Goal: Information Seeking & Learning: Learn about a topic

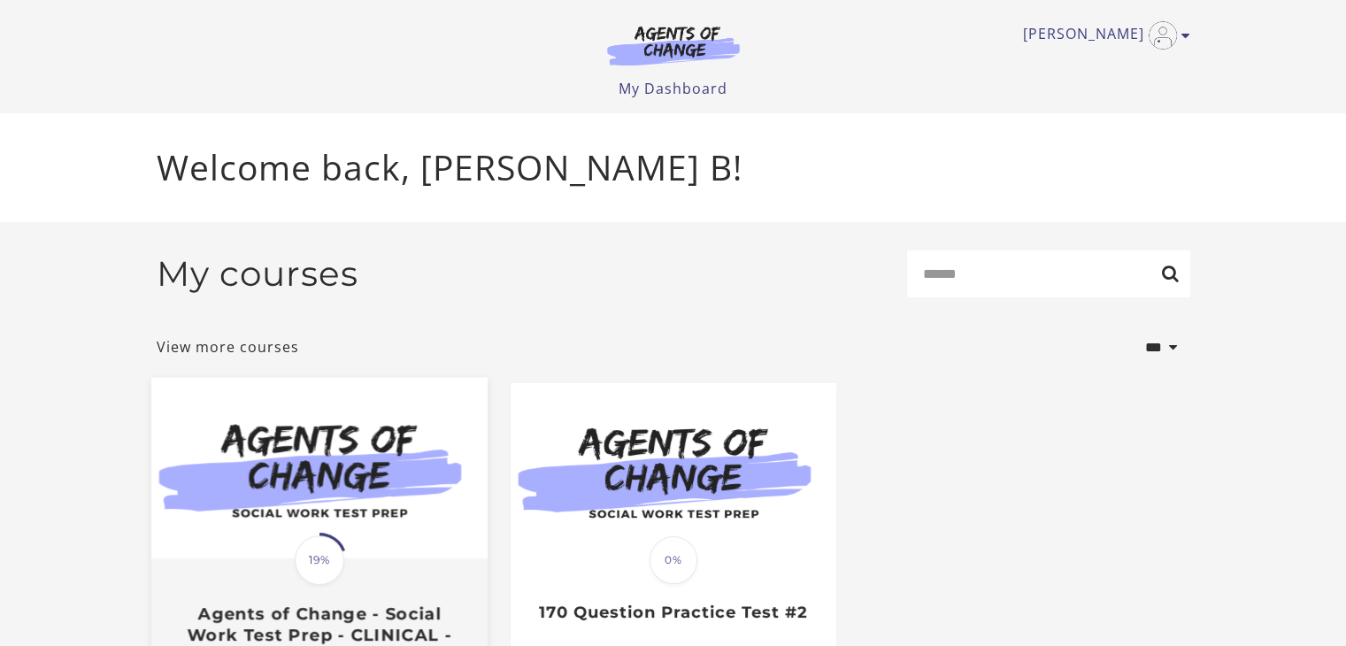
click at [339, 460] on img at bounding box center [318, 468] width 336 height 181
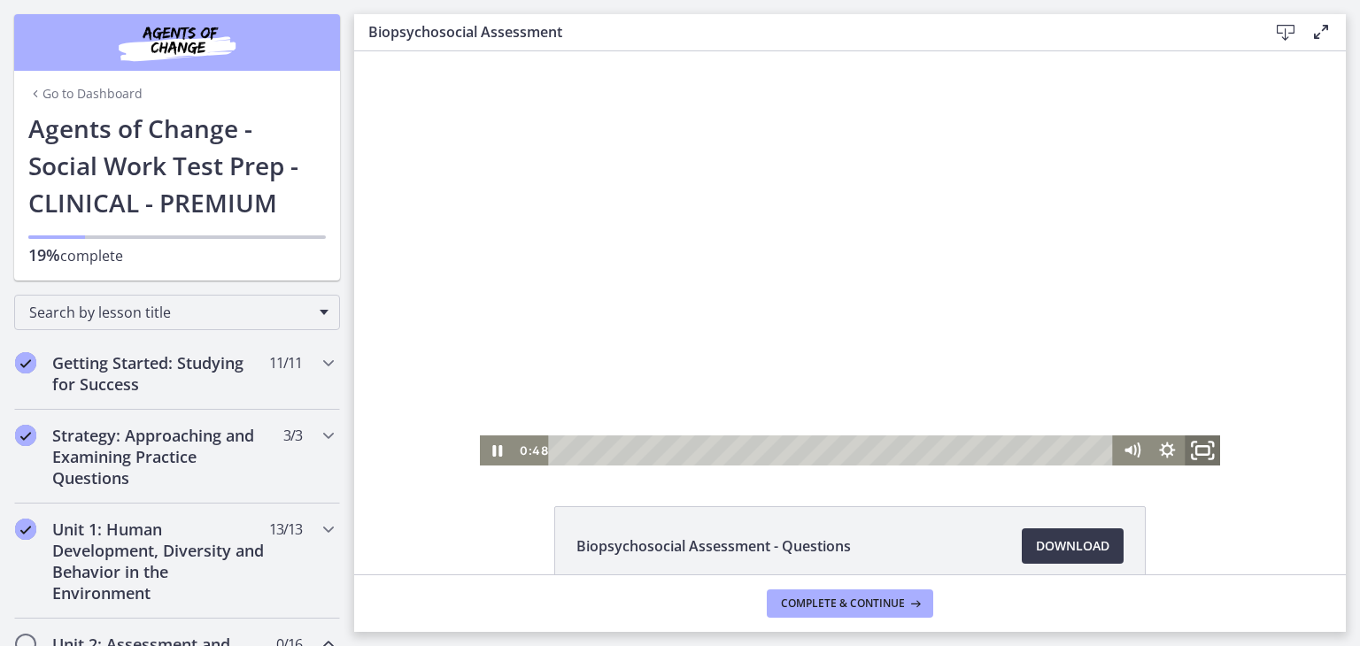
click at [1191, 459] on icon "Fullscreen" at bounding box center [1202, 451] width 42 height 36
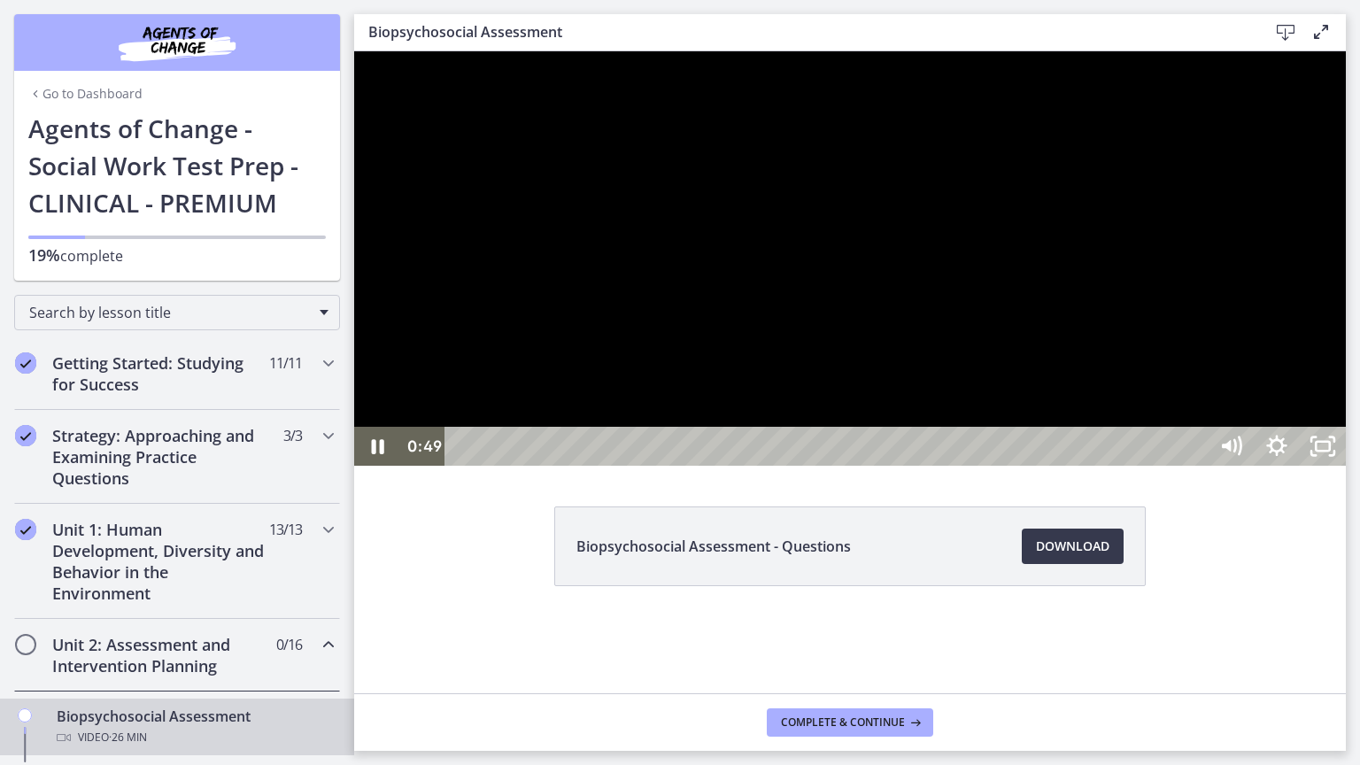
click at [979, 466] on div at bounding box center [849, 258] width 991 height 414
click at [1350, 470] on icon "Unfullscreen" at bounding box center [1322, 446] width 55 height 47
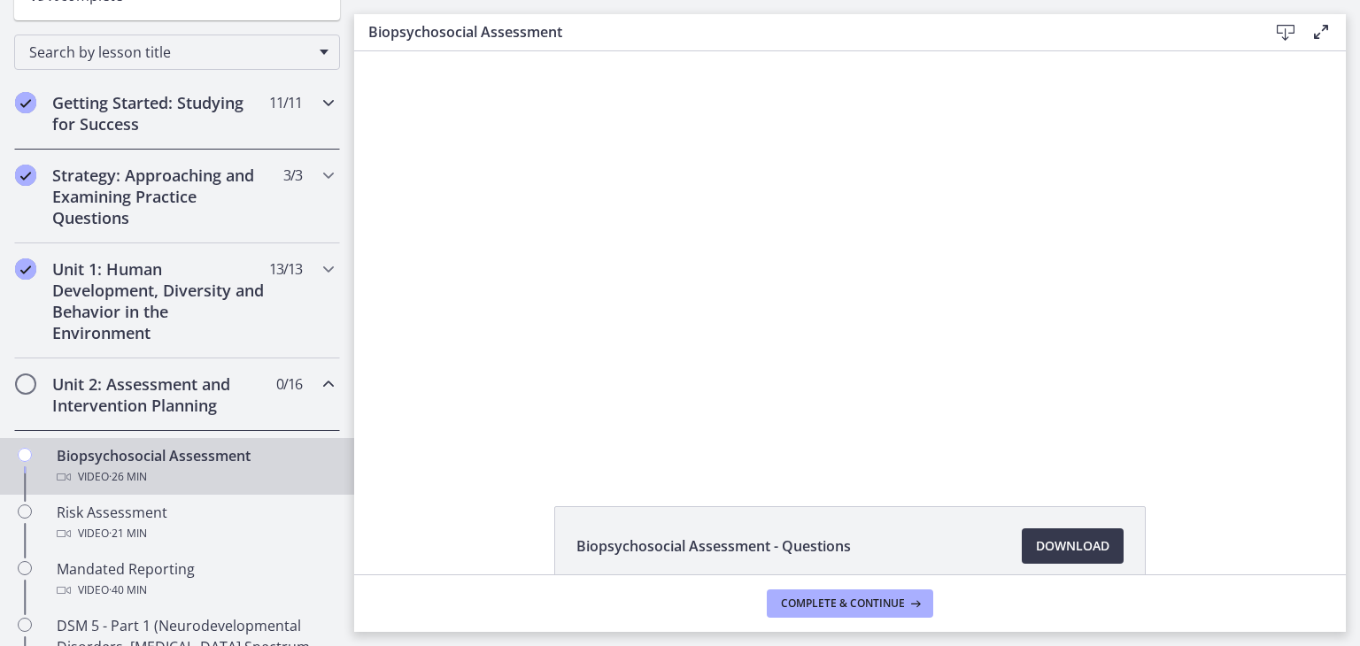
scroll to position [272, 0]
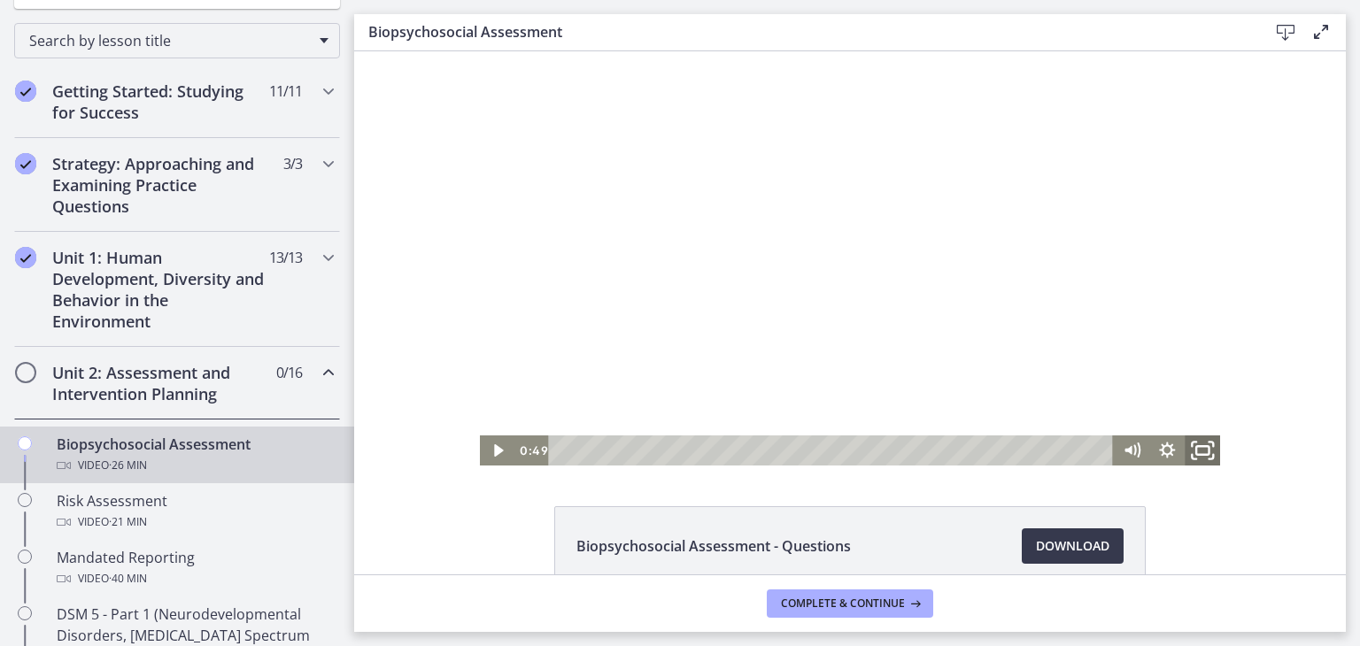
click at [1205, 440] on icon "Fullscreen" at bounding box center [1202, 451] width 42 height 36
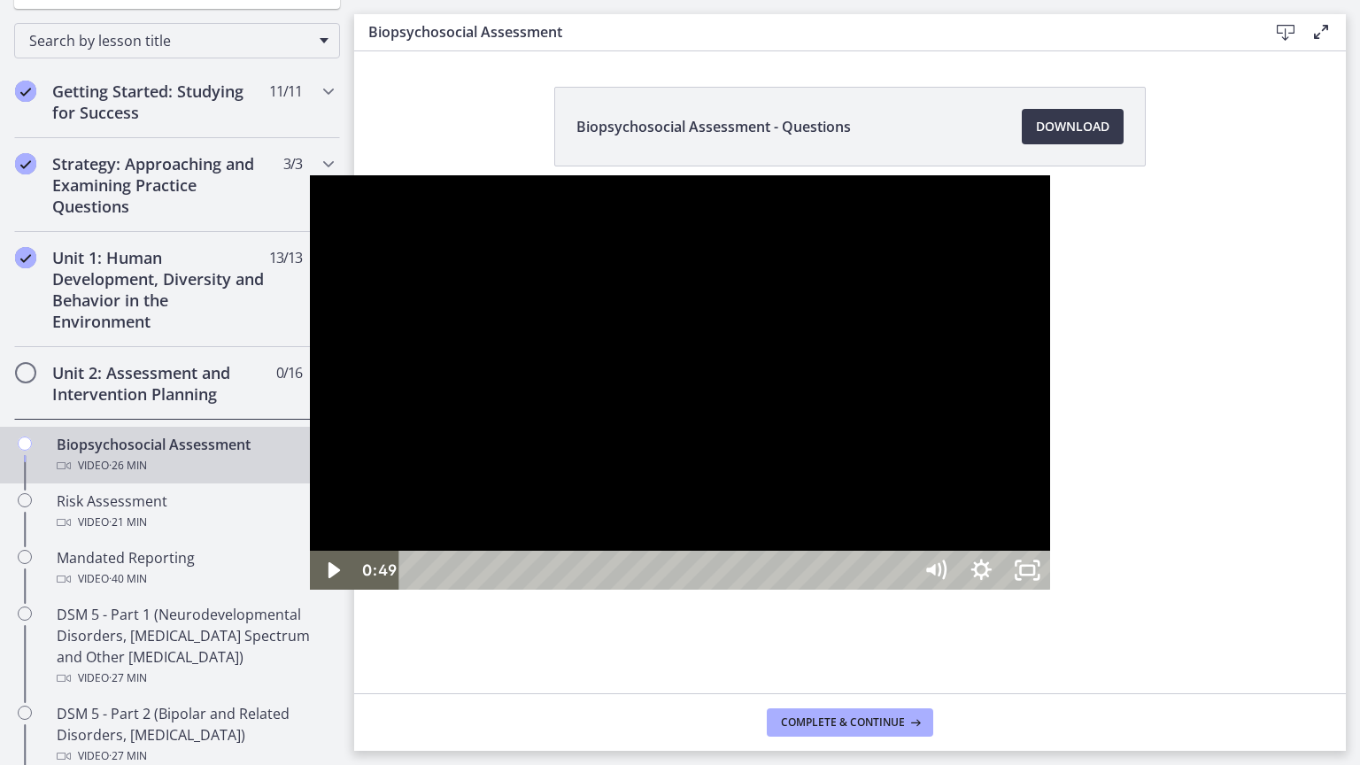
click at [828, 574] on div at bounding box center [680, 382] width 741 height 414
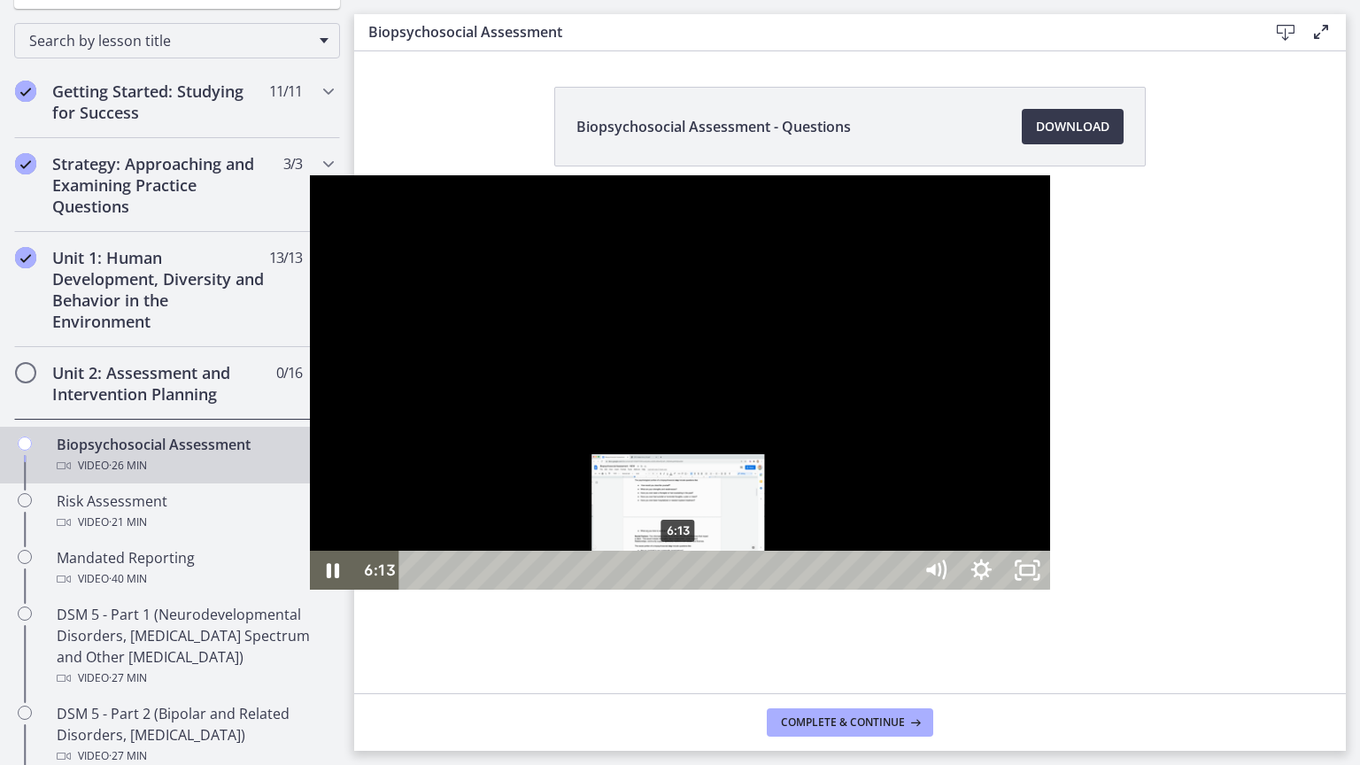
click at [416, 589] on div "6:13" at bounding box center [658, 570] width 485 height 39
click at [416, 589] on div "5:55" at bounding box center [658, 570] width 485 height 39
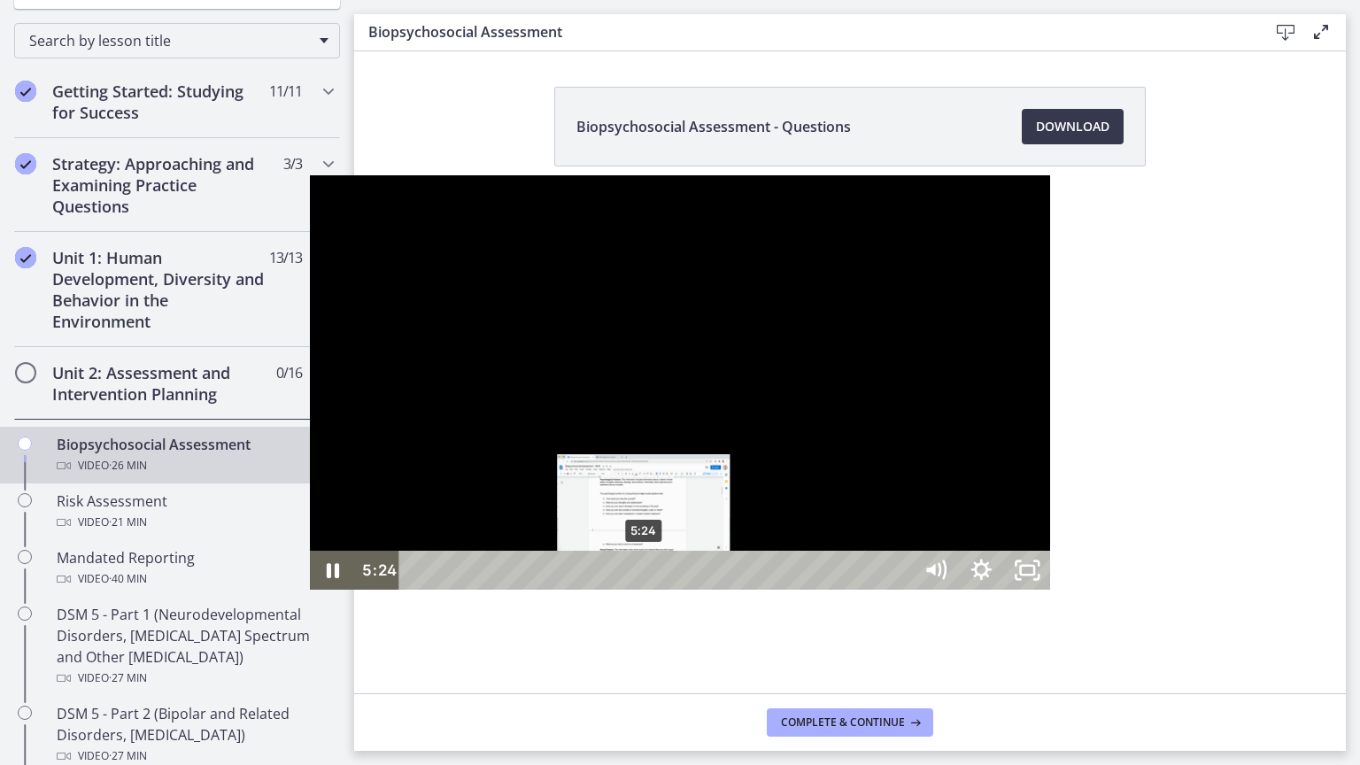
click at [416, 589] on div "5:24" at bounding box center [658, 570] width 485 height 39
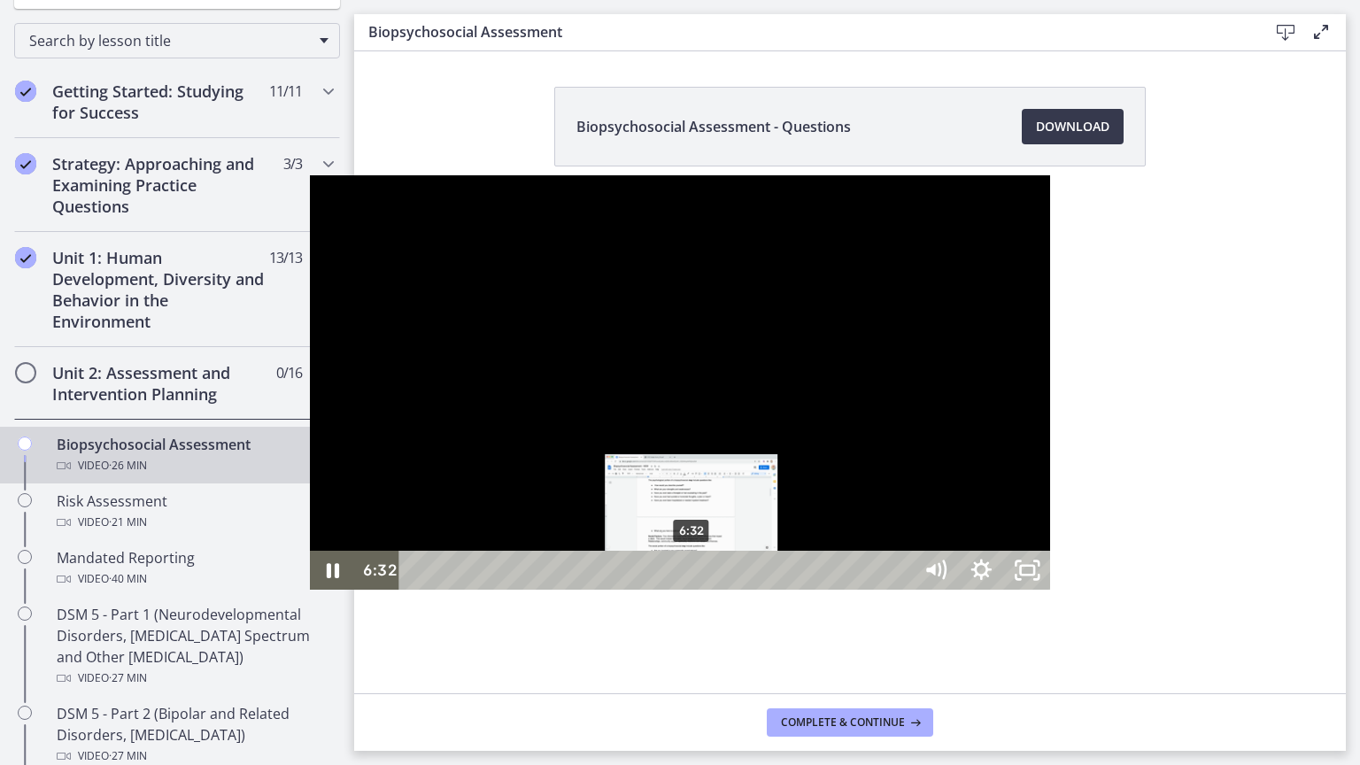
click at [416, 589] on div "6:32" at bounding box center [658, 570] width 485 height 39
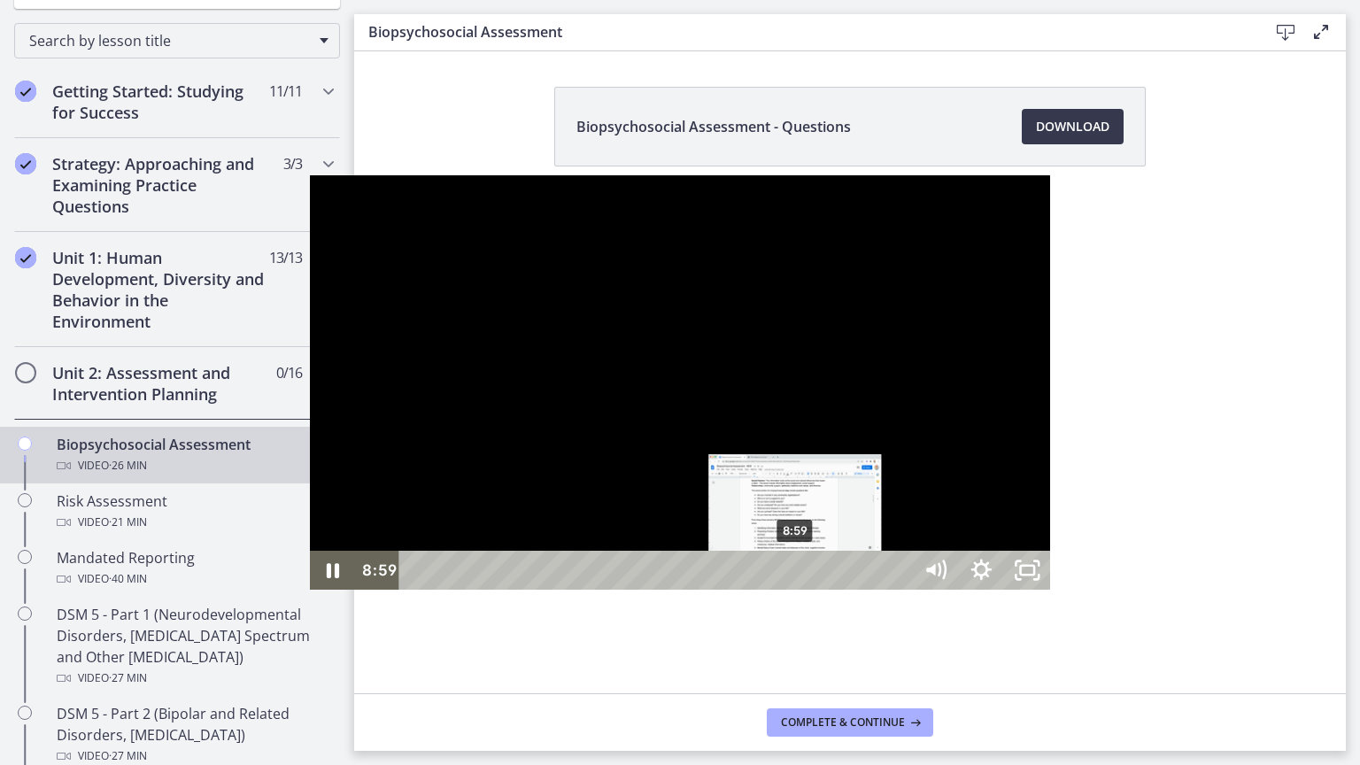
click at [487, 589] on div "8:59" at bounding box center [658, 570] width 485 height 39
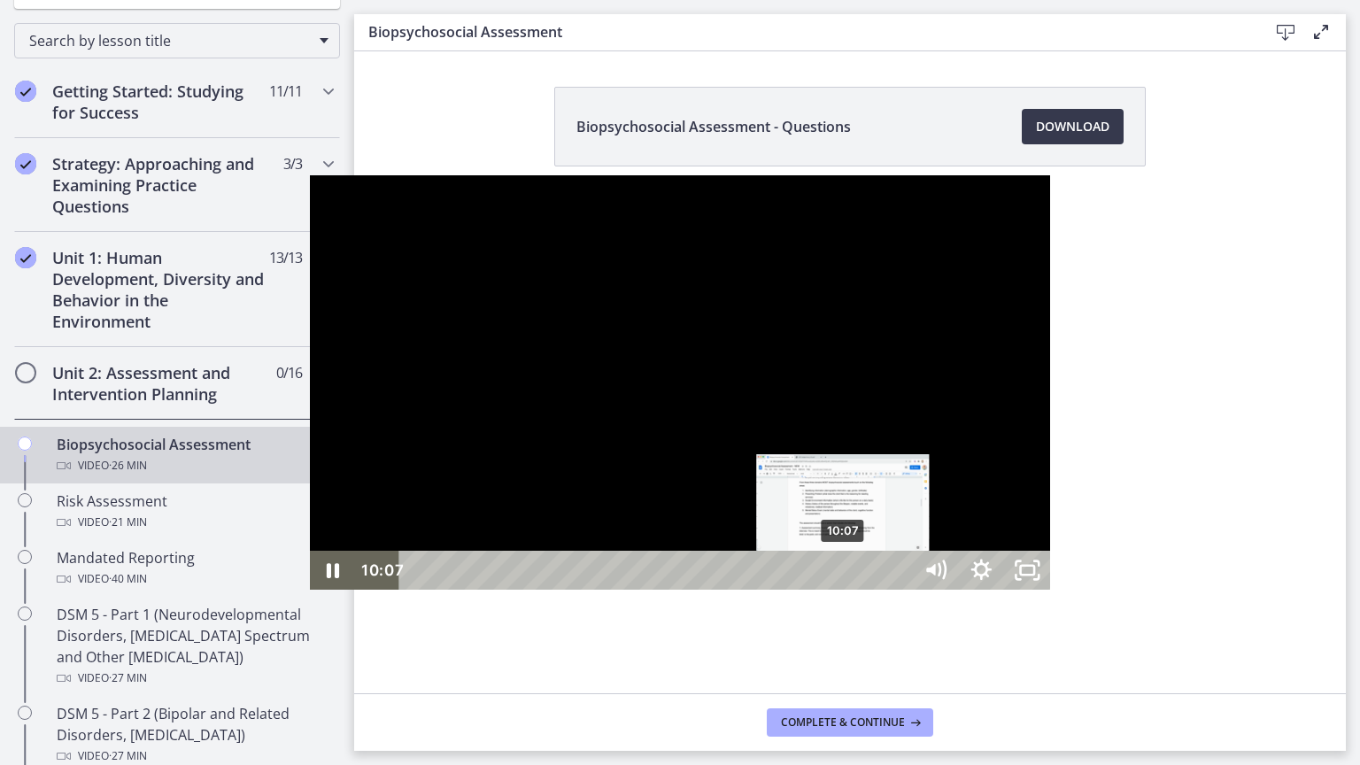
click at [535, 589] on div "10:07" at bounding box center [658, 570] width 485 height 39
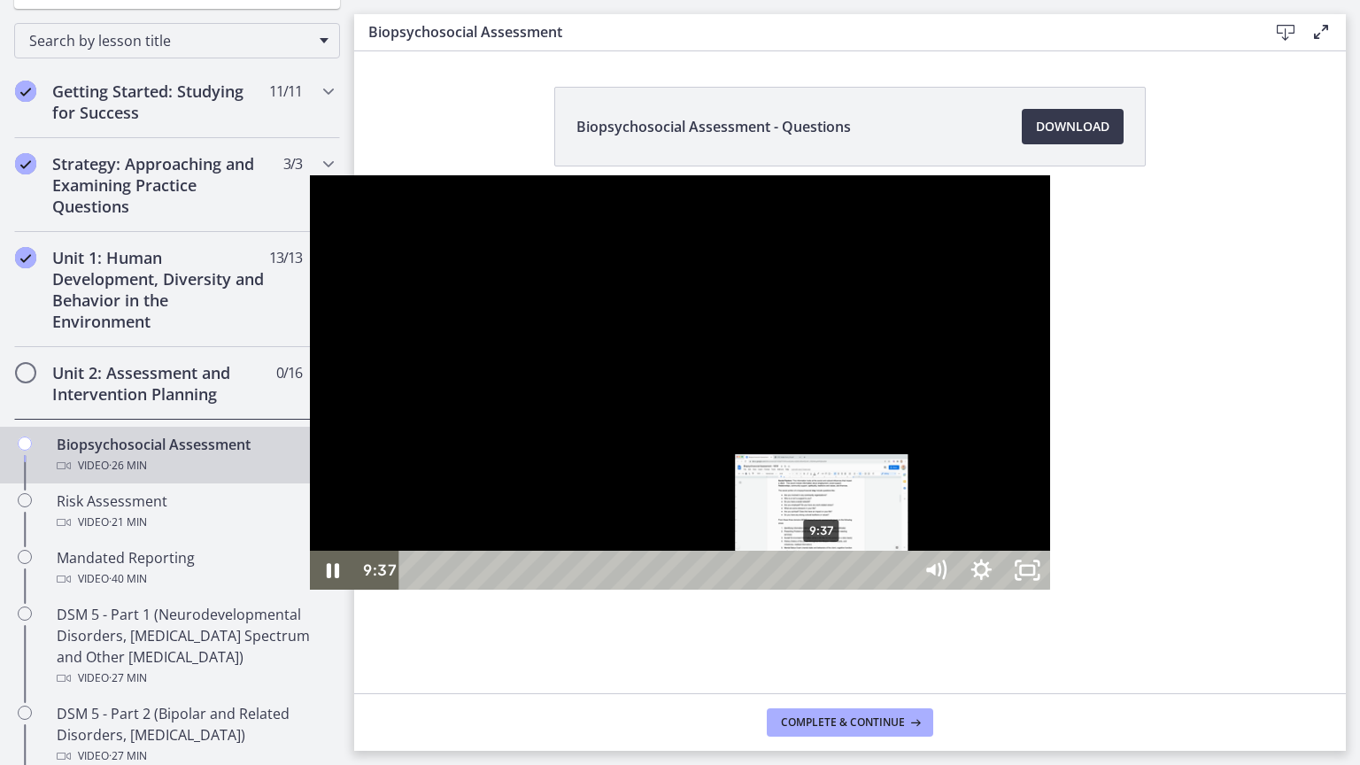
click at [513, 589] on div "9:37" at bounding box center [658, 570] width 485 height 39
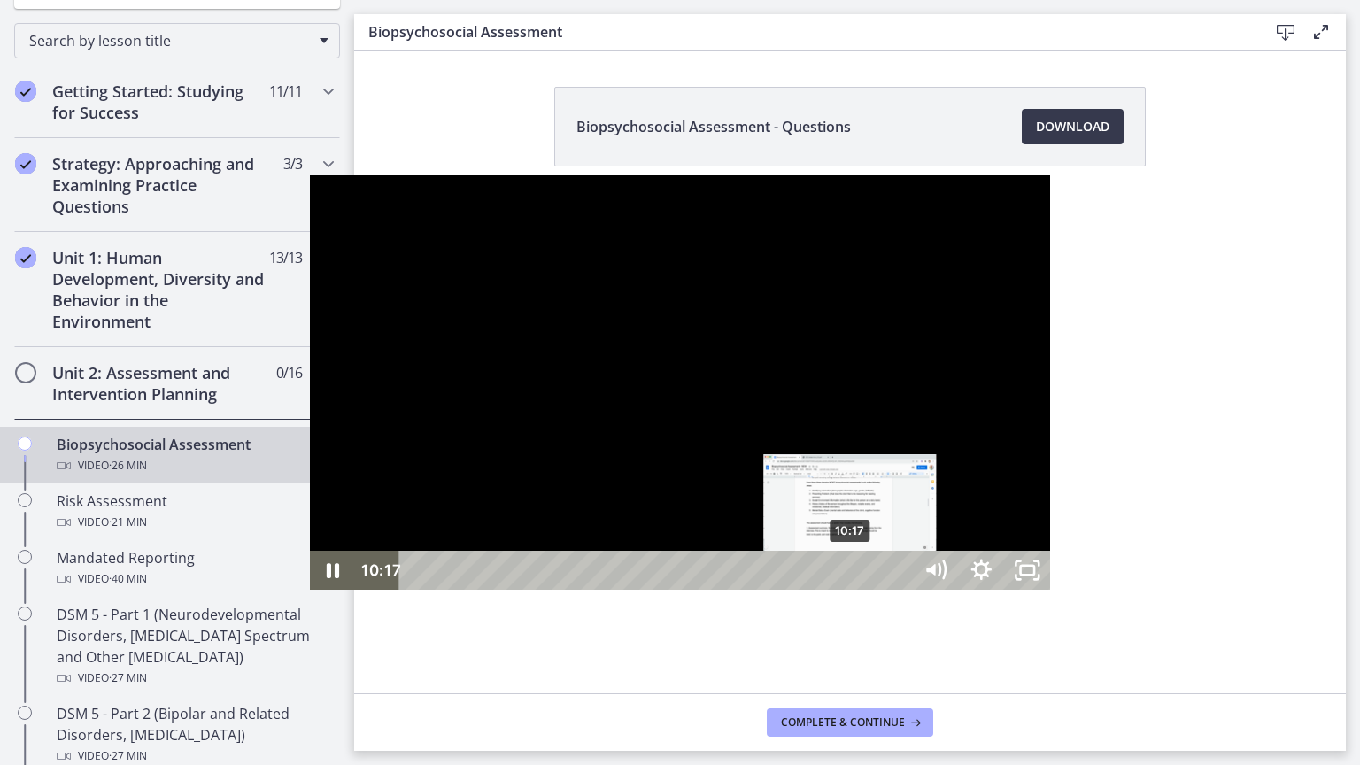
click at [542, 589] on div "10:17" at bounding box center [658, 570] width 485 height 39
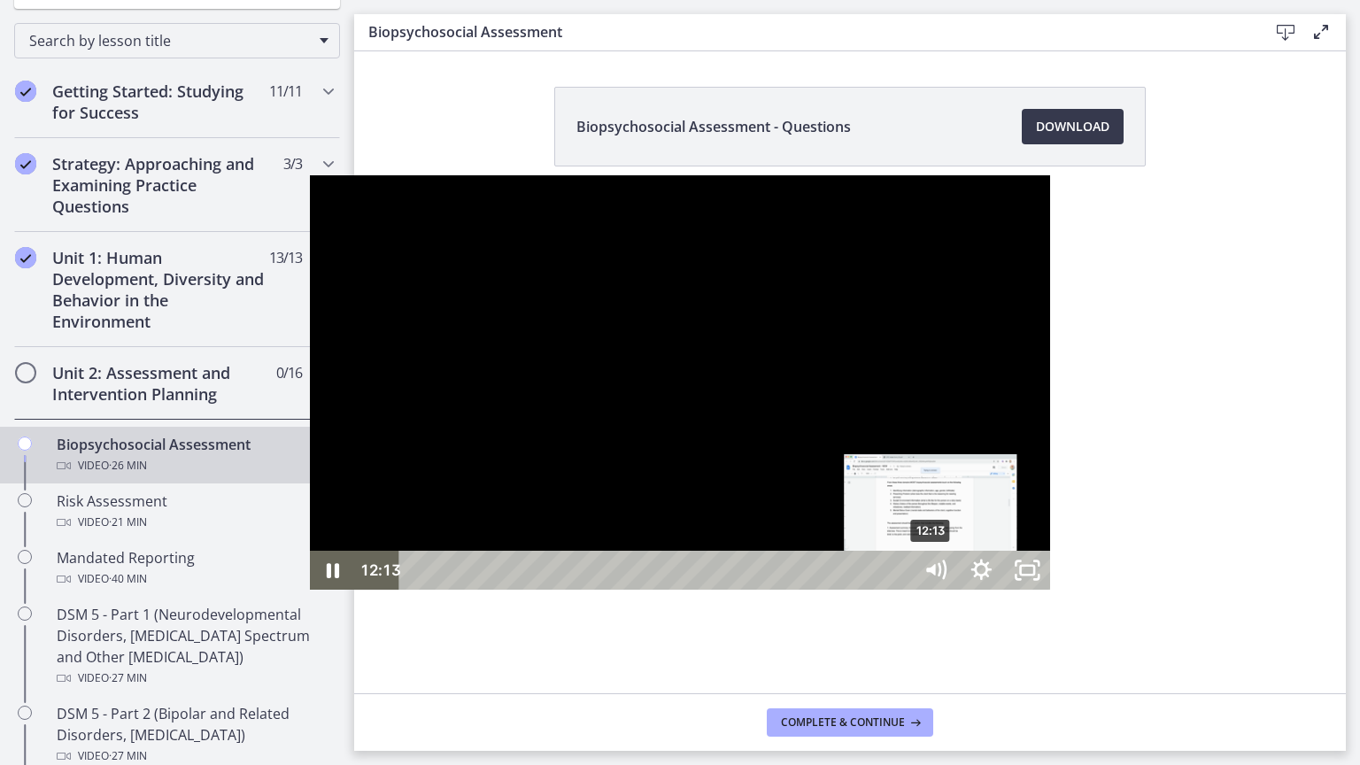
click at [623, 589] on div "12:13" at bounding box center [658, 570] width 485 height 39
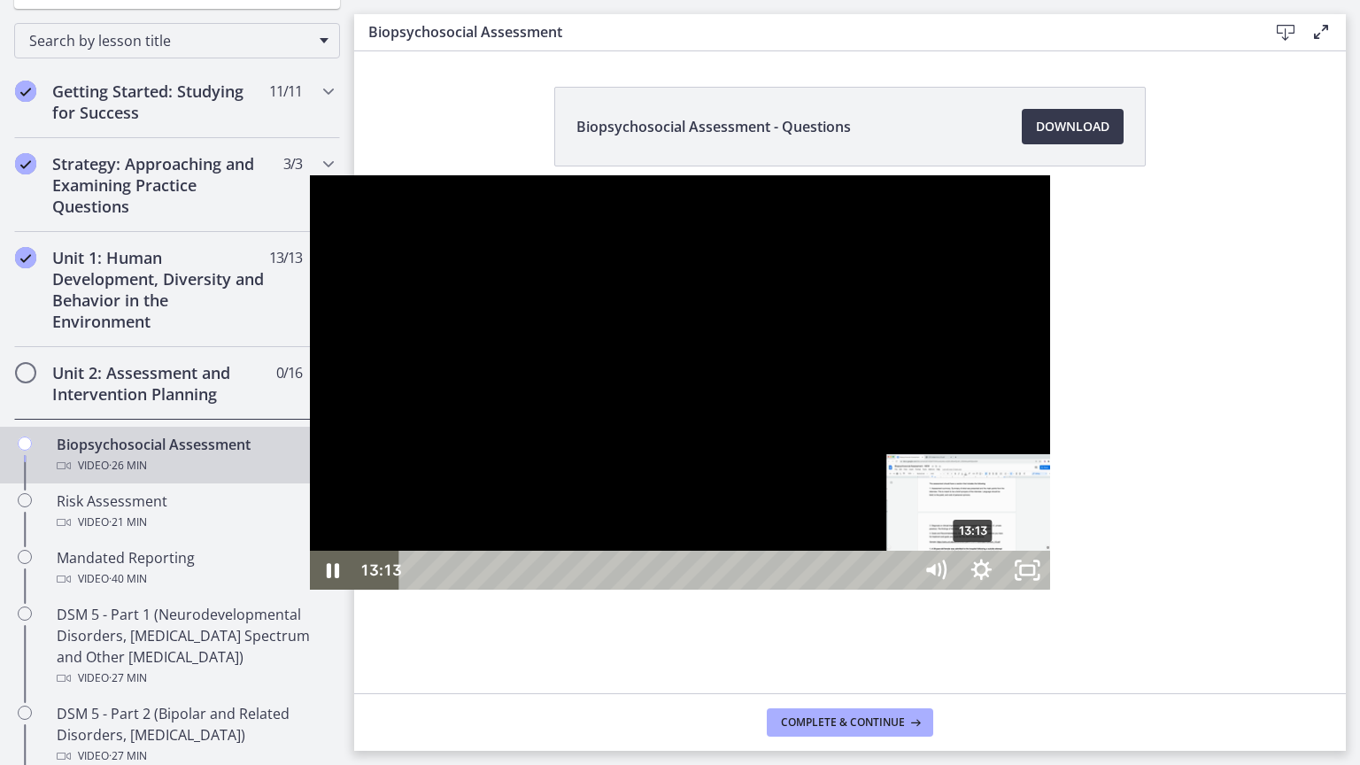
click at [666, 589] on div "13:13" at bounding box center [658, 570] width 485 height 39
click at [704, 589] on div "14:07" at bounding box center [658, 570] width 485 height 39
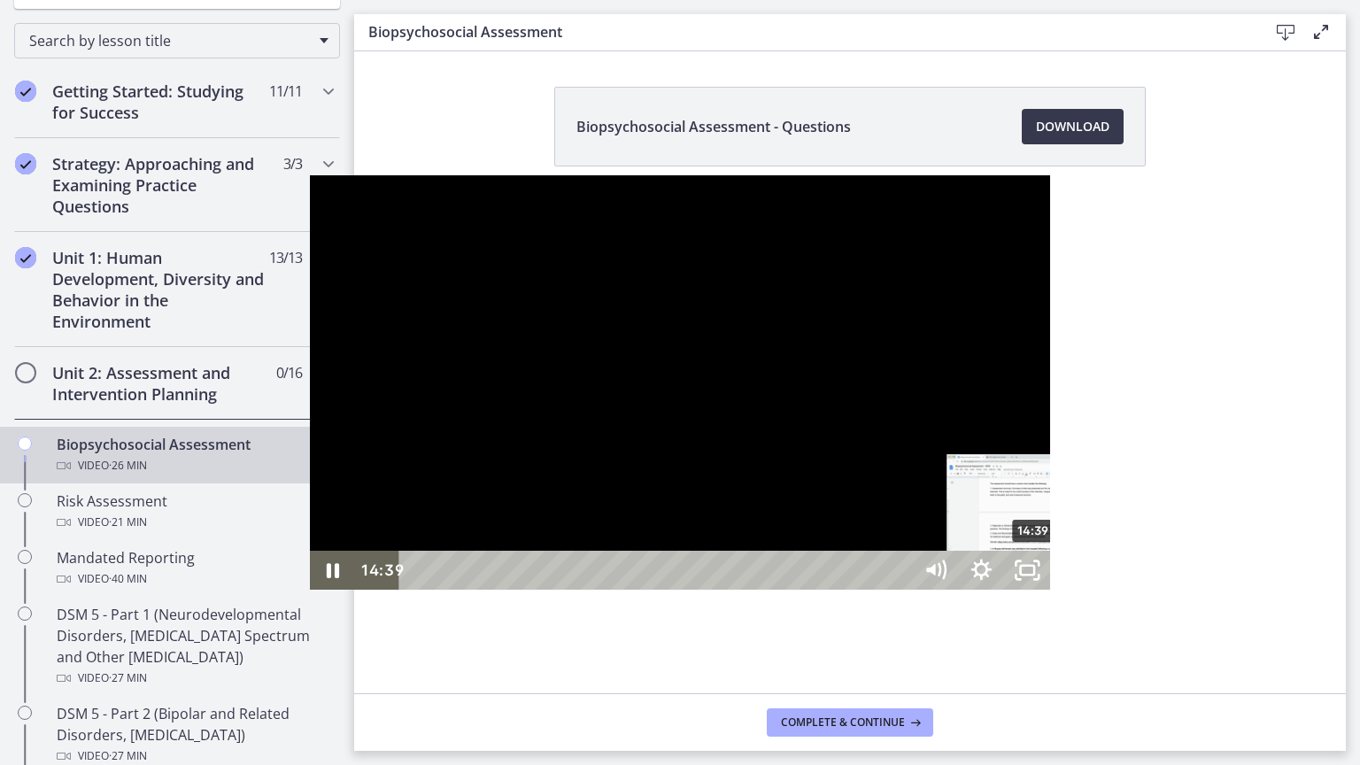
click at [726, 589] on div "14:39" at bounding box center [658, 570] width 485 height 39
click at [729, 589] on div "14:44" at bounding box center [658, 570] width 485 height 39
click at [795, 589] on div "16:17" at bounding box center [658, 570] width 485 height 39
click at [826, 589] on div "17:01" at bounding box center [658, 570] width 485 height 39
click at [814, 589] on div "16:44" at bounding box center [658, 570] width 485 height 39
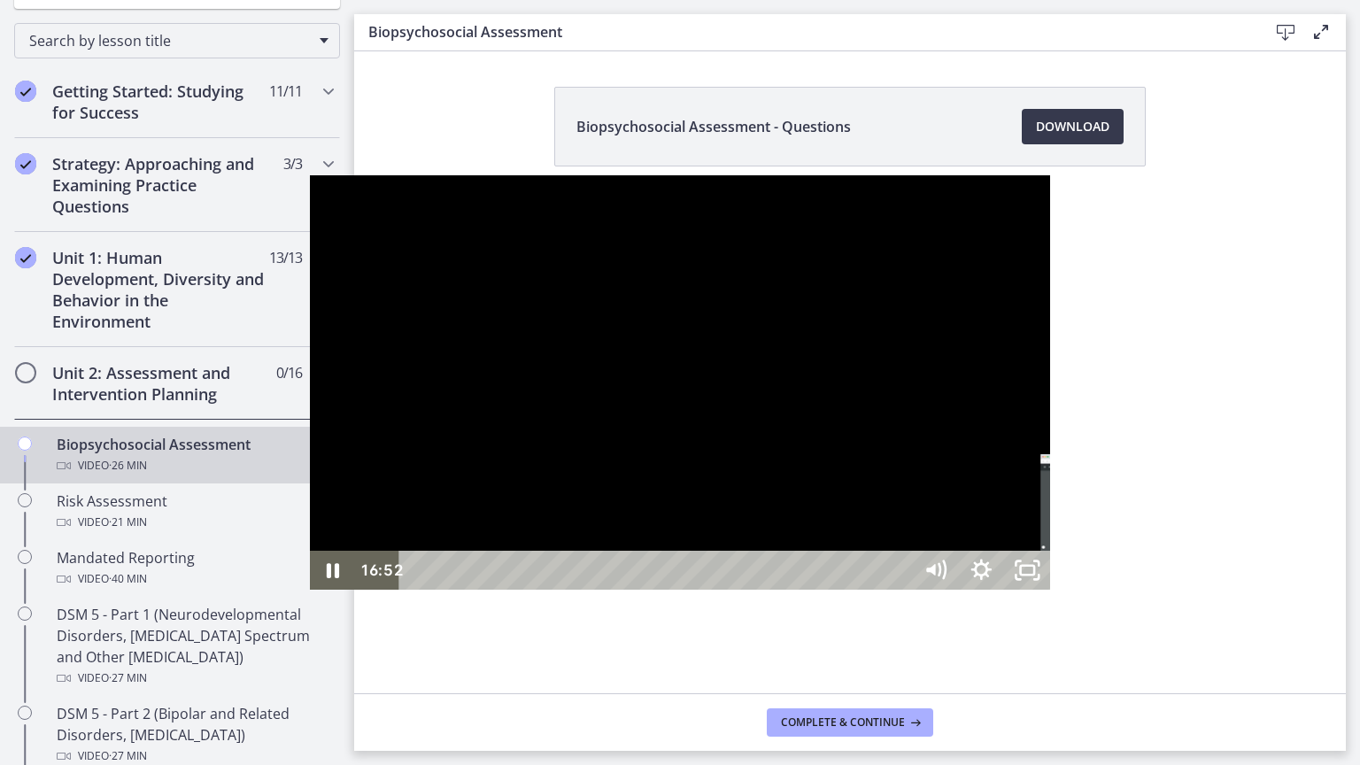
click at [1120, 577] on div "Playbar" at bounding box center [1126, 570] width 13 height 13
click at [705, 561] on div at bounding box center [680, 382] width 741 height 414
click at [549, 555] on div at bounding box center [680, 382] width 741 height 414
click at [519, 508] on div at bounding box center [680, 382] width 741 height 414
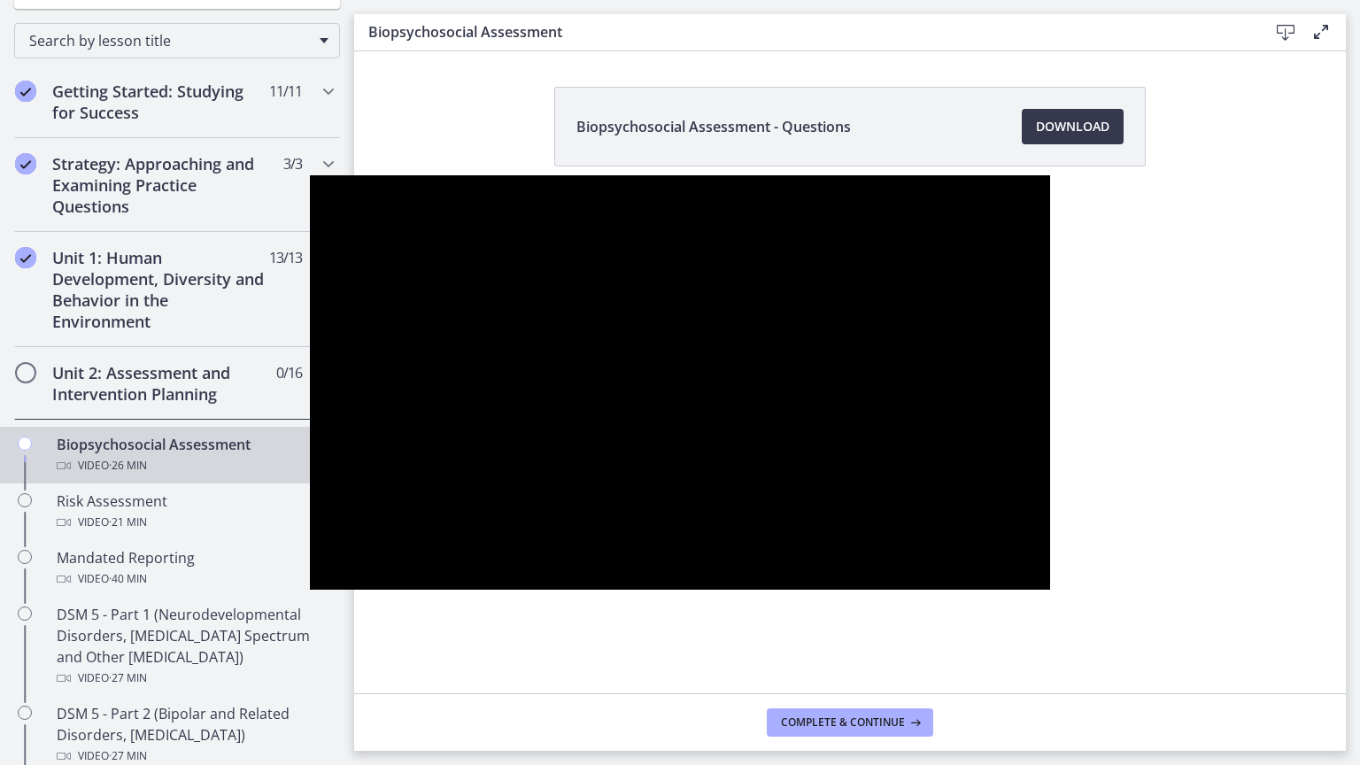
click at [519, 508] on div at bounding box center [680, 382] width 741 height 414
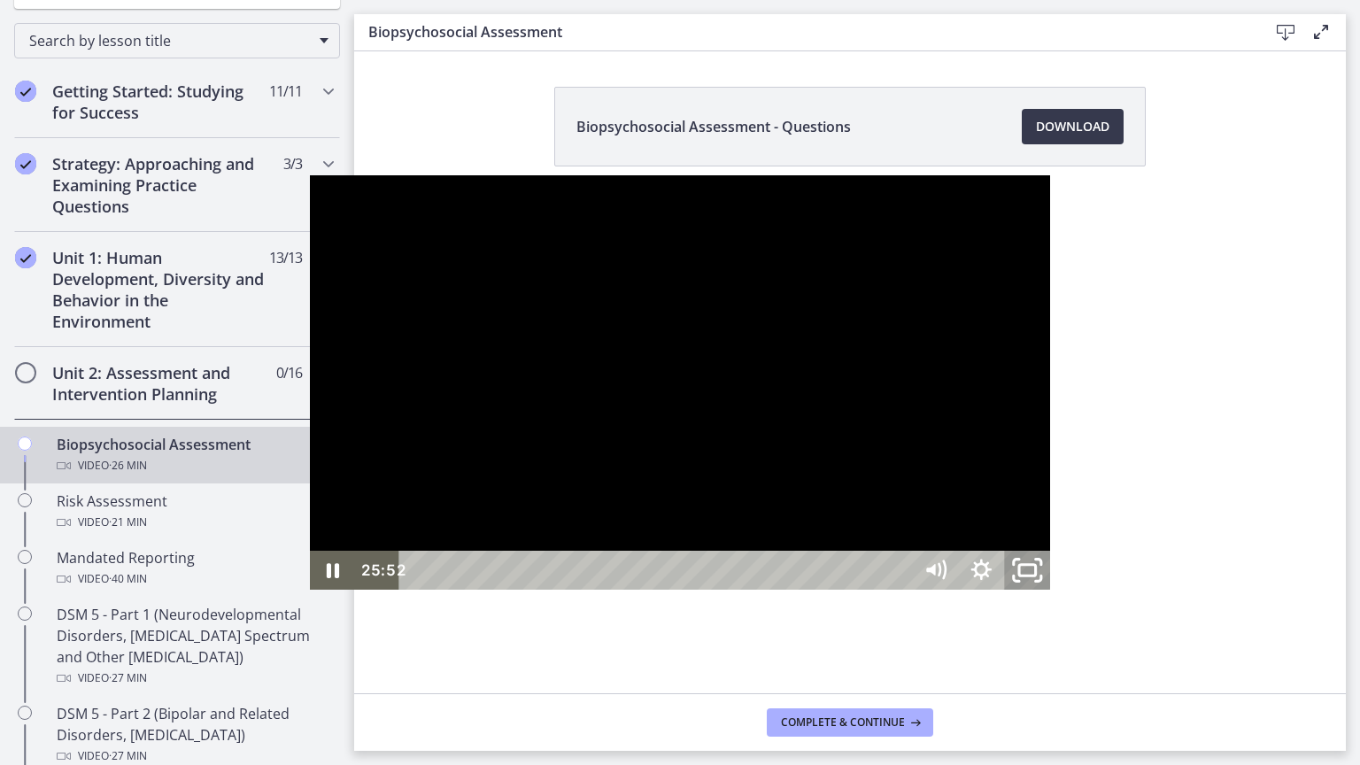
click at [1054, 594] on icon "Unfullscreen" at bounding box center [1026, 570] width 55 height 47
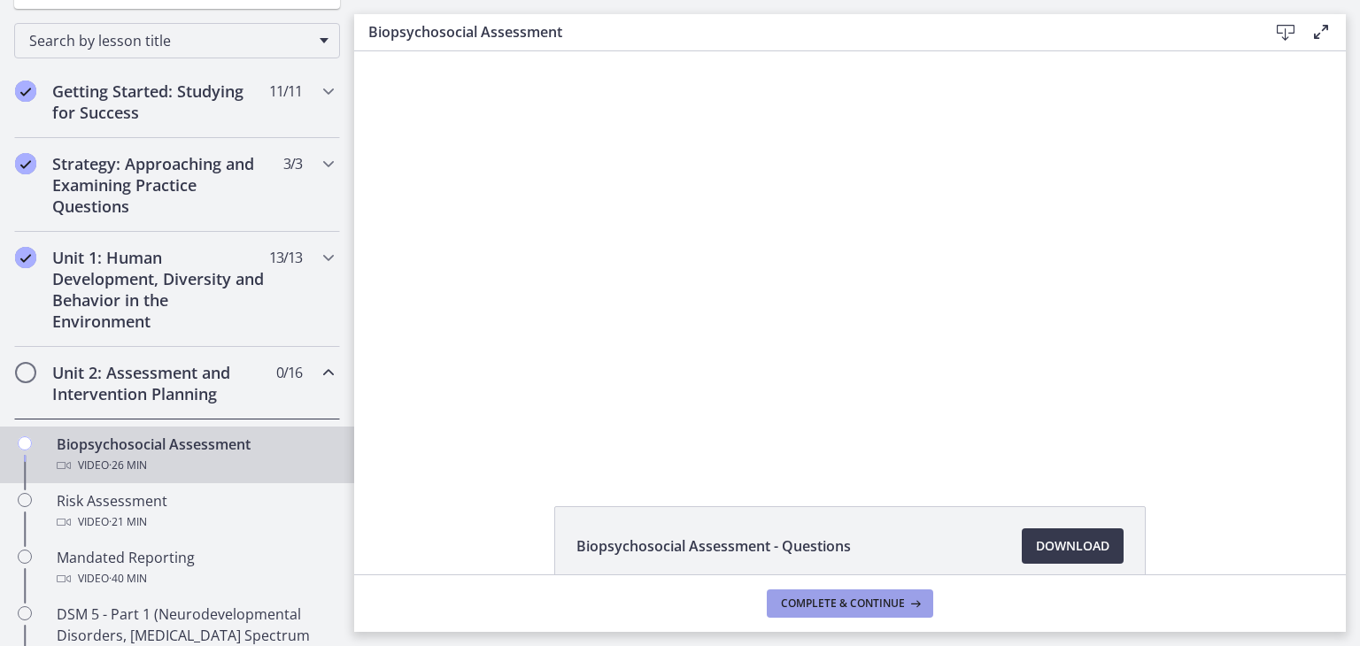
click at [896, 597] on span "Complete & continue" at bounding box center [843, 604] width 124 height 14
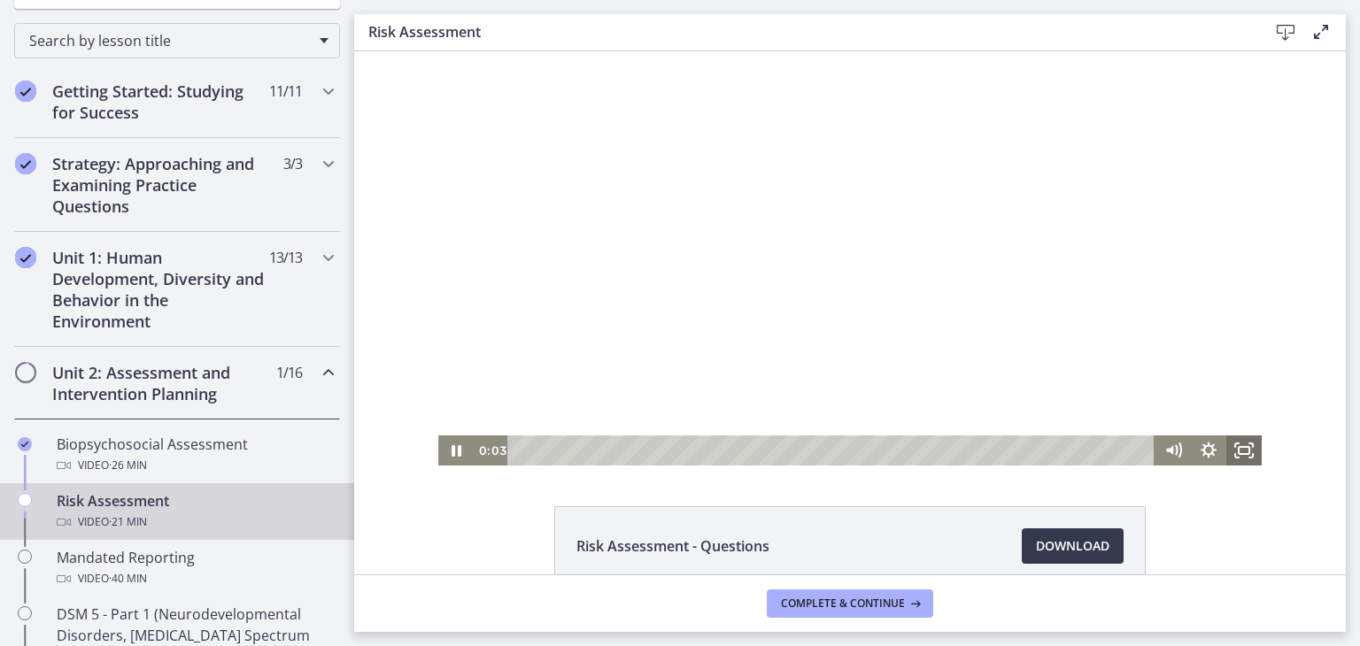
click at [1245, 454] on icon "Fullscreen" at bounding box center [1243, 450] width 35 height 30
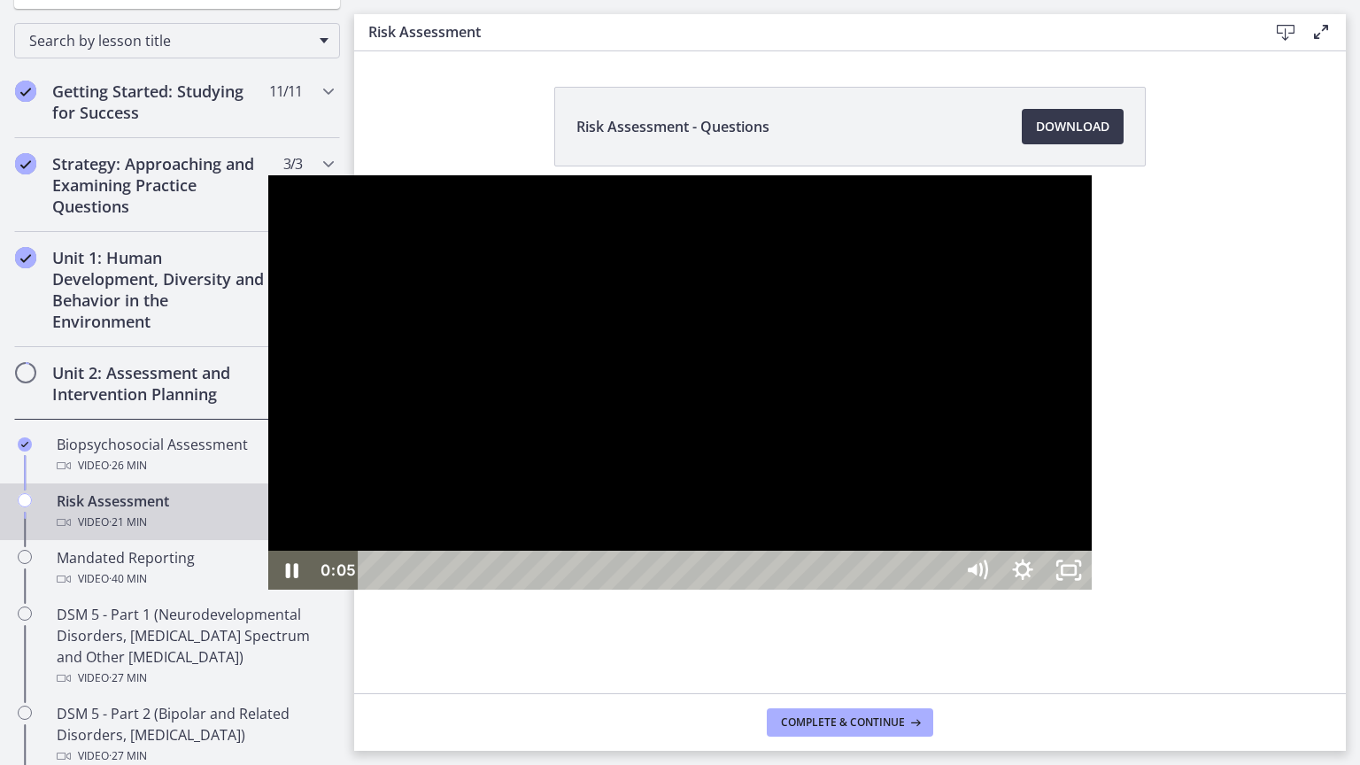
click at [937, 486] on div at bounding box center [679, 382] width 823 height 414
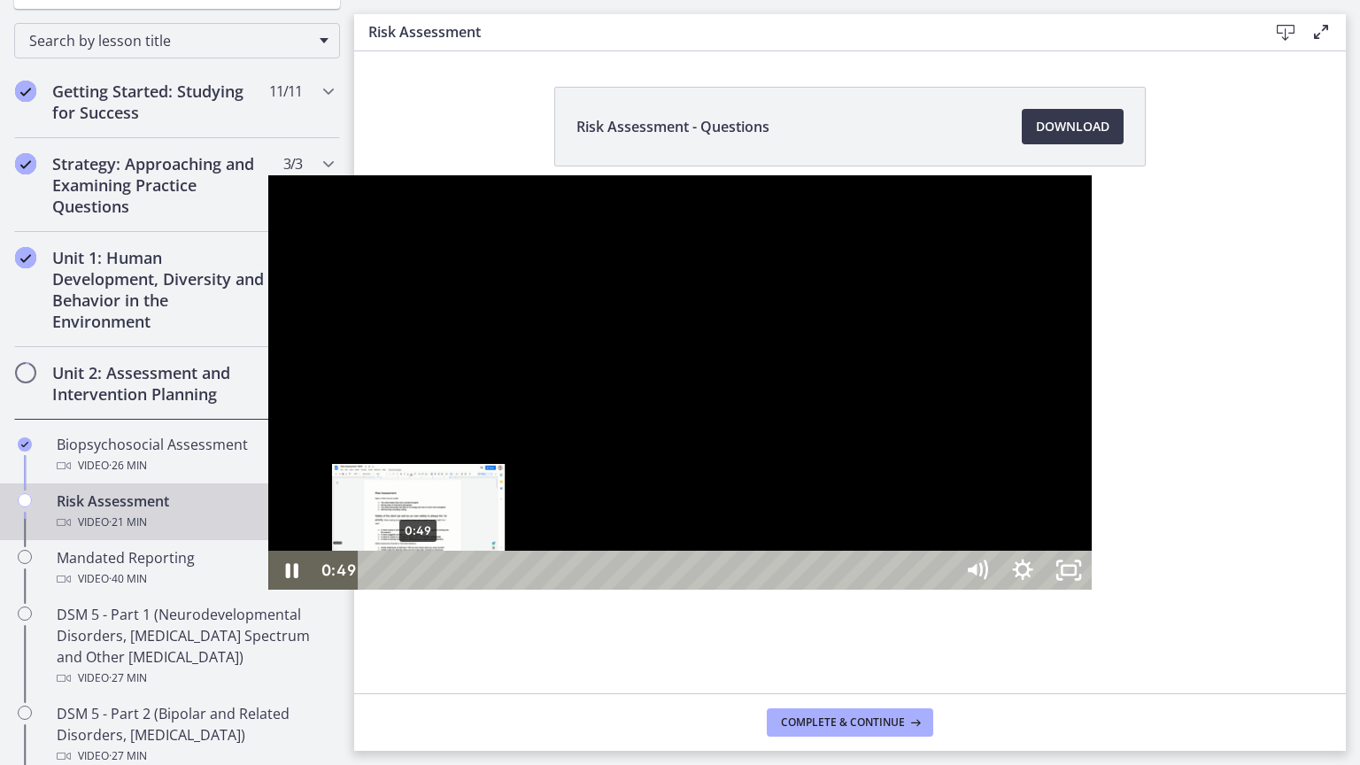
click at [374, 589] on div "0:49" at bounding box center [657, 570] width 567 height 39
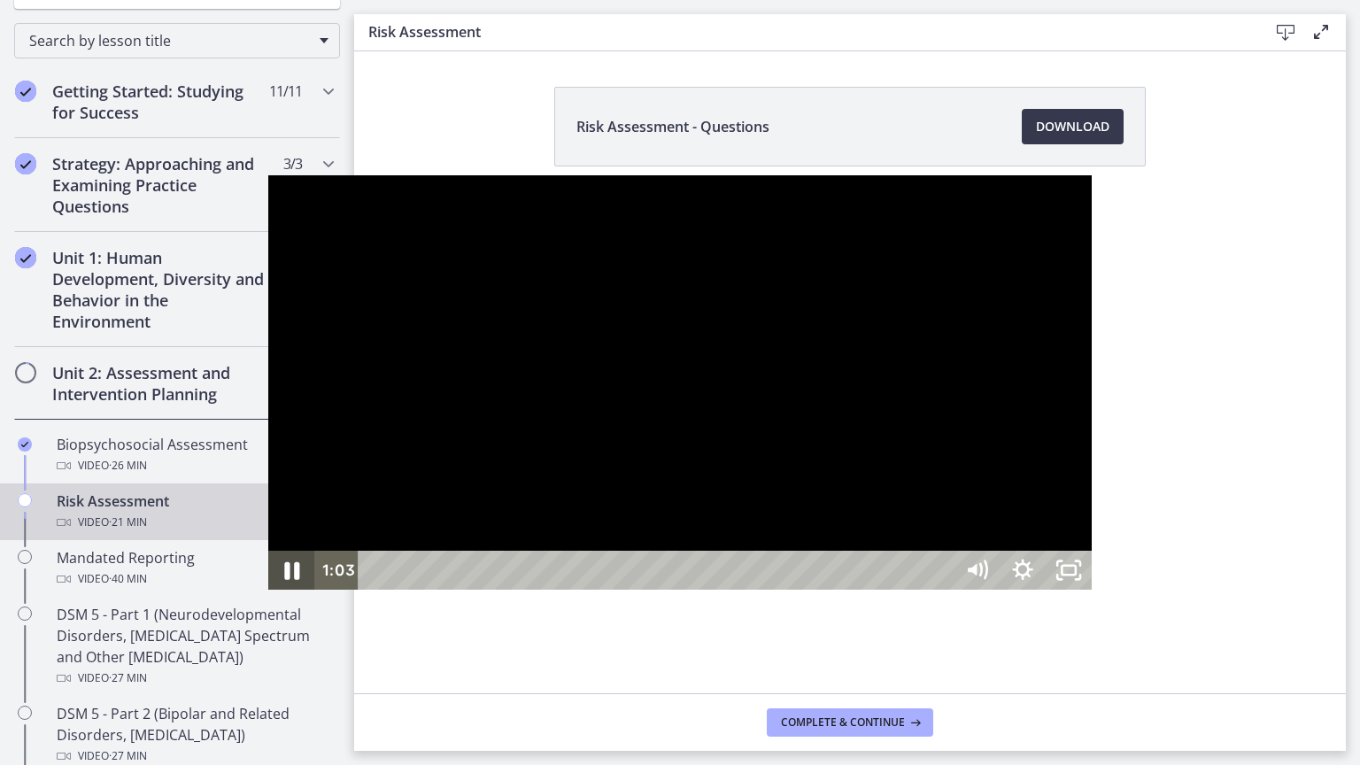
click at [284, 580] on icon "Pause" at bounding box center [291, 571] width 15 height 18
click at [747, 502] on div at bounding box center [679, 382] width 823 height 414
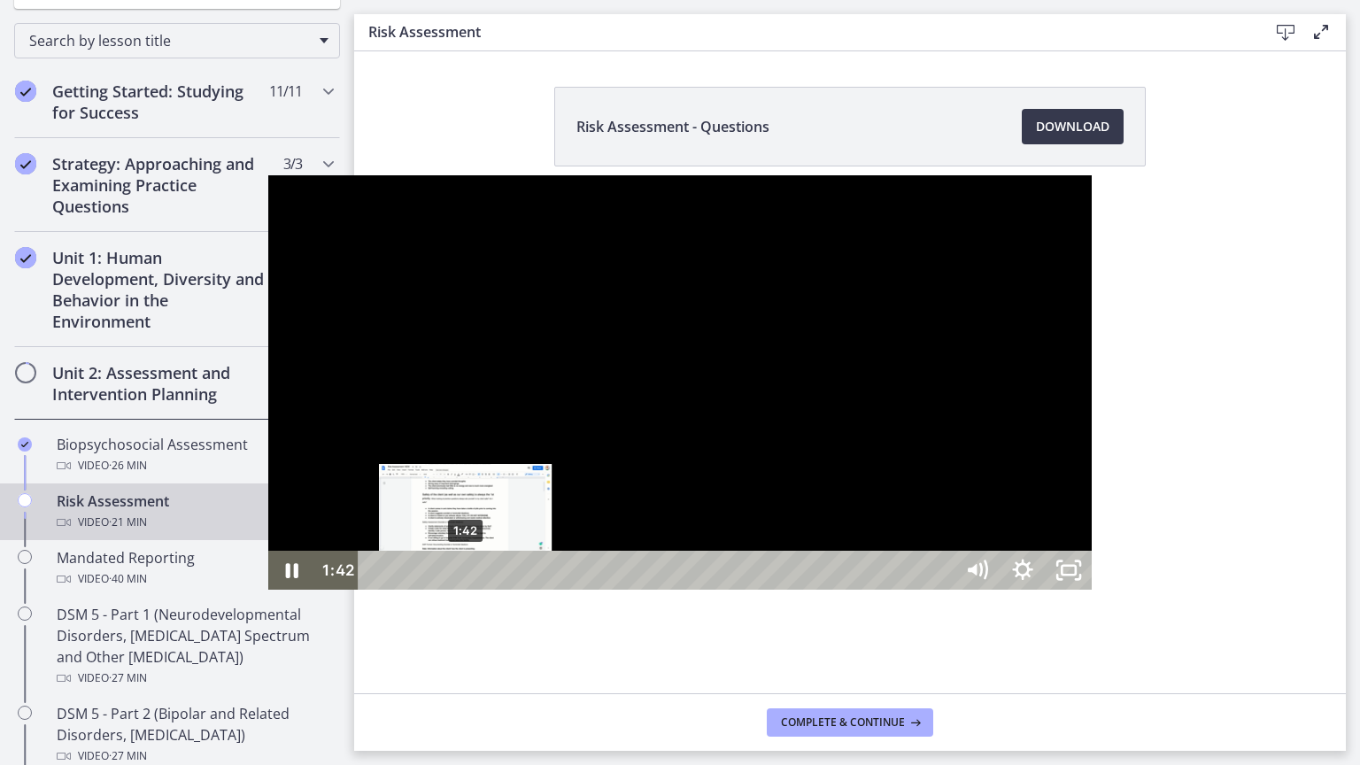
click at [374, 589] on div "1:42" at bounding box center [657, 570] width 567 height 39
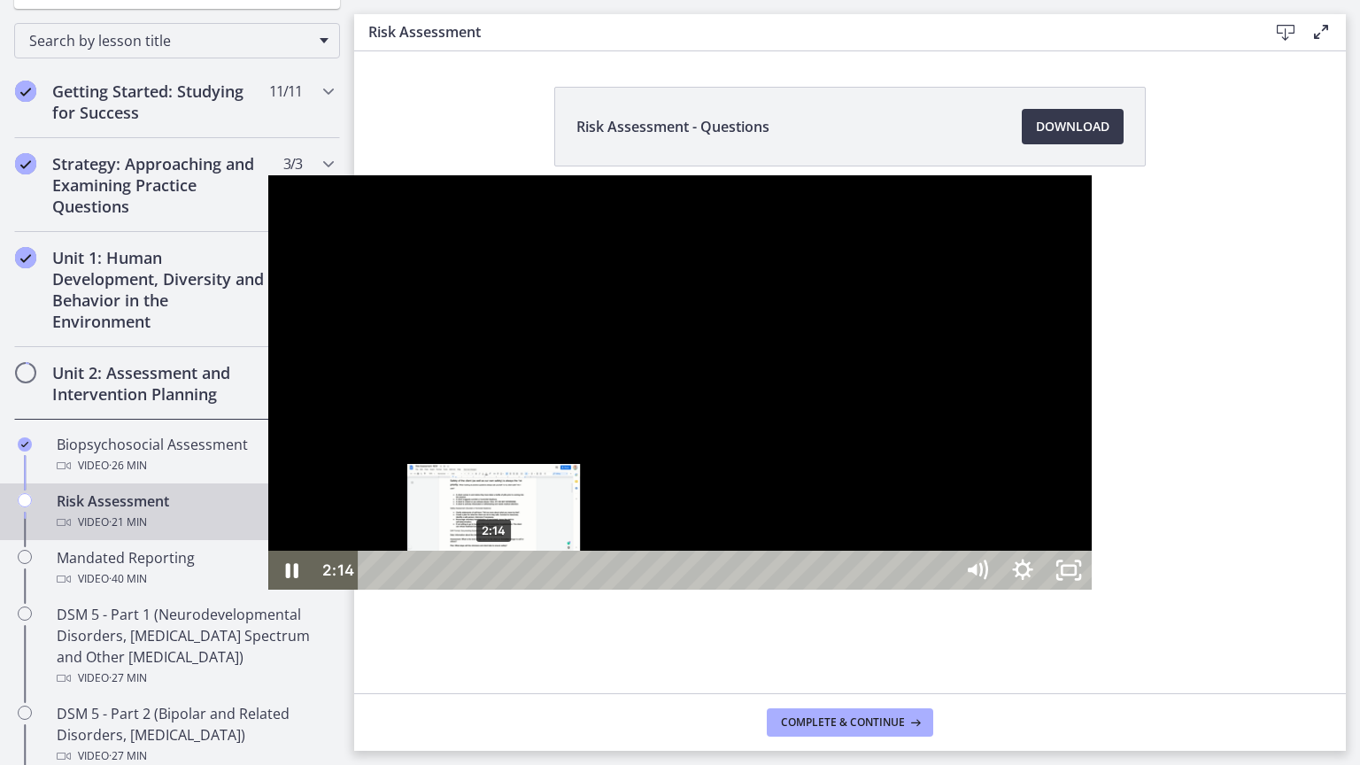
click at [374, 589] on div "2:14" at bounding box center [657, 570] width 567 height 39
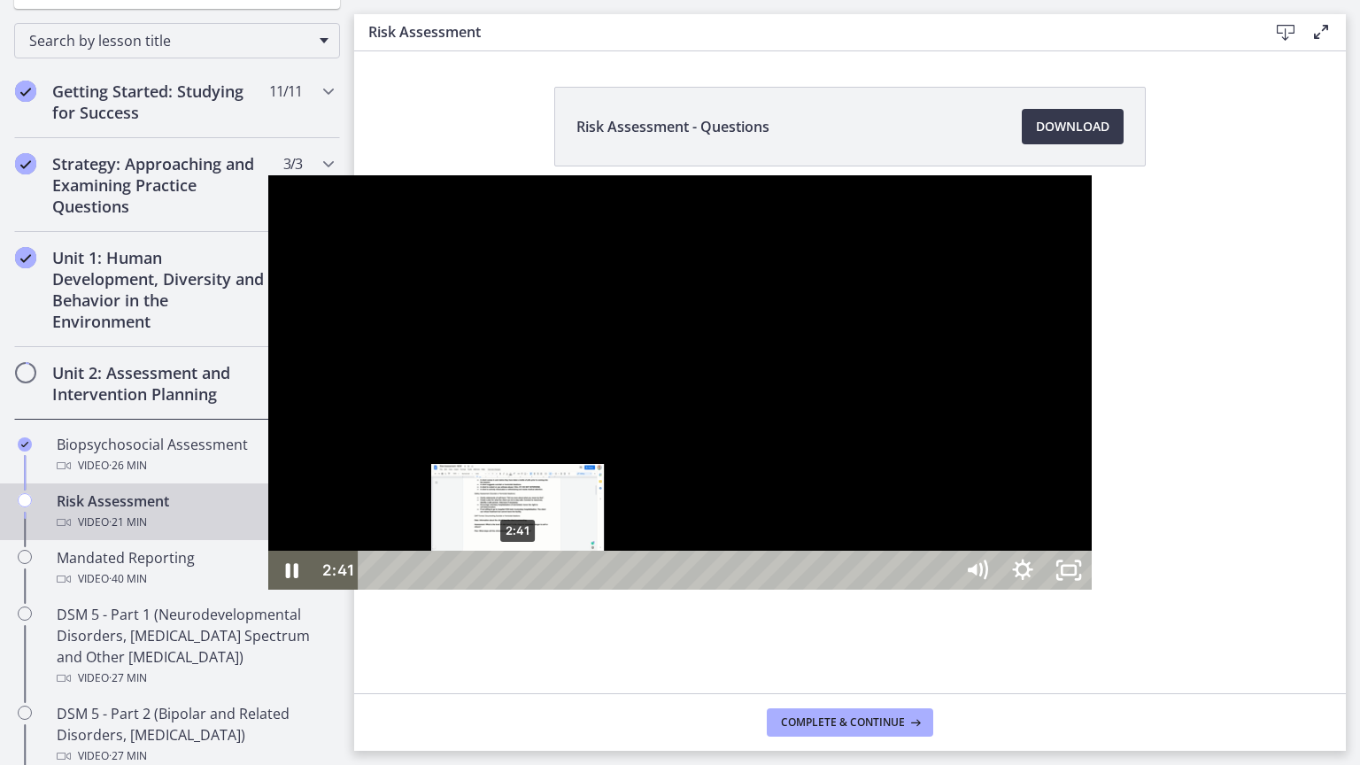
click at [374, 589] on div "2:41" at bounding box center [657, 570] width 567 height 39
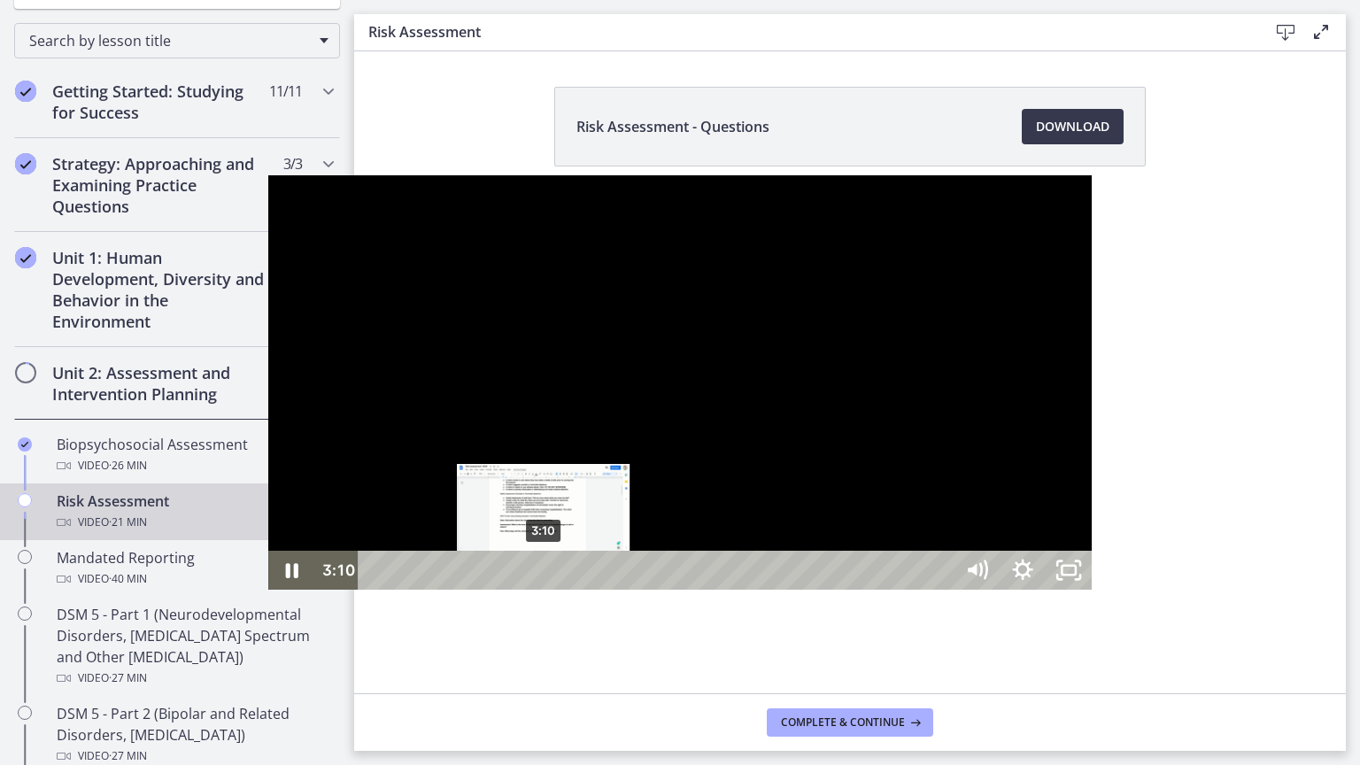
click at [374, 589] on div "3:10" at bounding box center [657, 570] width 567 height 39
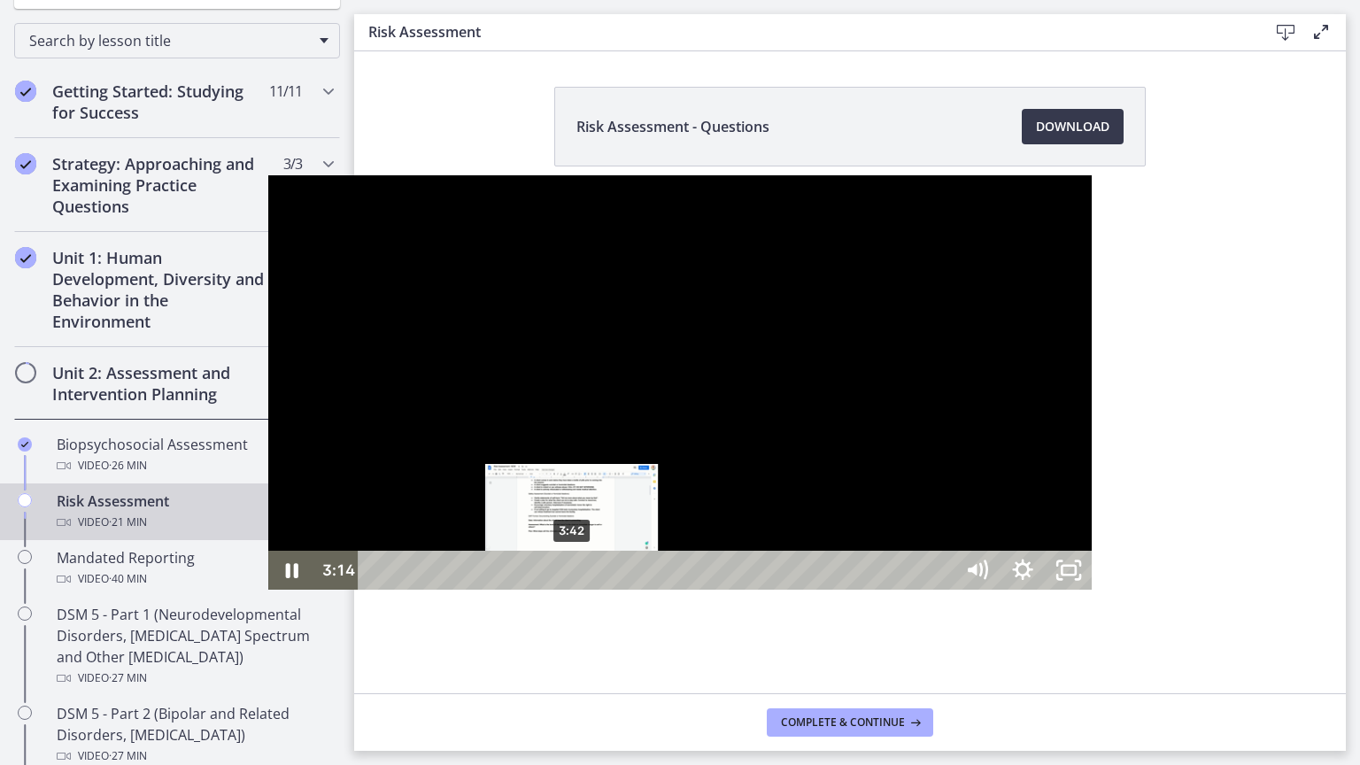
click at [374, 589] on div "3:42" at bounding box center [657, 570] width 567 height 39
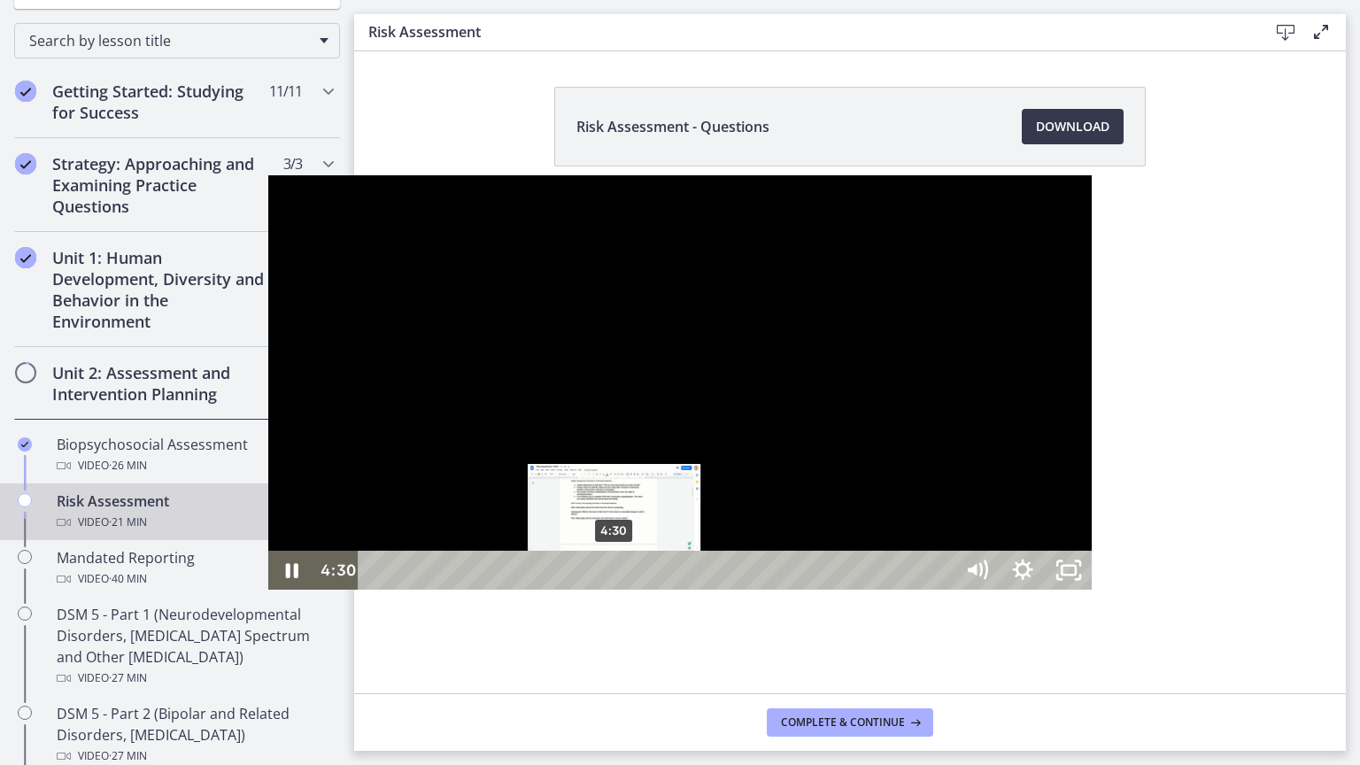
click at [374, 589] on div "4:30" at bounding box center [657, 570] width 567 height 39
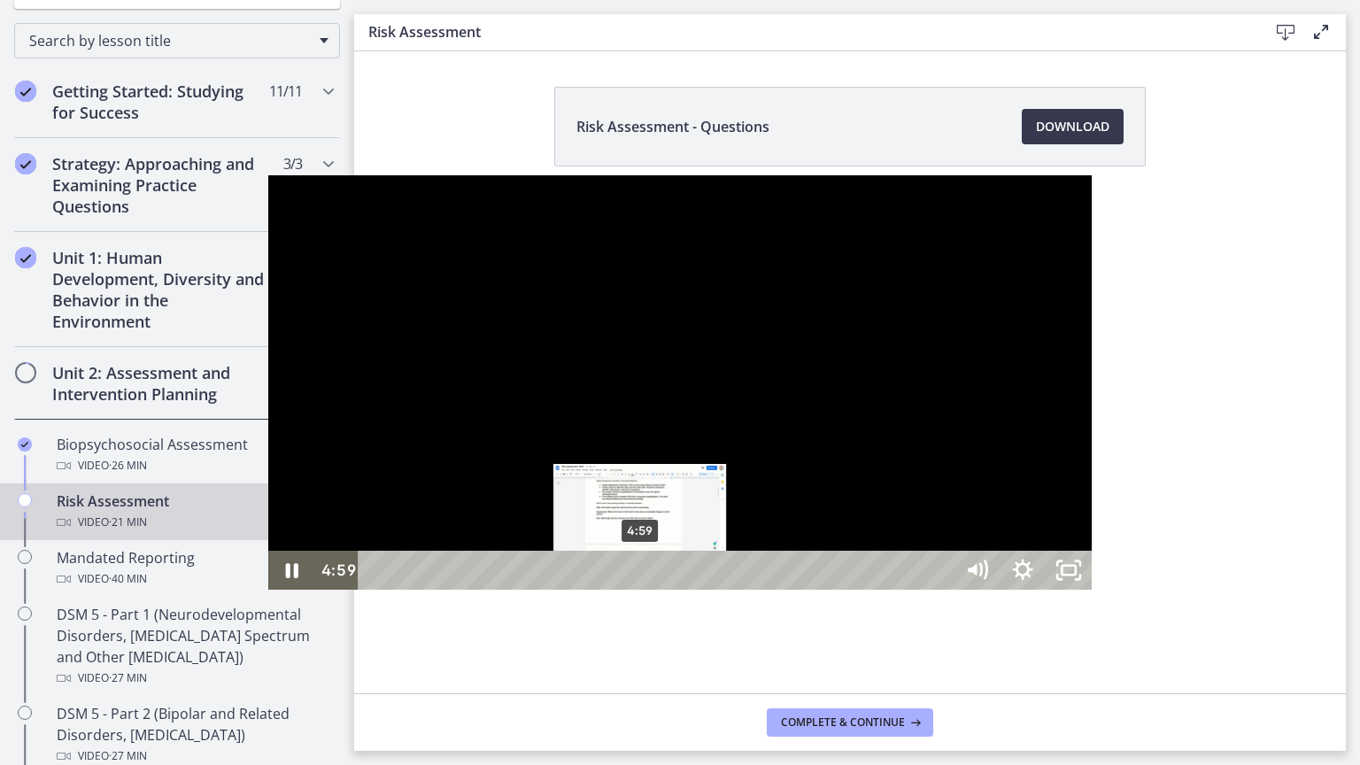
click at [374, 589] on div "4:59" at bounding box center [657, 570] width 567 height 39
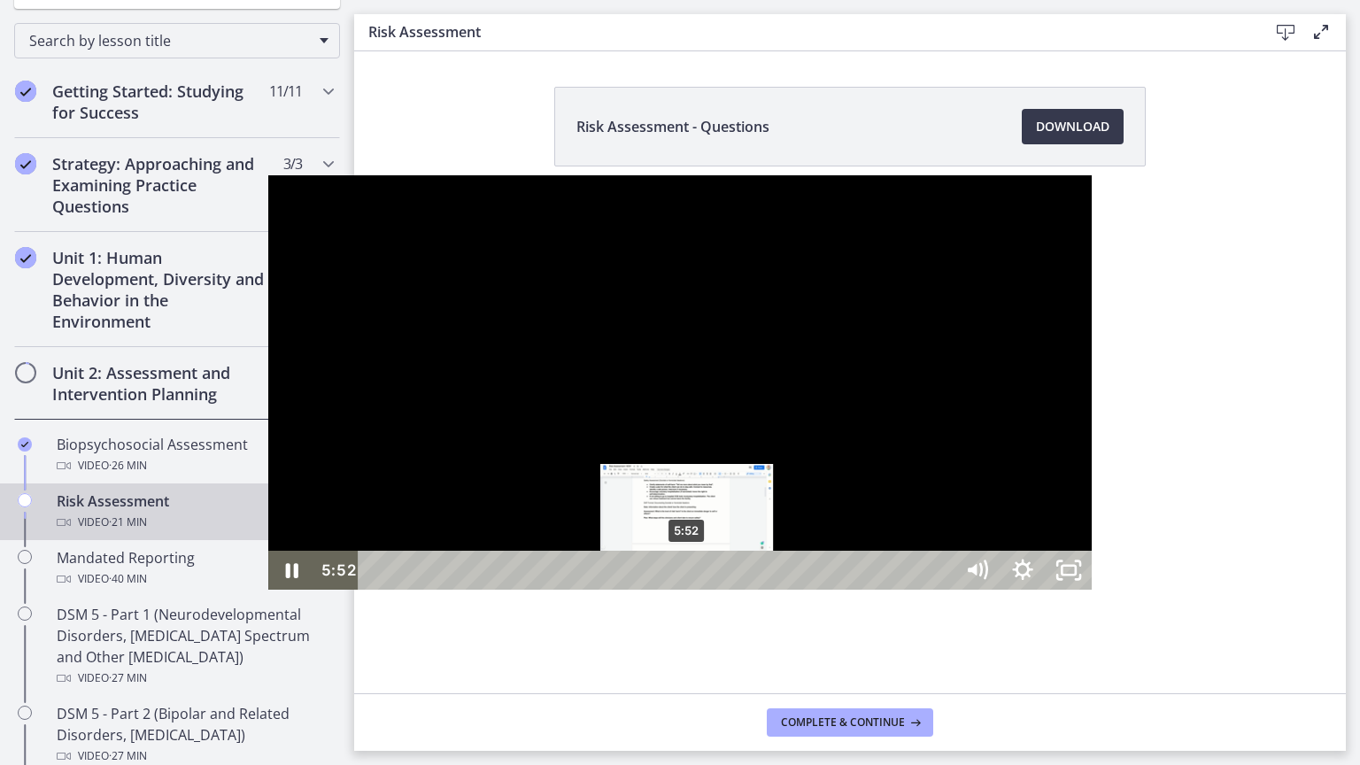
click at [420, 589] on div "5:52" at bounding box center [657, 570] width 567 height 39
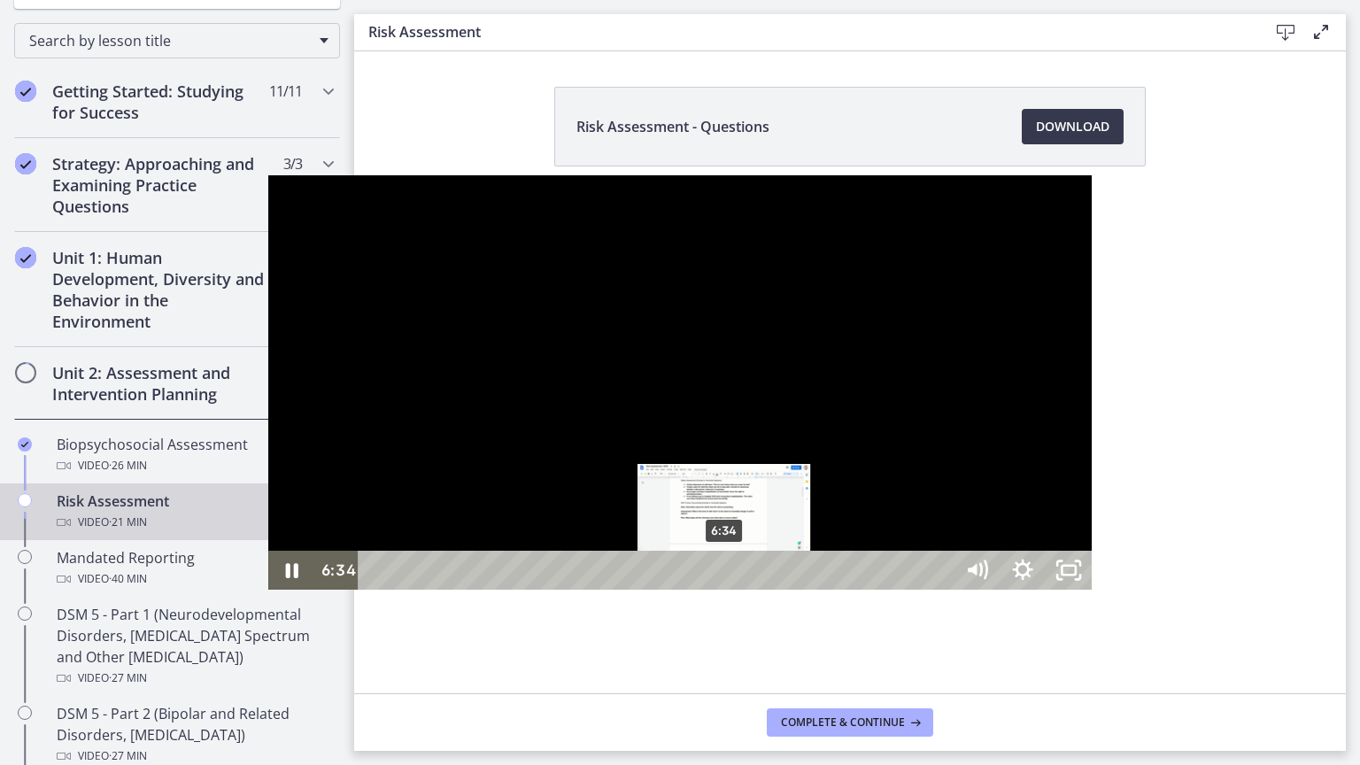
click at [457, 589] on div "6:34" at bounding box center [657, 570] width 567 height 39
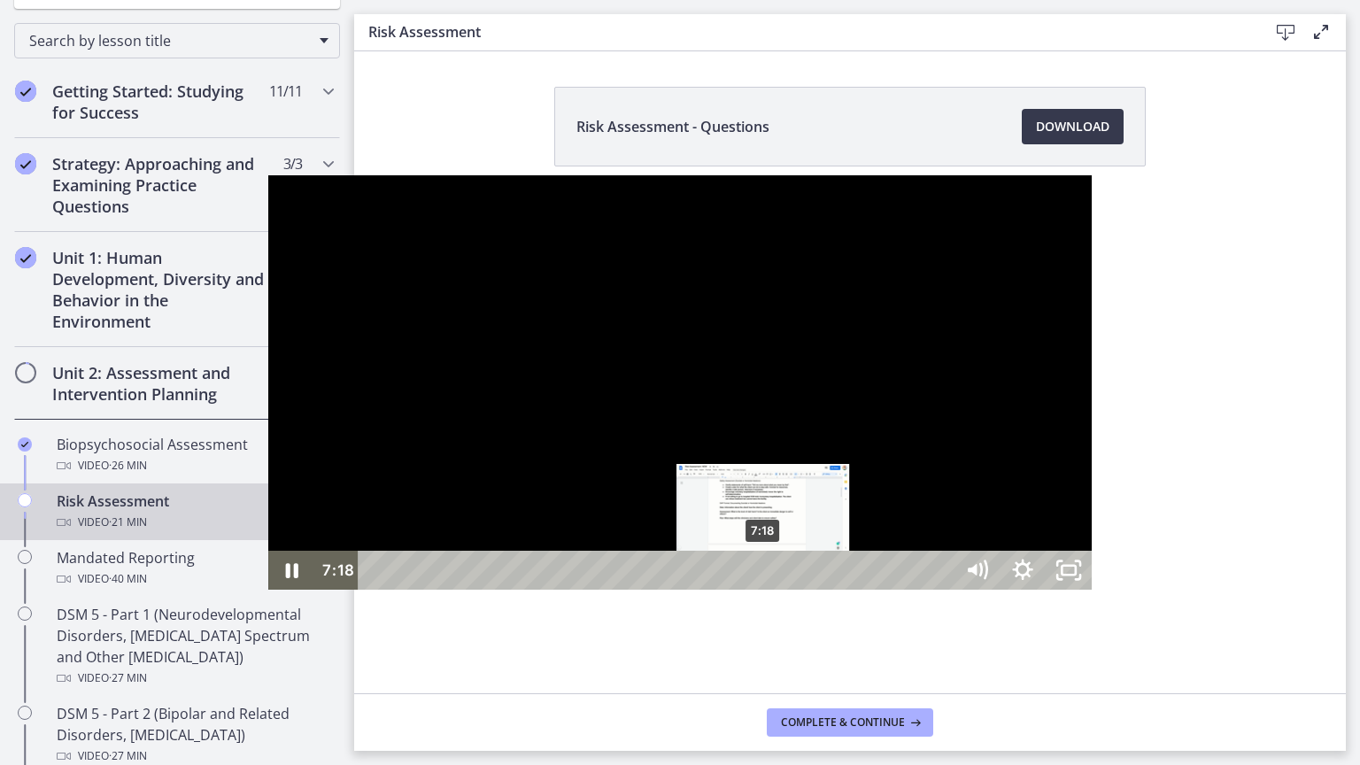
click at [496, 589] on div "7:18" at bounding box center [657, 570] width 567 height 39
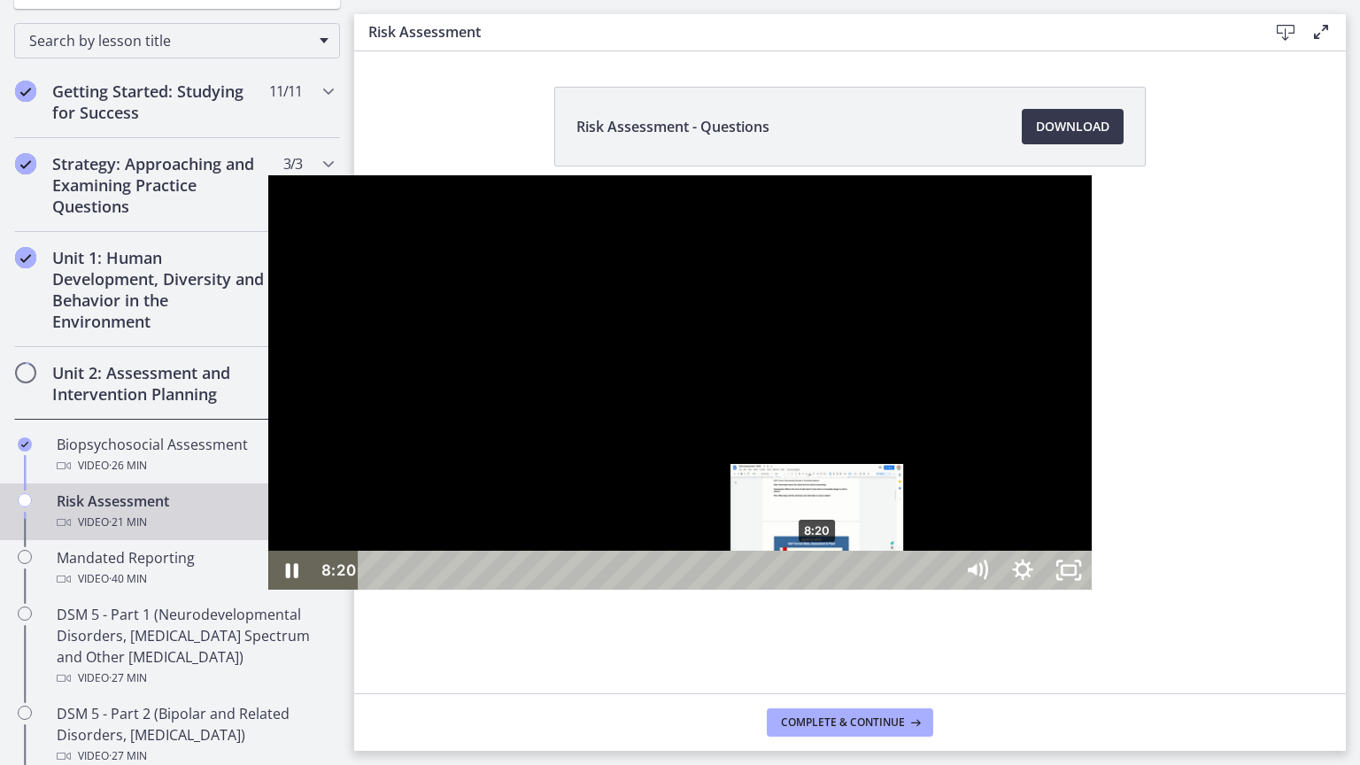
click at [551, 589] on div "8:20" at bounding box center [657, 570] width 567 height 39
click at [532, 589] on div "7:59" at bounding box center [657, 570] width 567 height 39
click at [560, 589] on div "8:31" at bounding box center [657, 570] width 567 height 39
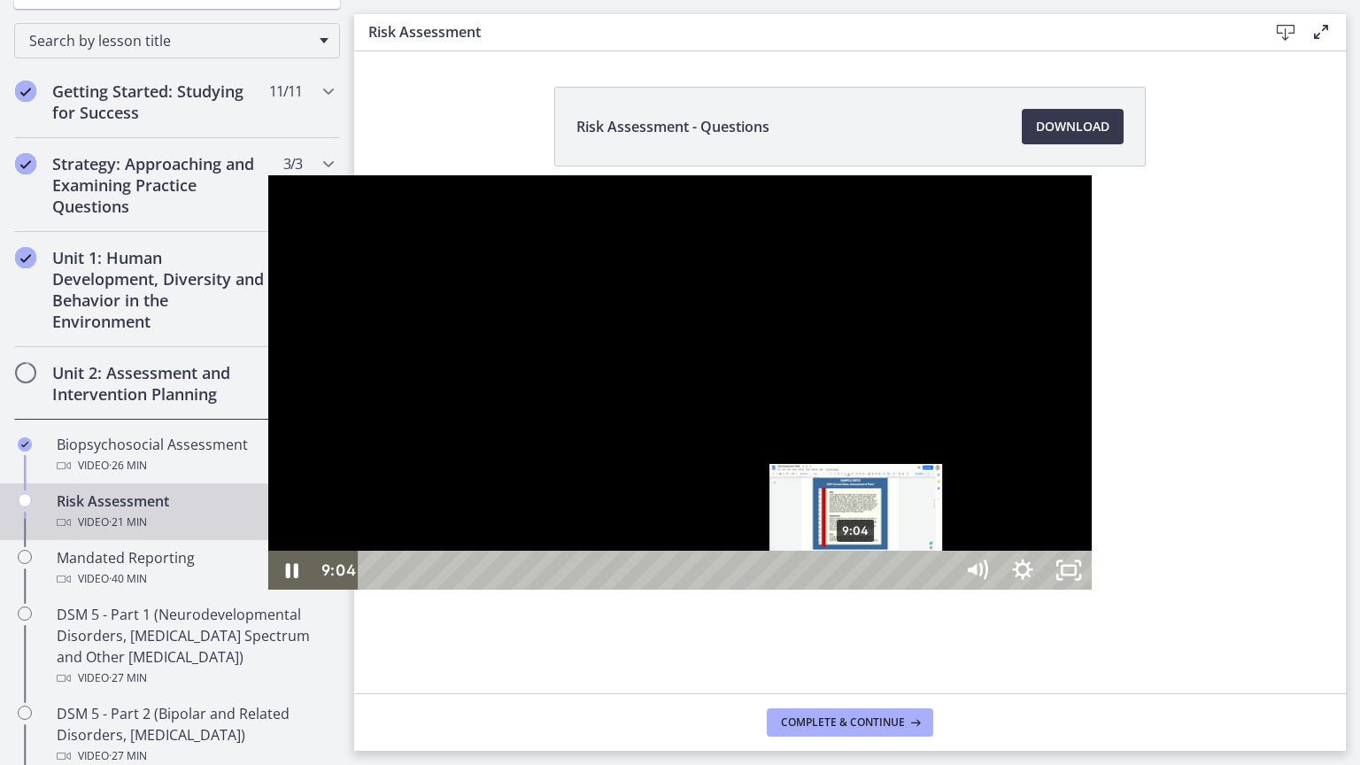
click at [589, 589] on div "9:04" at bounding box center [657, 570] width 567 height 39
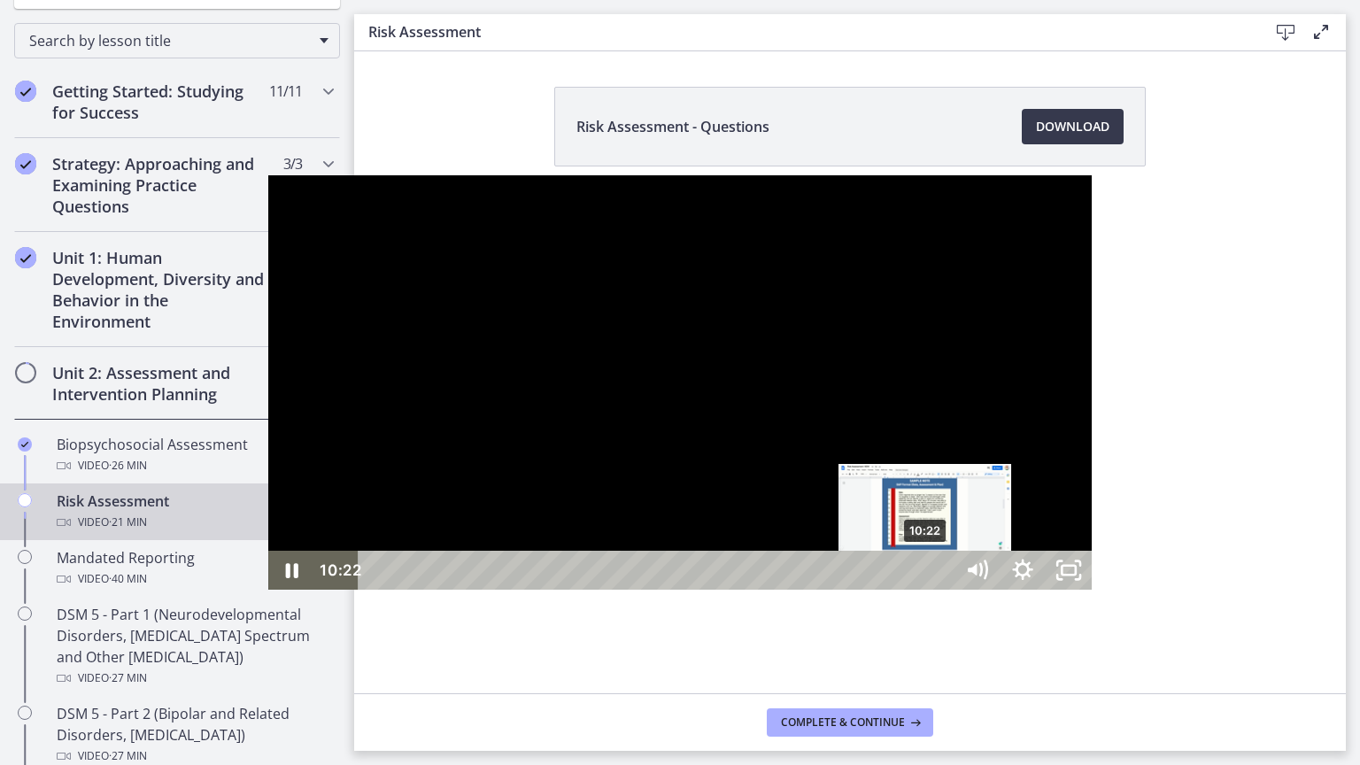
click at [659, 589] on div "10:22" at bounding box center [657, 570] width 567 height 39
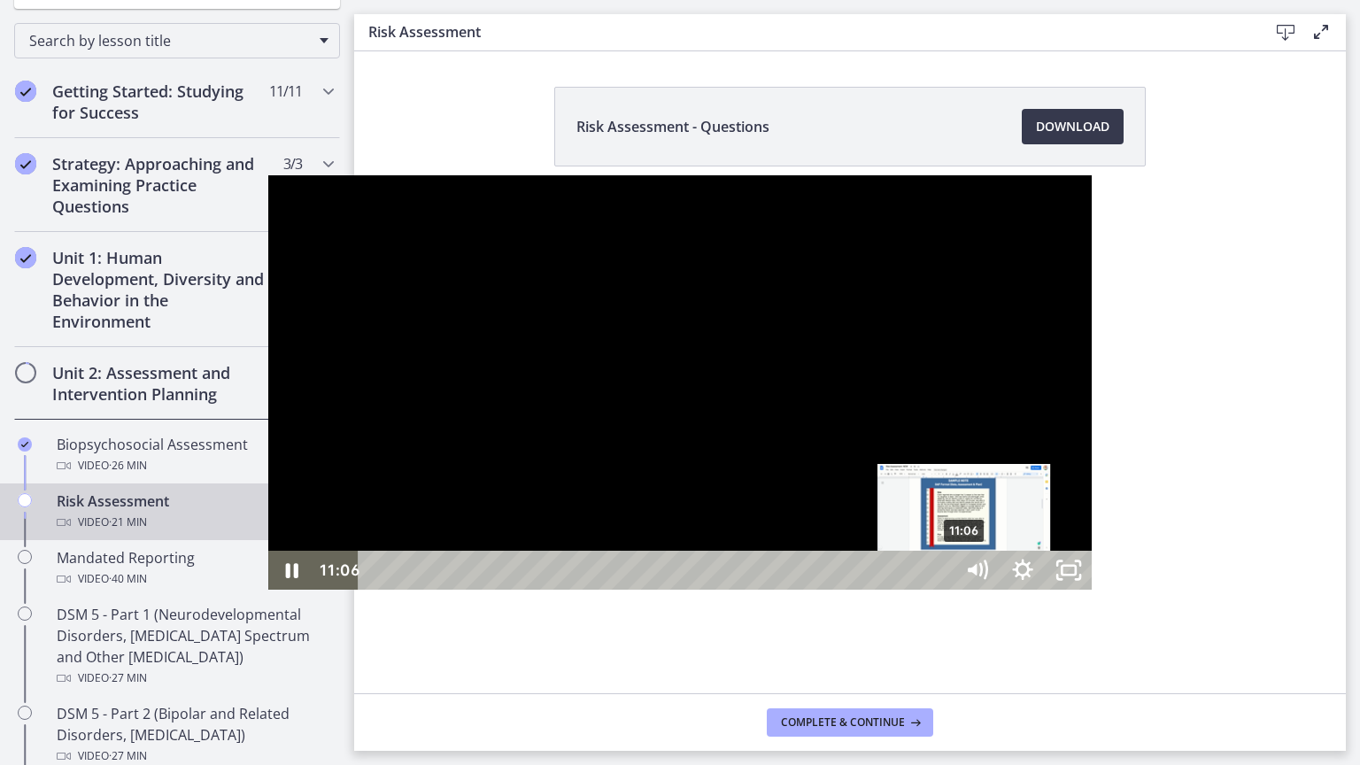
click at [697, 589] on div "11:06" at bounding box center [657, 570] width 567 height 39
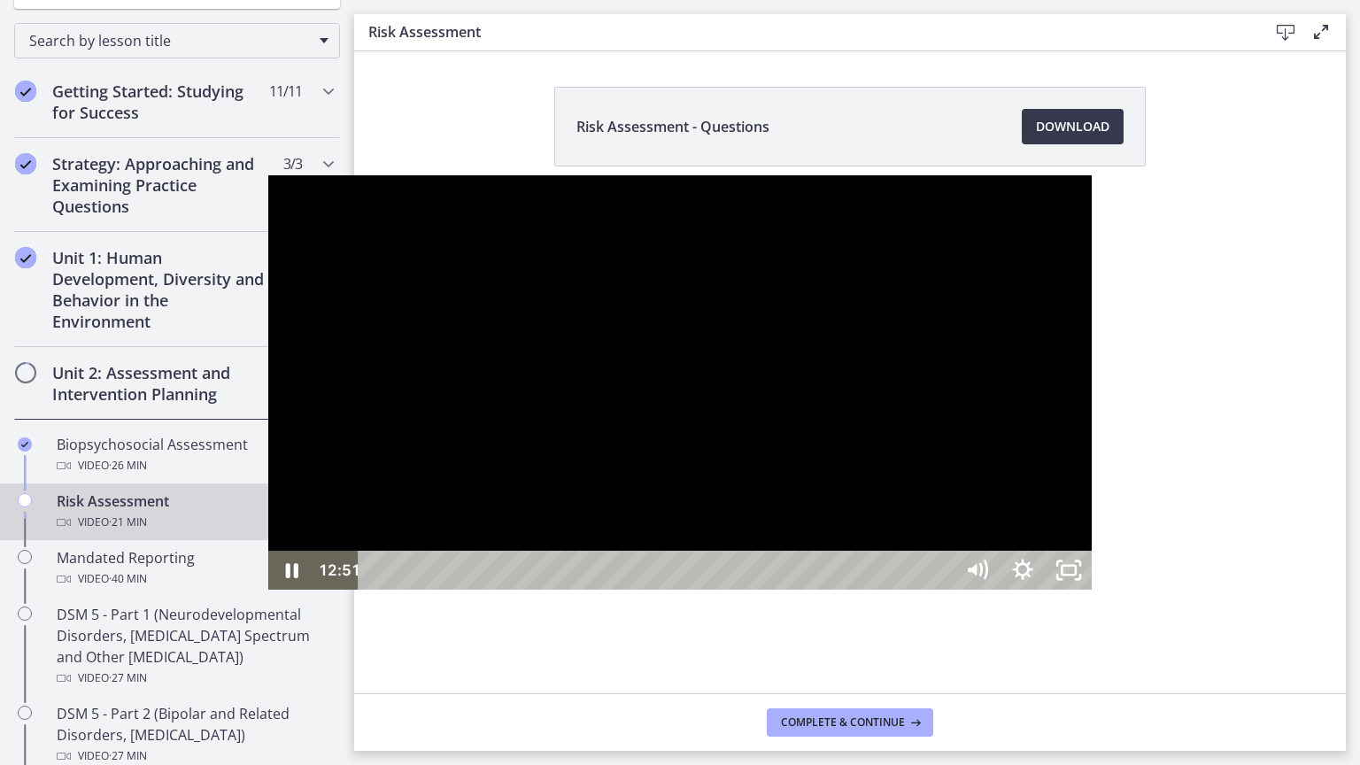
click at [453, 451] on div at bounding box center [679, 382] width 823 height 414
click at [804, 460] on div at bounding box center [679, 382] width 823 height 414
click at [761, 487] on div at bounding box center [679, 382] width 823 height 414
click at [781, 419] on div at bounding box center [679, 382] width 823 height 414
click at [878, 589] on div "14:30" at bounding box center [657, 570] width 567 height 39
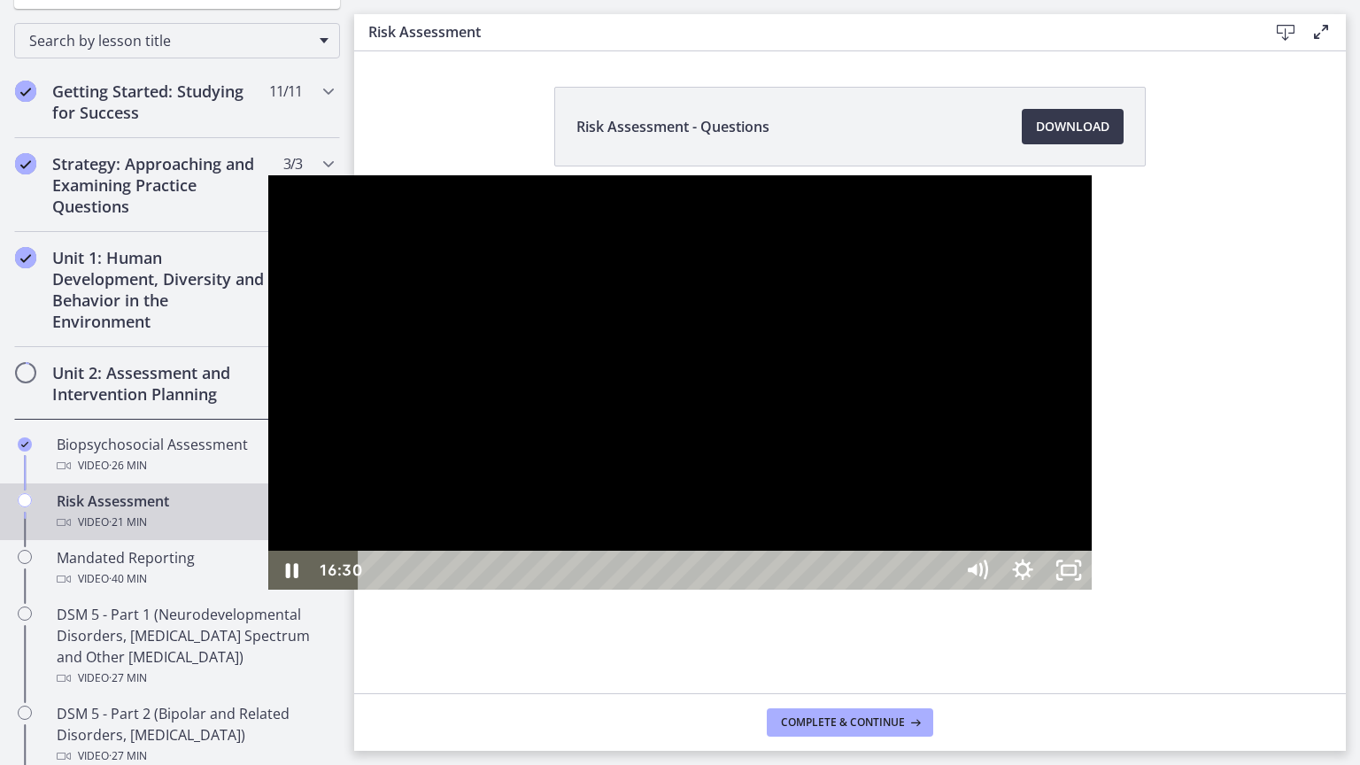
click at [942, 589] on div "16:30" at bounding box center [657, 570] width 567 height 39
click at [942, 589] on div "17:09" at bounding box center [657, 570] width 567 height 39
click at [942, 589] on div "18:58" at bounding box center [657, 570] width 567 height 39
click at [1062, 485] on div at bounding box center [679, 382] width 823 height 414
click at [942, 589] on div "19:42" at bounding box center [657, 570] width 567 height 39
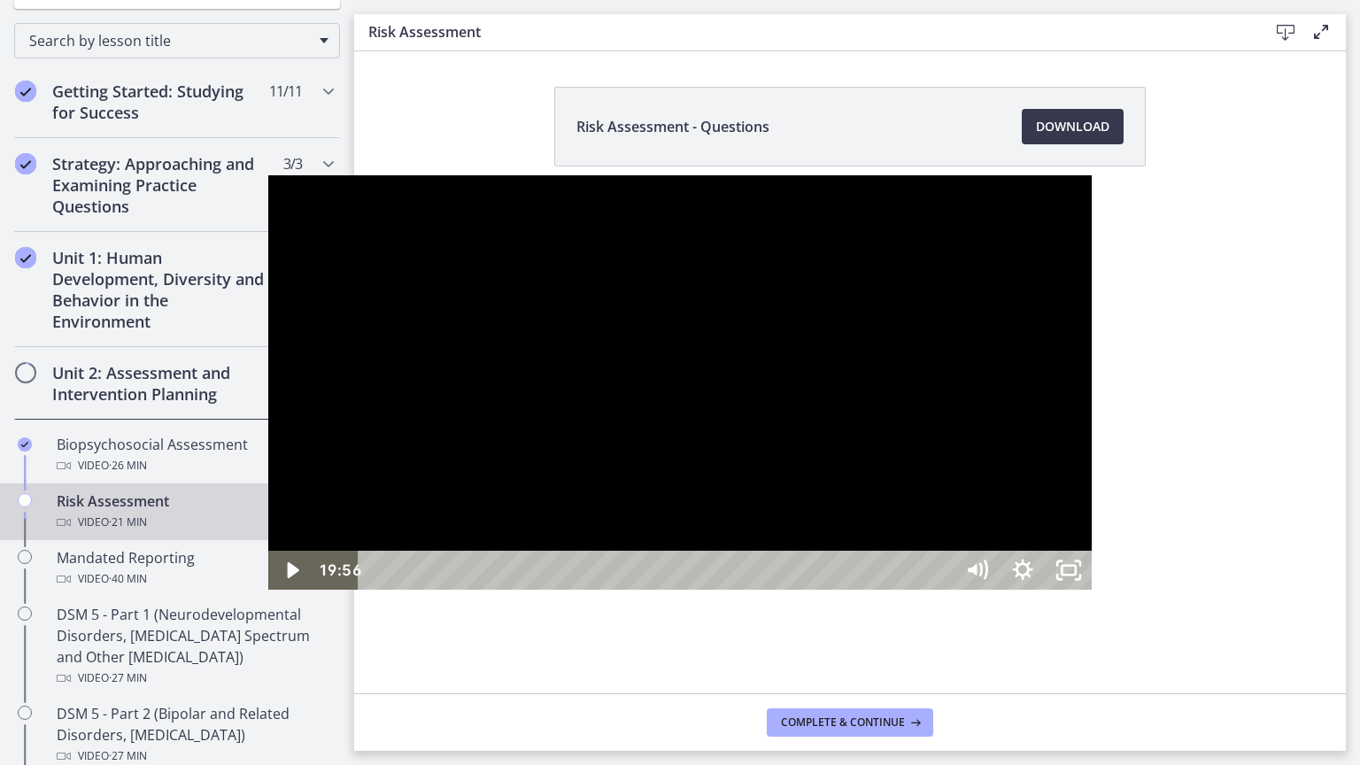
click at [942, 589] on div "19:56" at bounding box center [657, 570] width 567 height 39
click at [1091, 589] on div at bounding box center [679, 382] width 823 height 414
click at [942, 589] on div "20:40" at bounding box center [657, 570] width 567 height 39
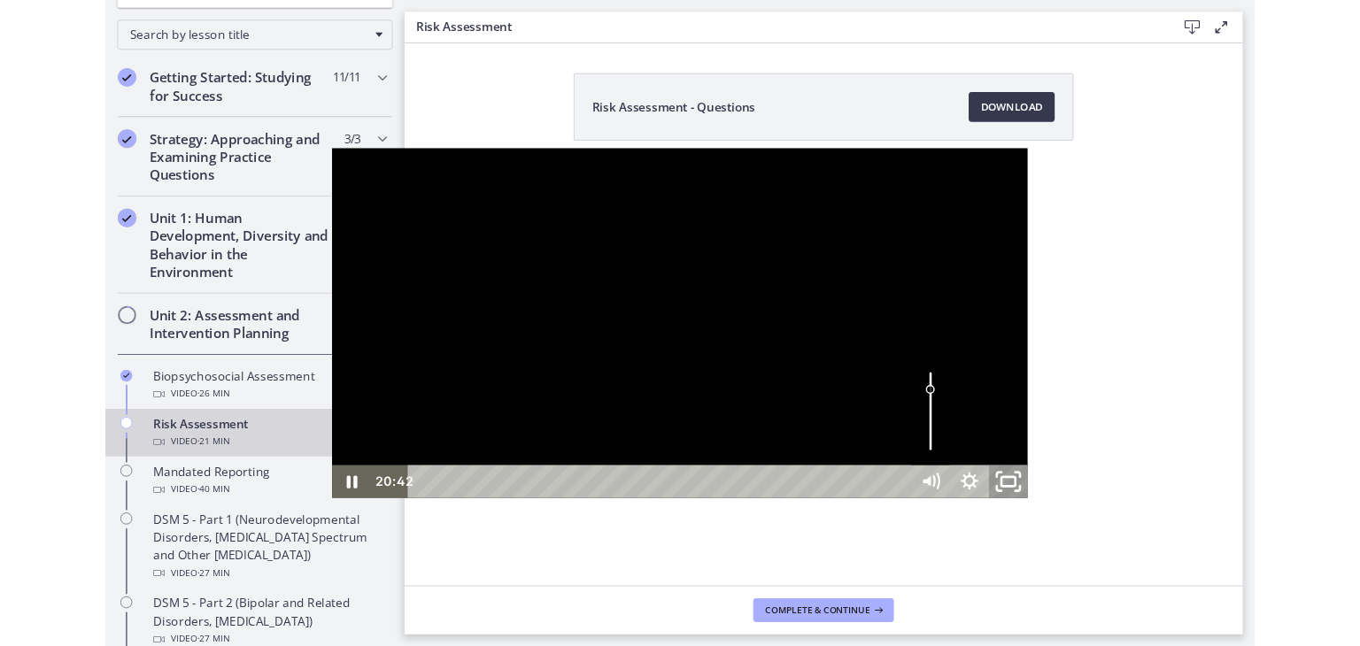
click at [1201, 594] on icon "Unfullscreen" at bounding box center [1173, 570] width 55 height 47
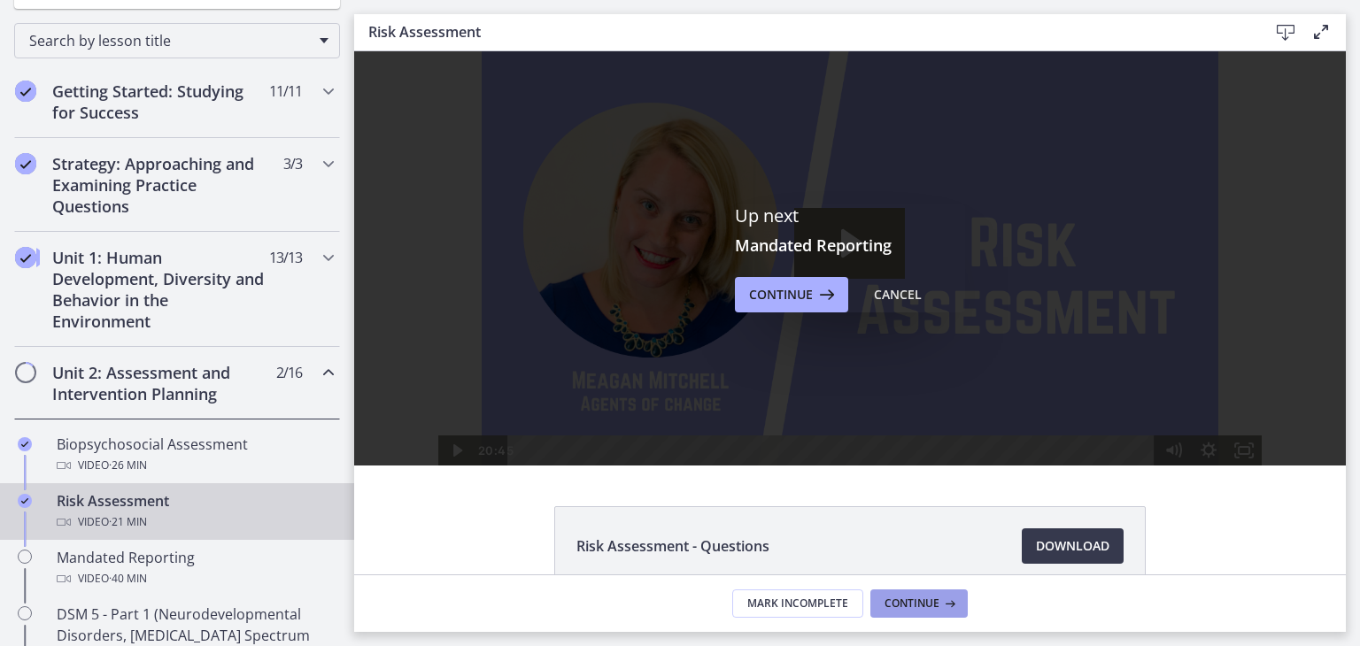
click at [924, 599] on span "Continue" at bounding box center [911, 604] width 55 height 14
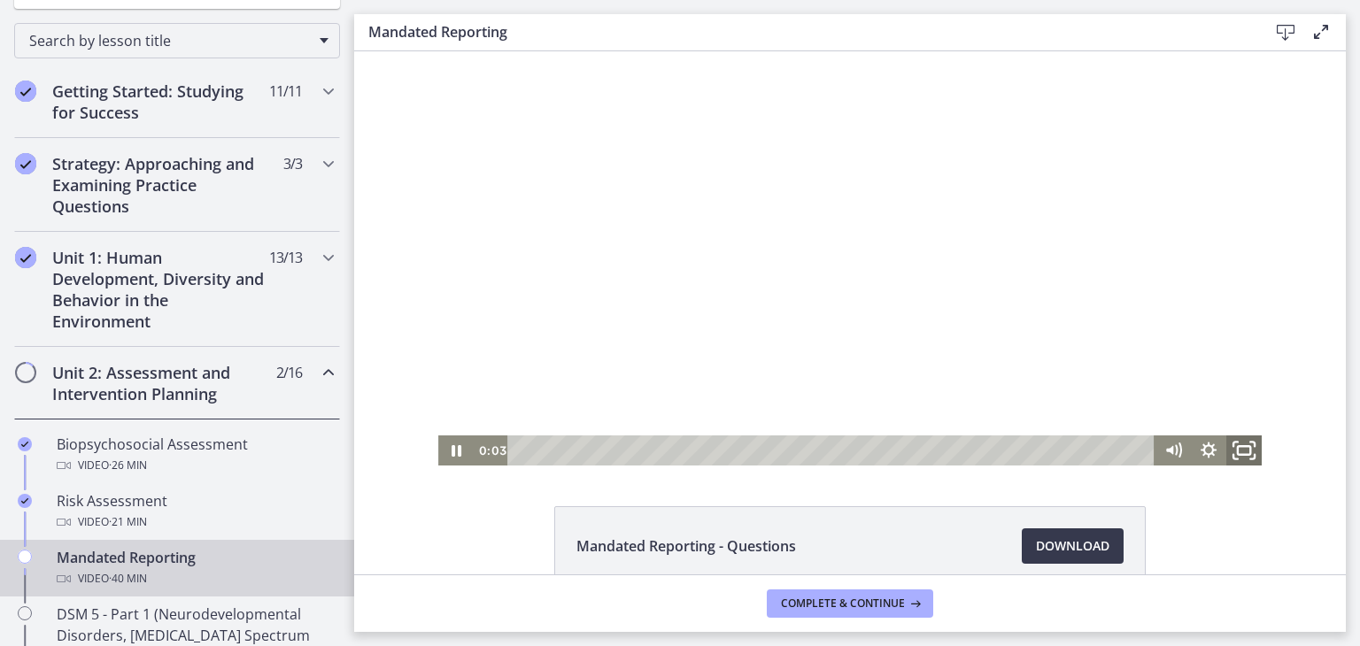
click at [1243, 451] on rect "Fullscreen" at bounding box center [1243, 450] width 12 height 9
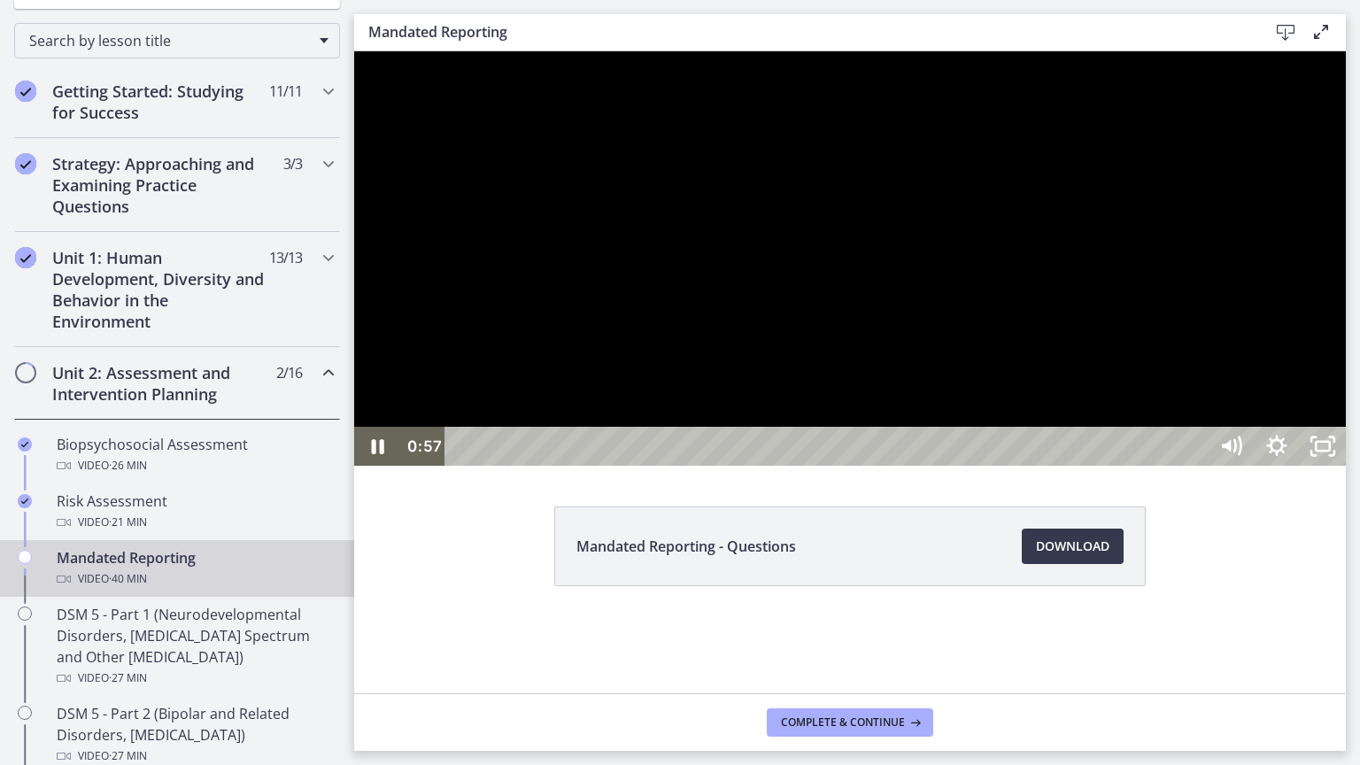
click at [1089, 466] on div at bounding box center [849, 258] width 991 height 414
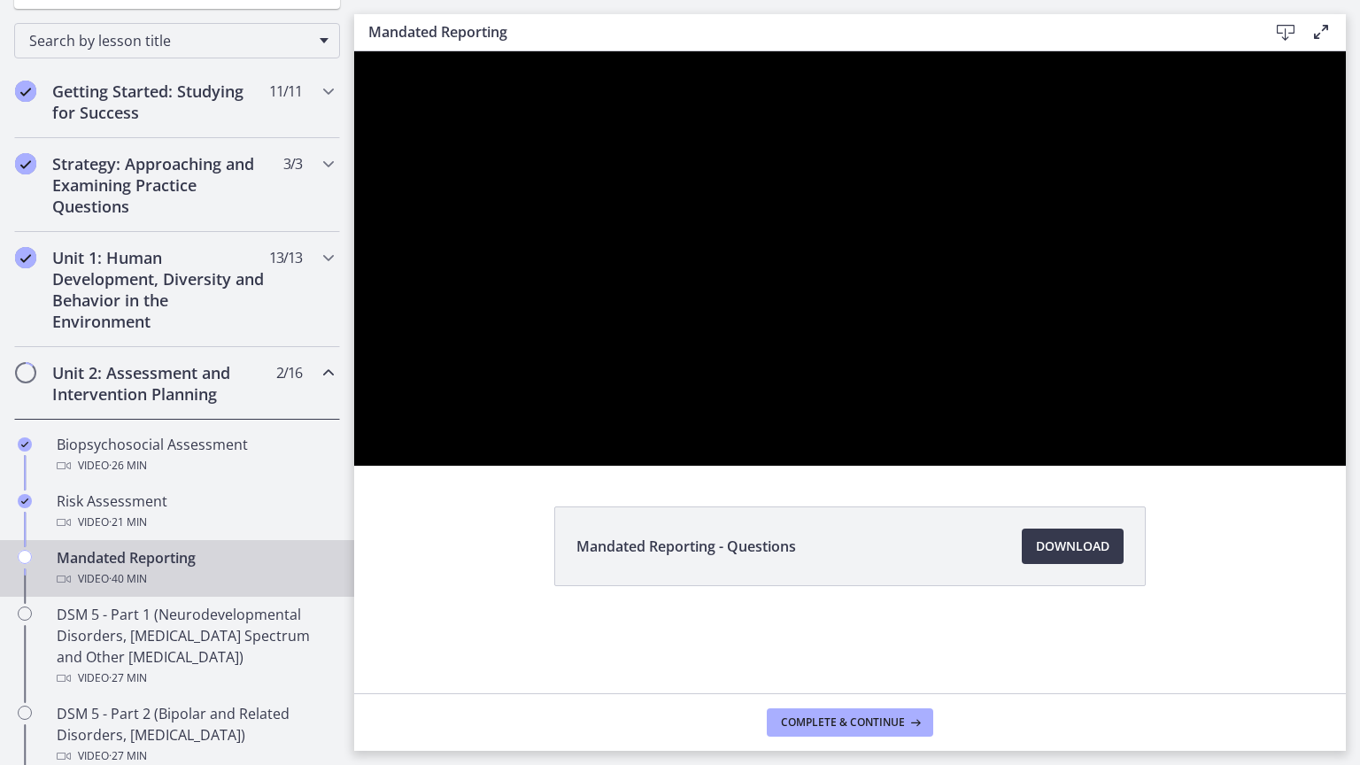
click at [1089, 466] on div at bounding box center [849, 258] width 991 height 414
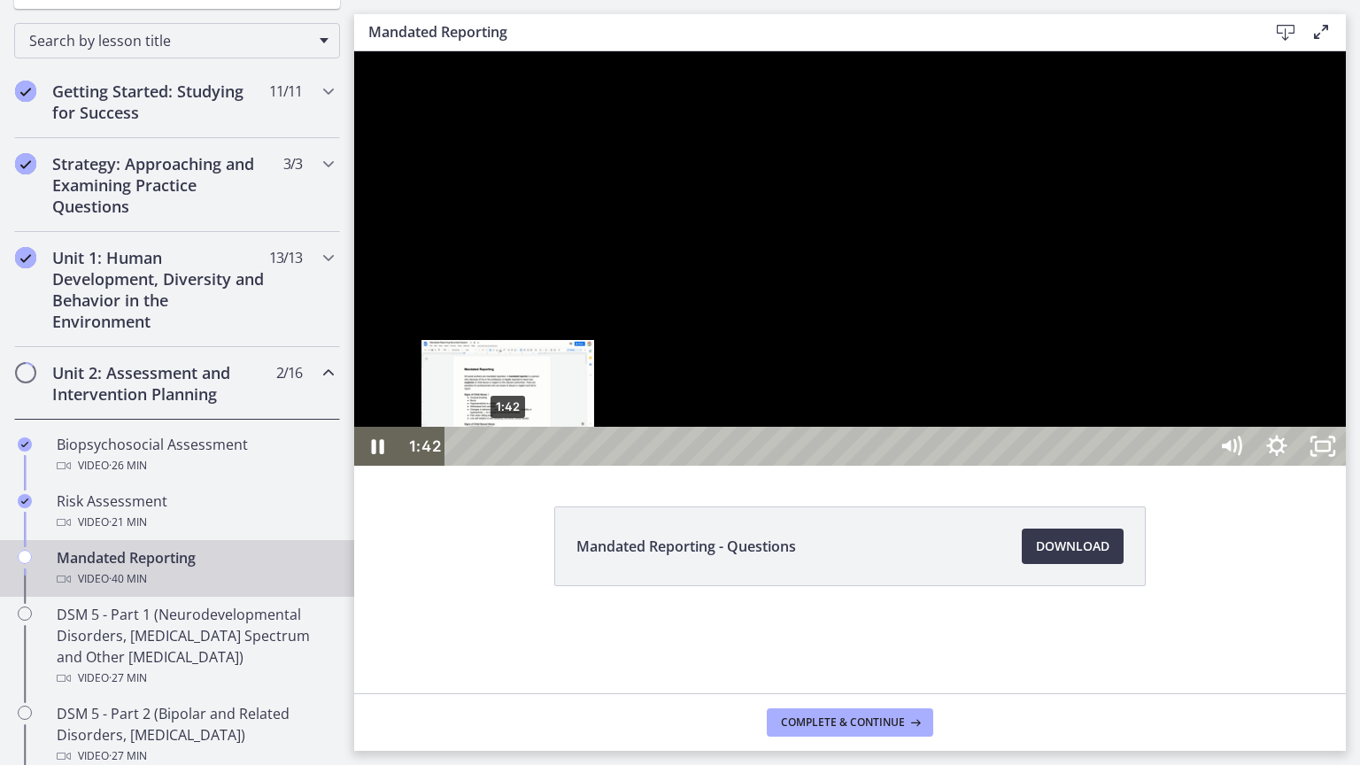
click at [508, 466] on div "1:42" at bounding box center [828, 446] width 735 height 39
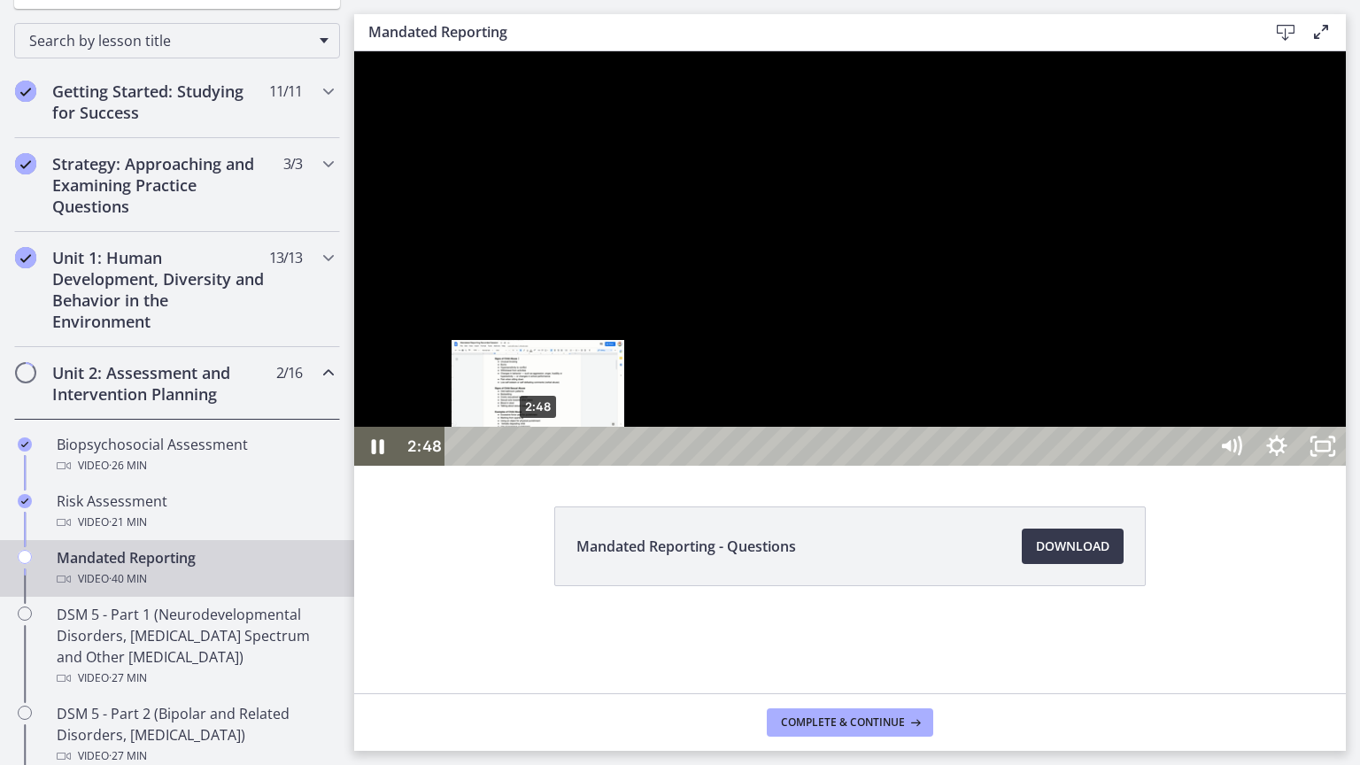
click at [538, 466] on div "2:48" at bounding box center [828, 446] width 735 height 39
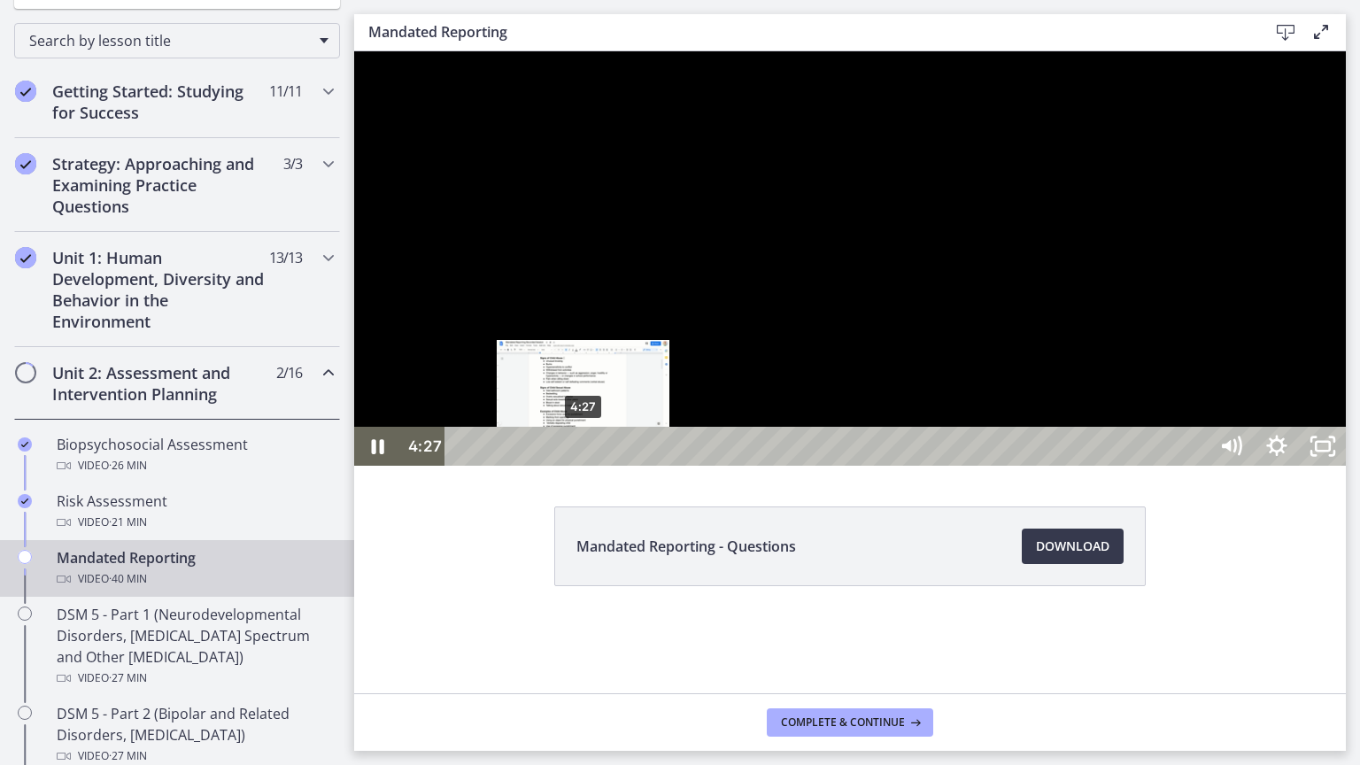
click at [583, 466] on div "4:27" at bounding box center [828, 446] width 735 height 39
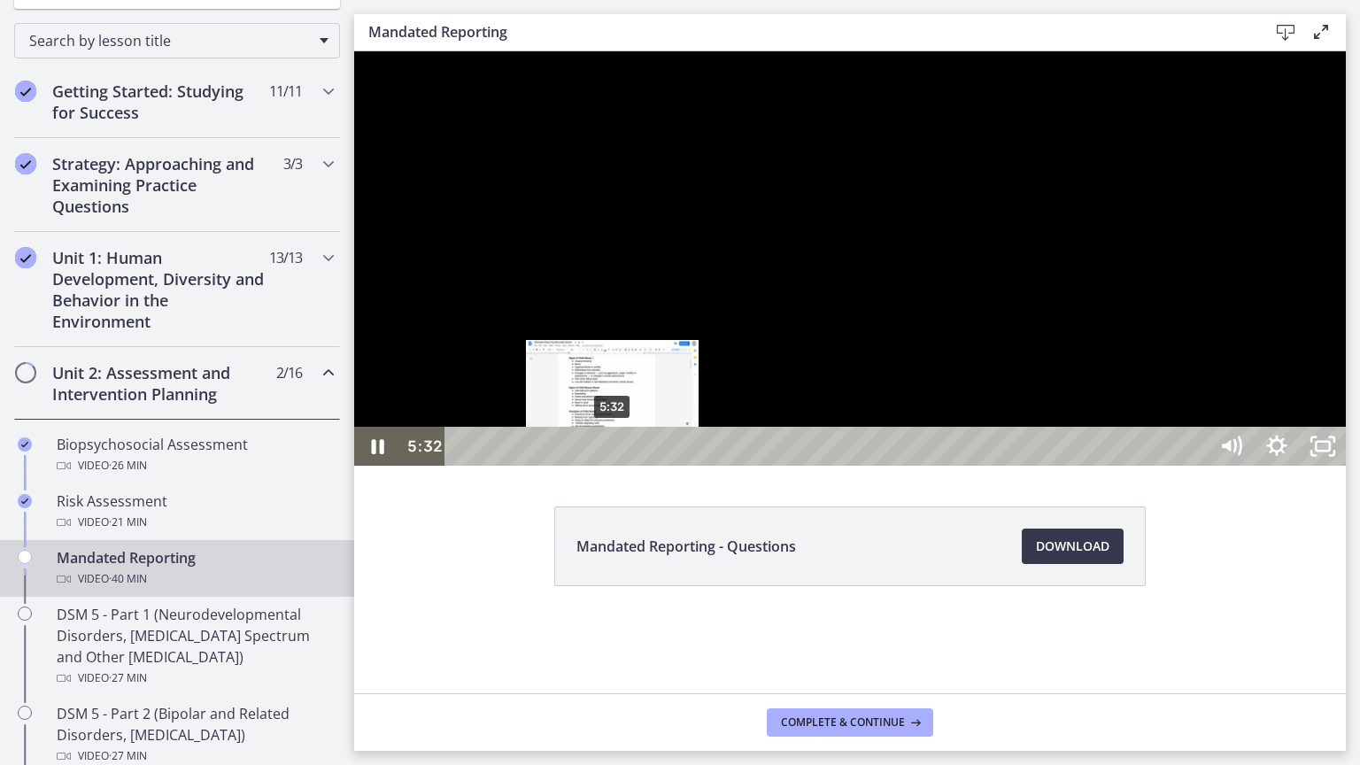
click at [612, 466] on div "5:32" at bounding box center [828, 446] width 735 height 39
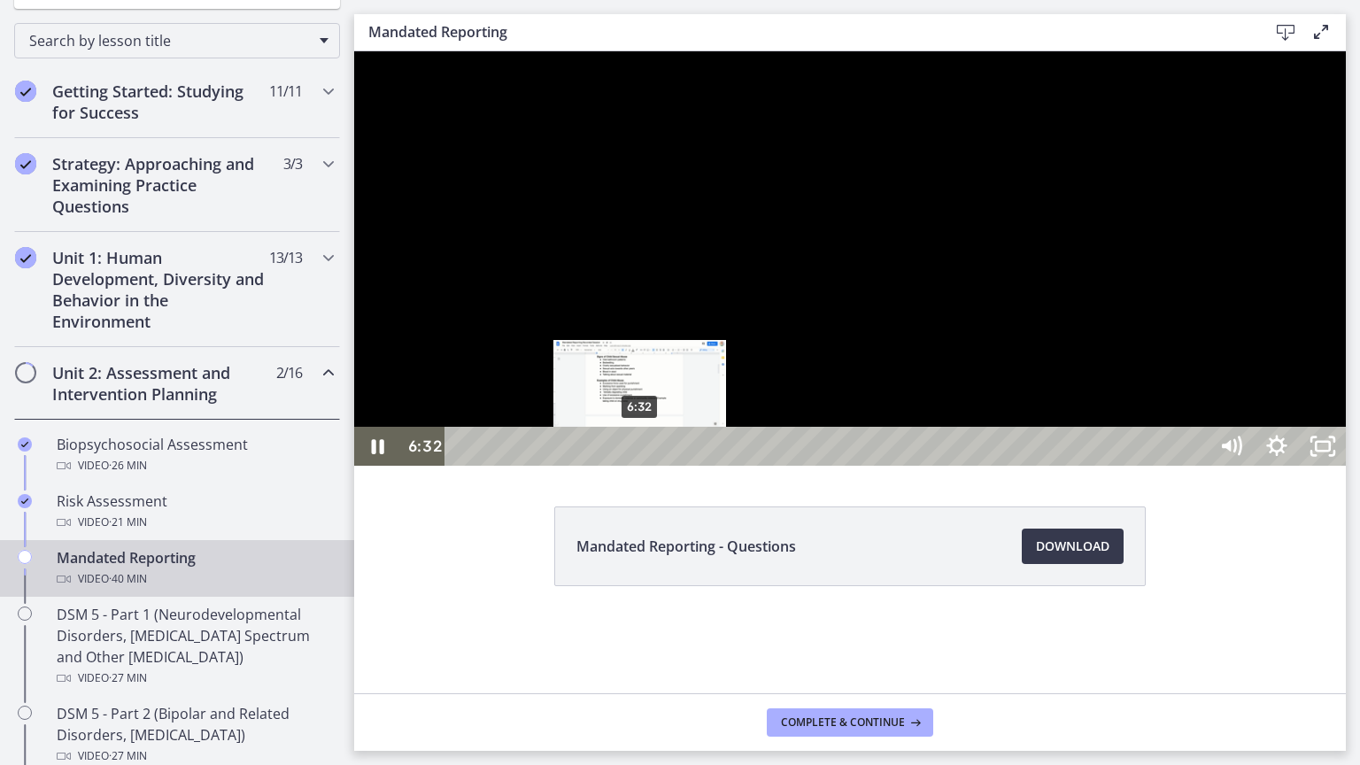
click at [640, 466] on div "6:32" at bounding box center [828, 446] width 735 height 39
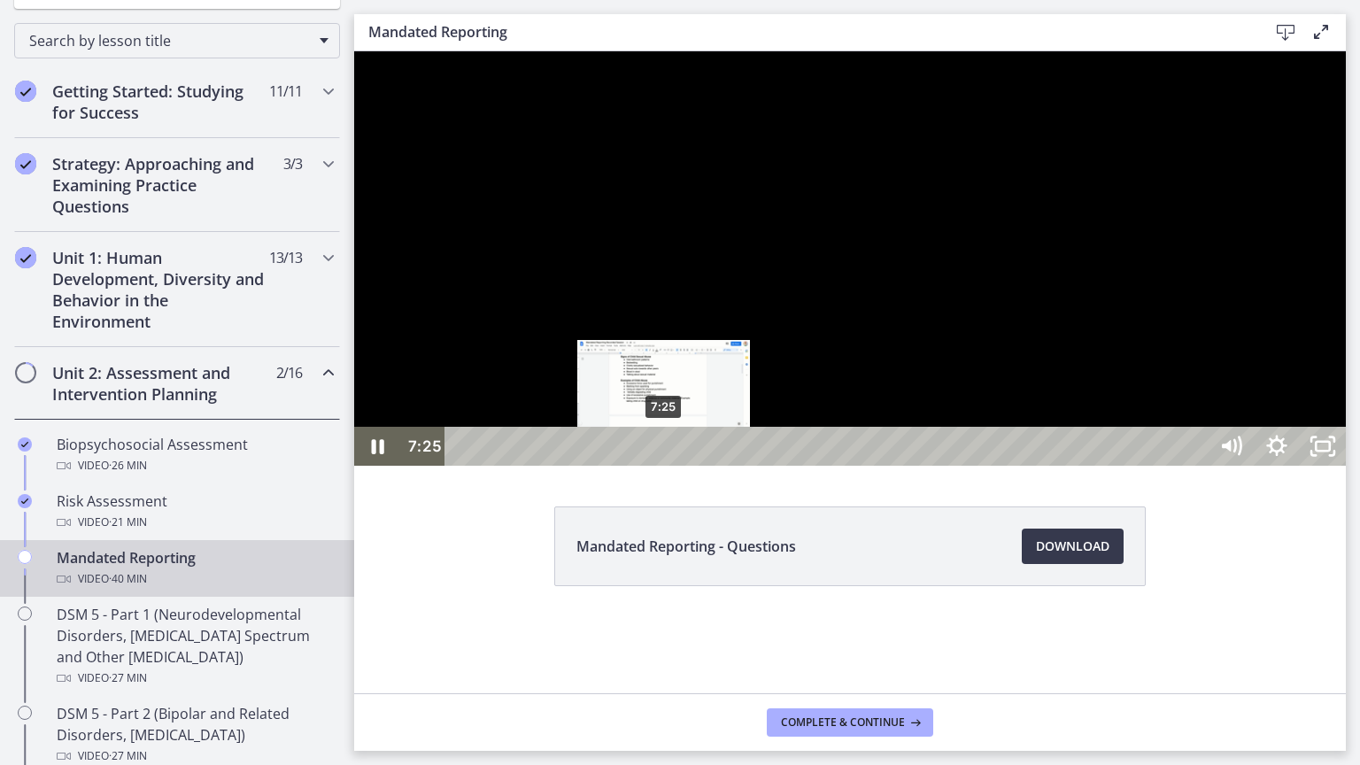
click at [664, 466] on div "7:25" at bounding box center [828, 446] width 735 height 39
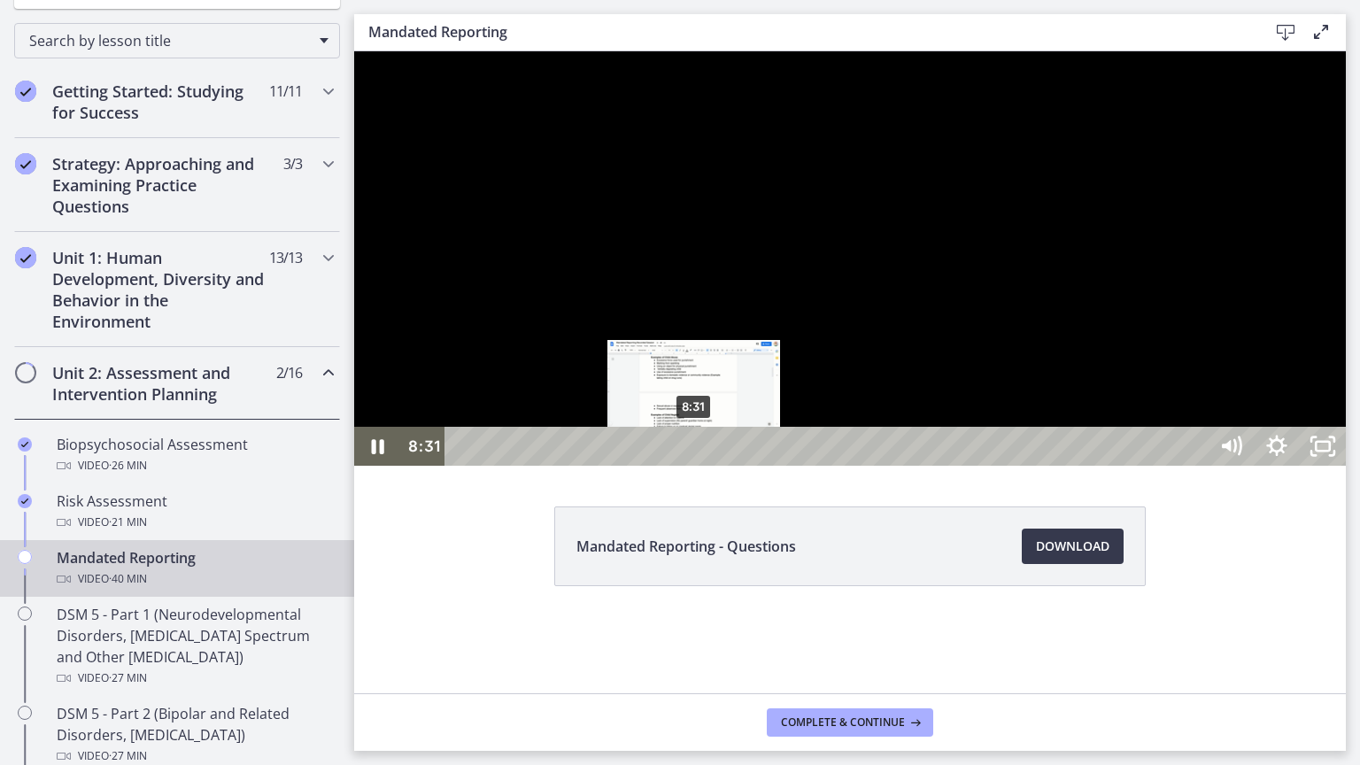
click at [694, 466] on div "8:31" at bounding box center [828, 446] width 735 height 39
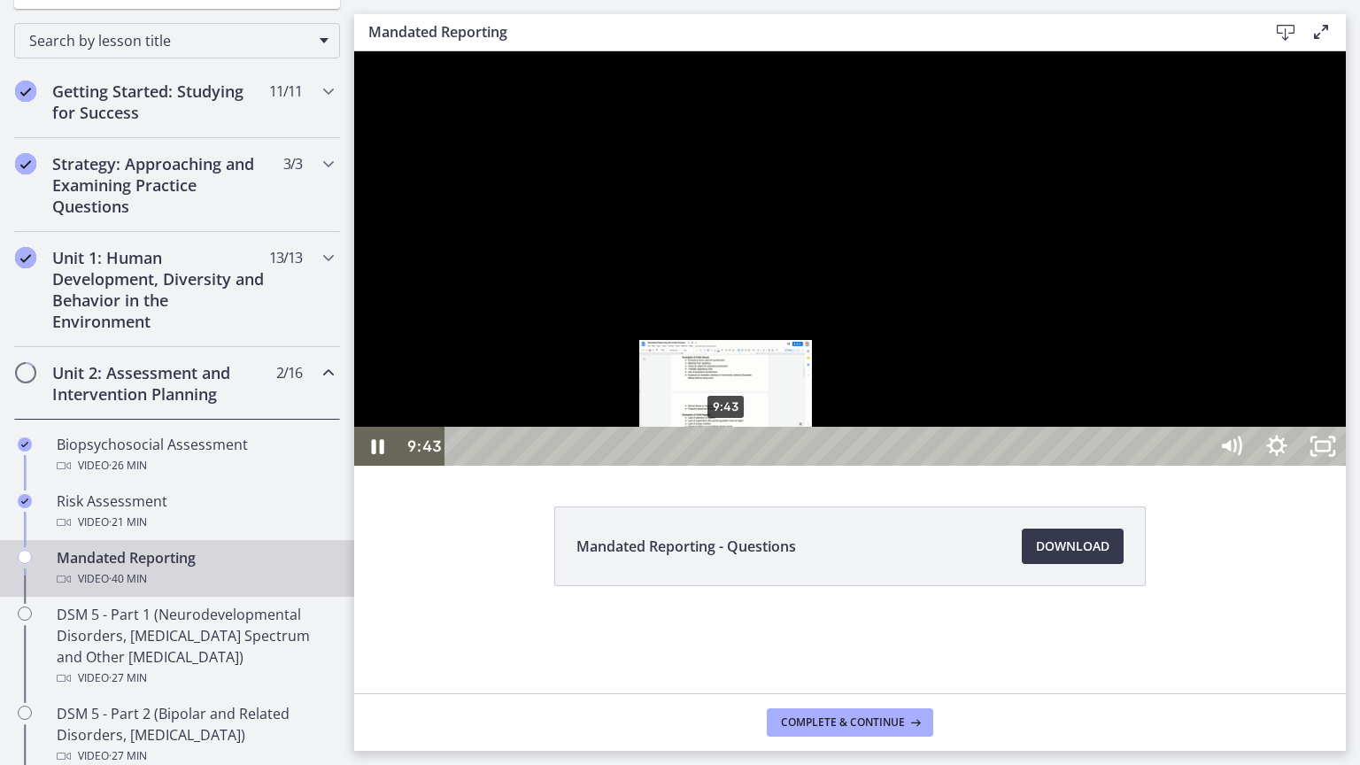
click at [727, 466] on div "9:43" at bounding box center [828, 446] width 735 height 39
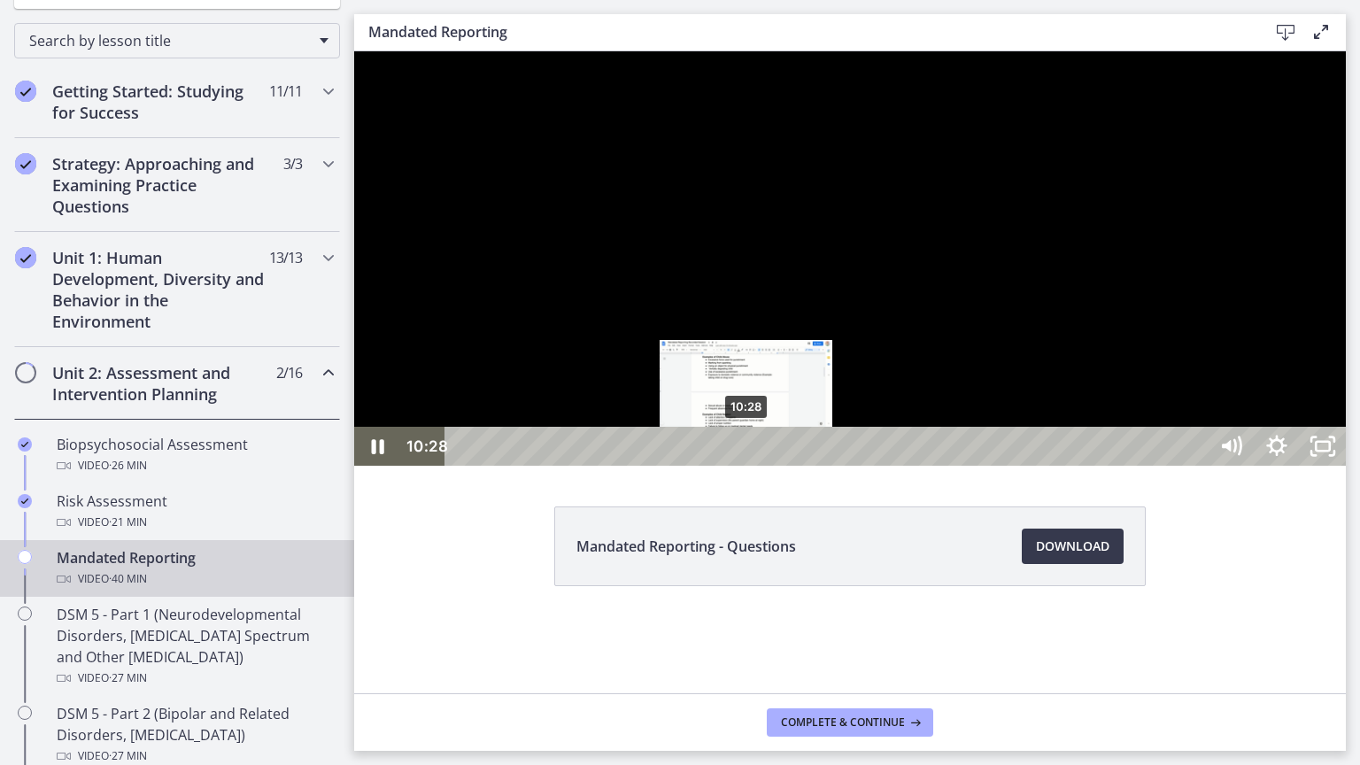
click at [747, 466] on div "10:28" at bounding box center [828, 446] width 735 height 39
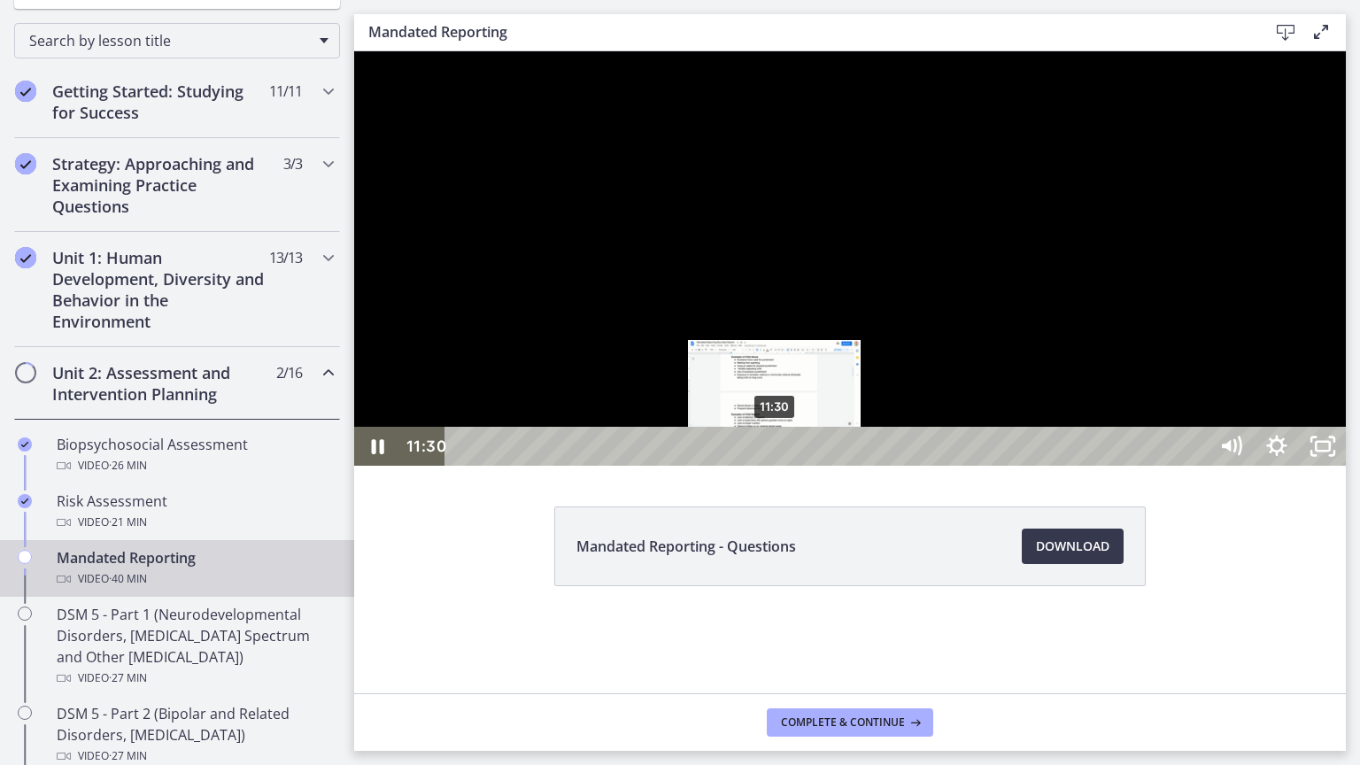
click at [775, 466] on div "11:30" at bounding box center [828, 446] width 735 height 39
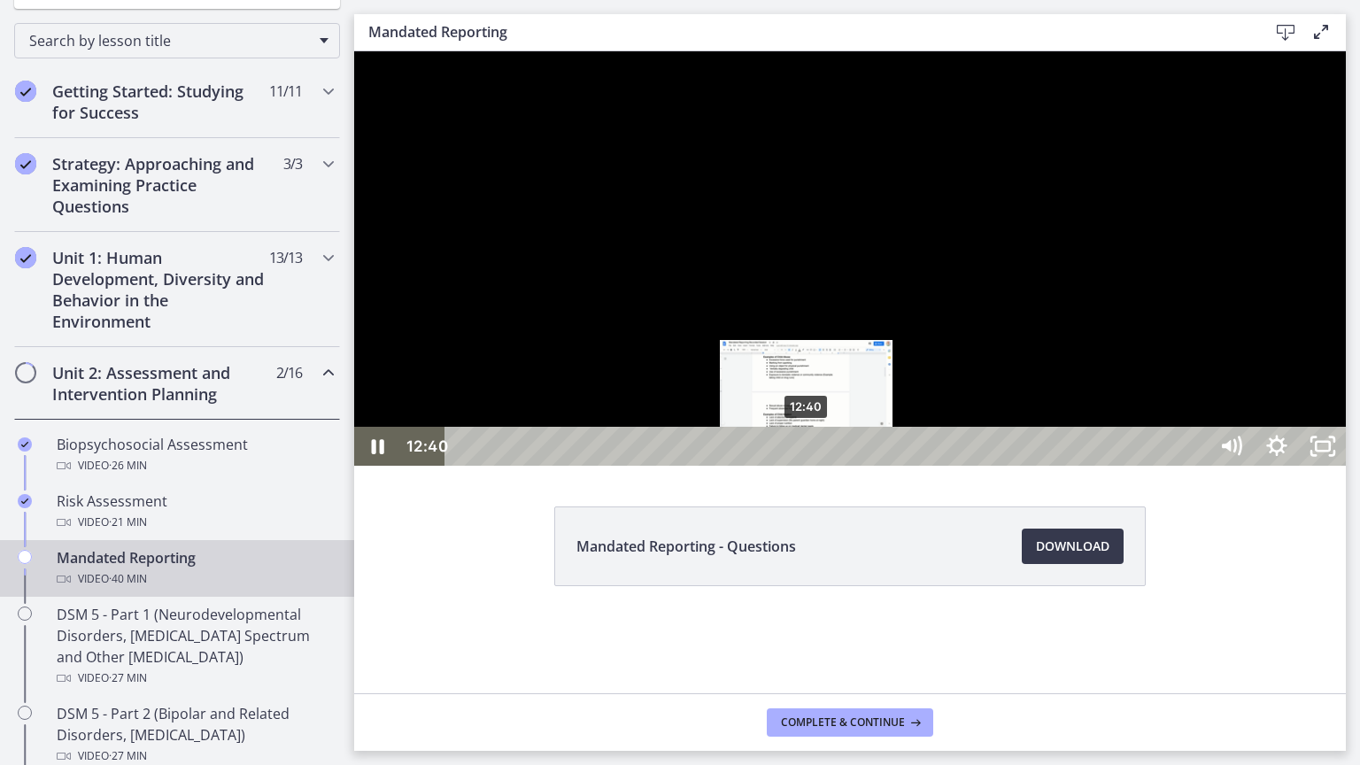
click at [807, 466] on div "12:40" at bounding box center [828, 446] width 735 height 39
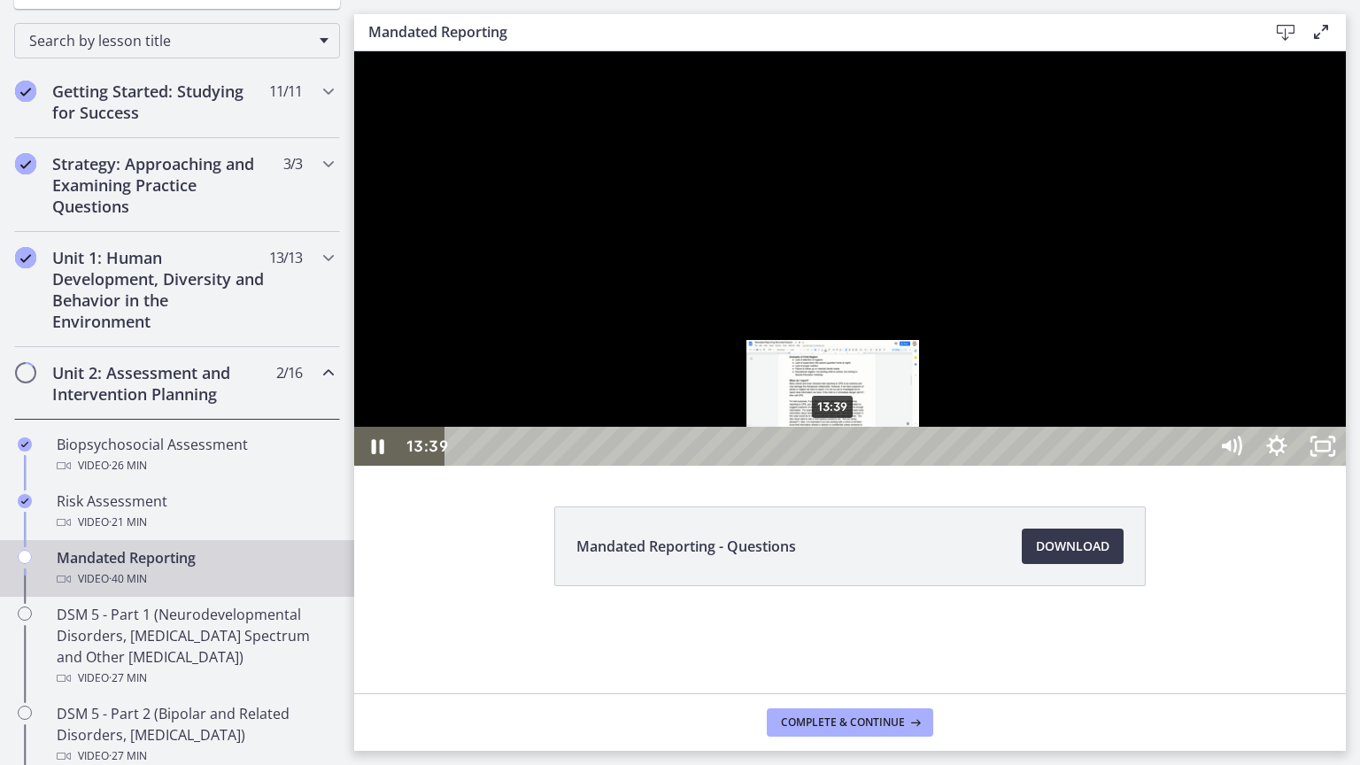
click at [834, 466] on div "13:39" at bounding box center [828, 446] width 735 height 39
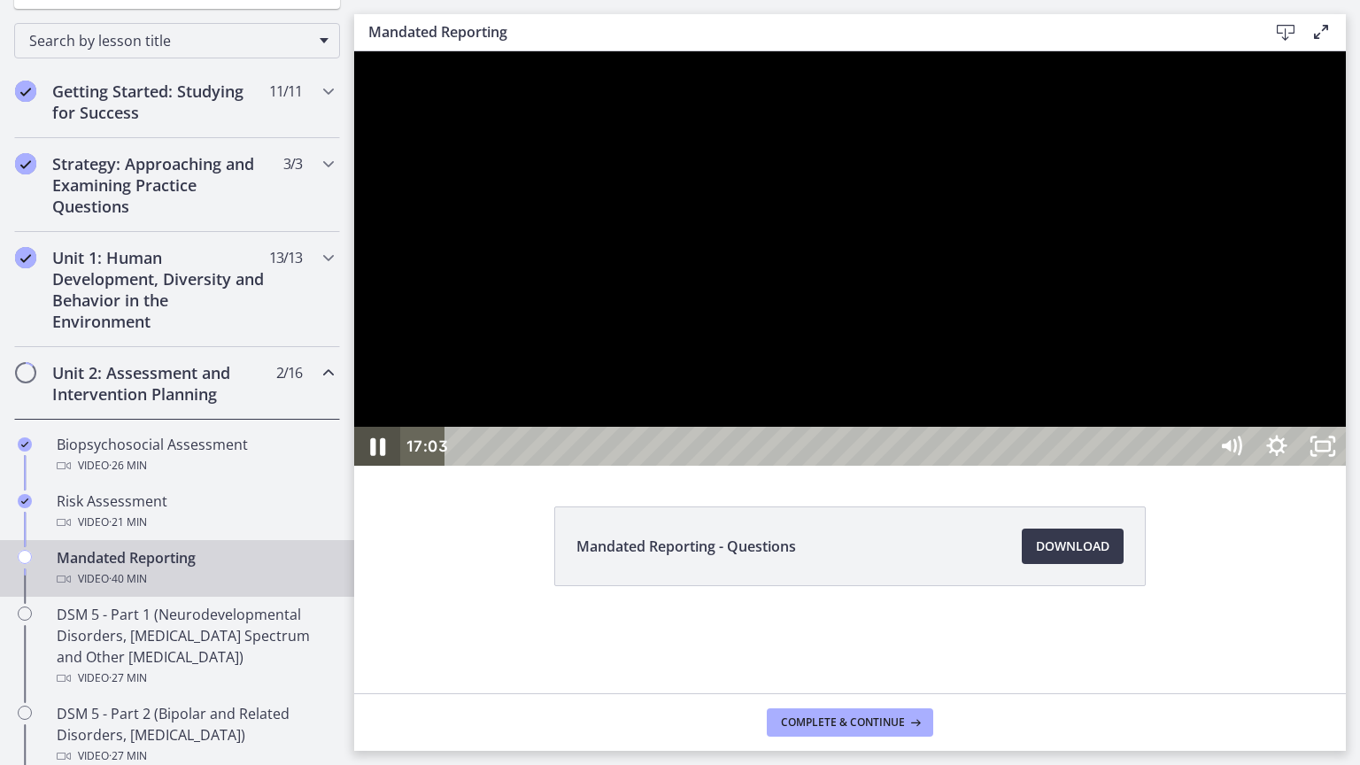
click at [380, 456] on icon "Pause" at bounding box center [377, 447] width 15 height 18
click at [1350, 470] on icon "Unfullscreen" at bounding box center [1322, 446] width 55 height 47
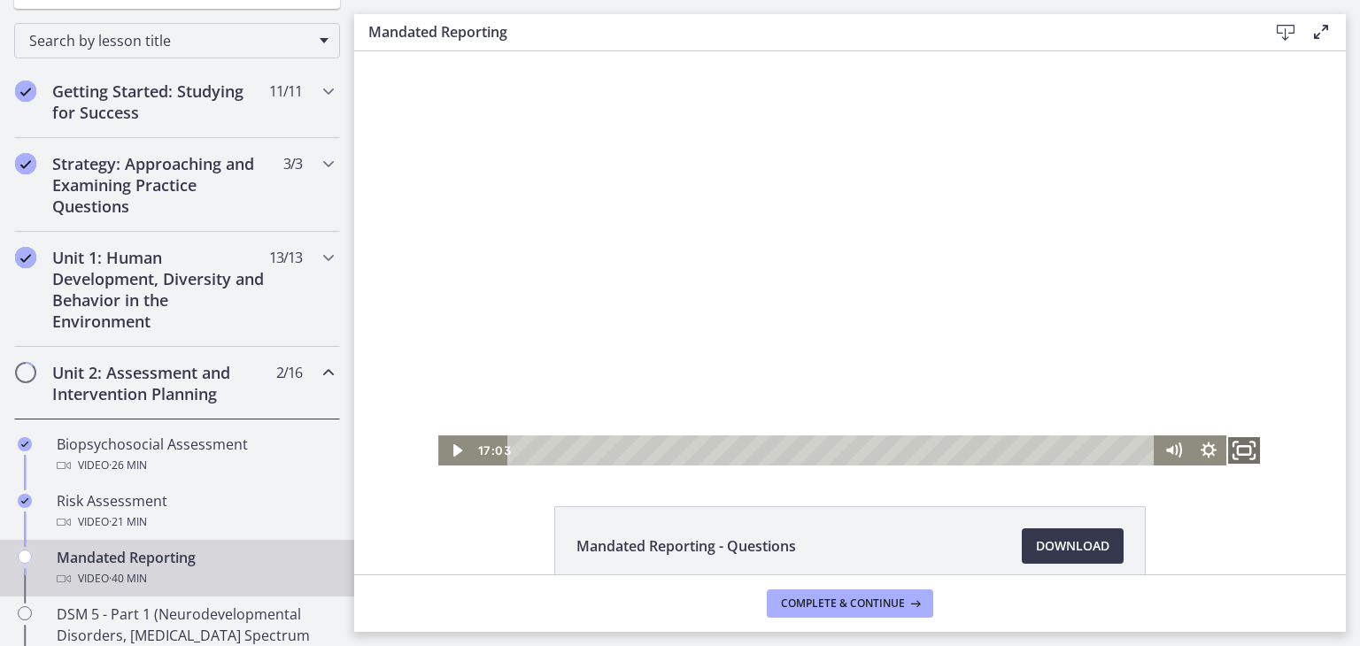
click at [1243, 458] on icon "Fullscreen" at bounding box center [1243, 451] width 42 height 36
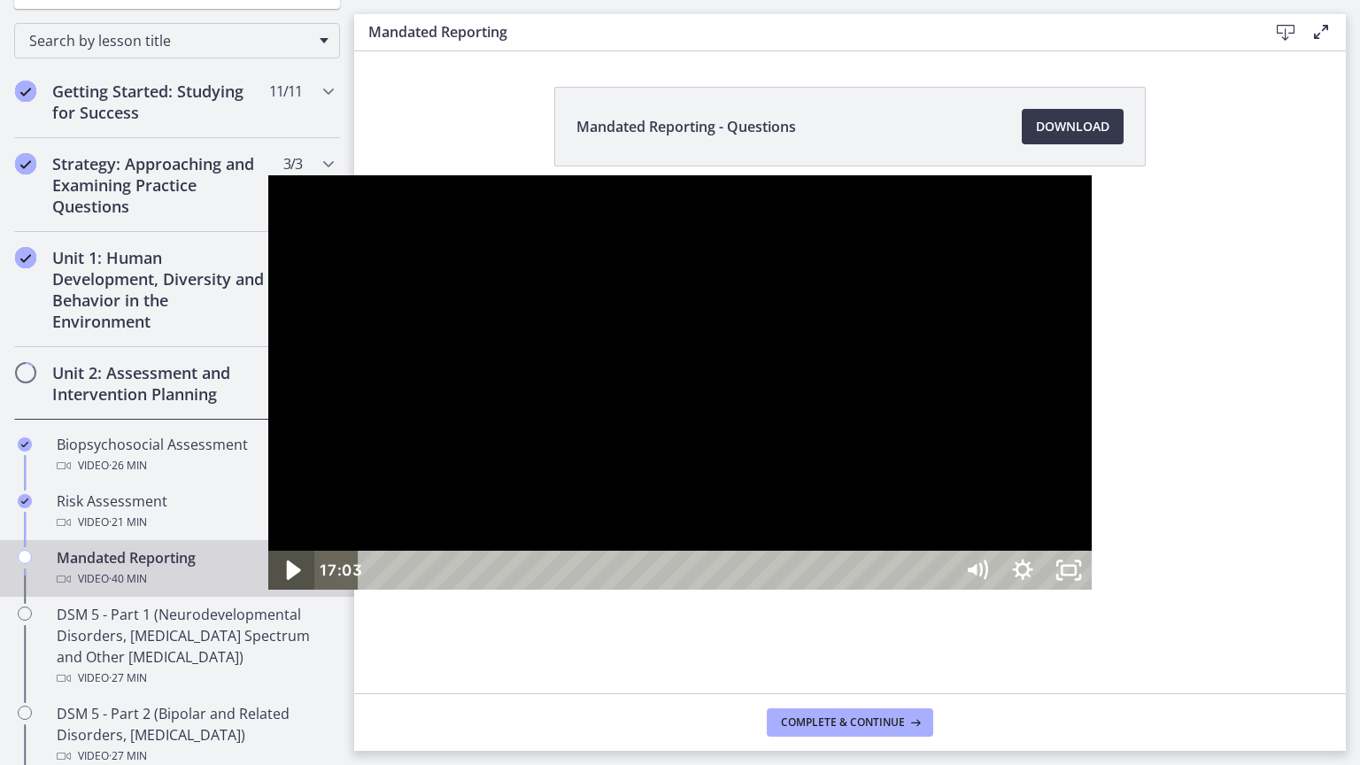
click at [266, 594] on icon "Play Video" at bounding box center [293, 570] width 55 height 47
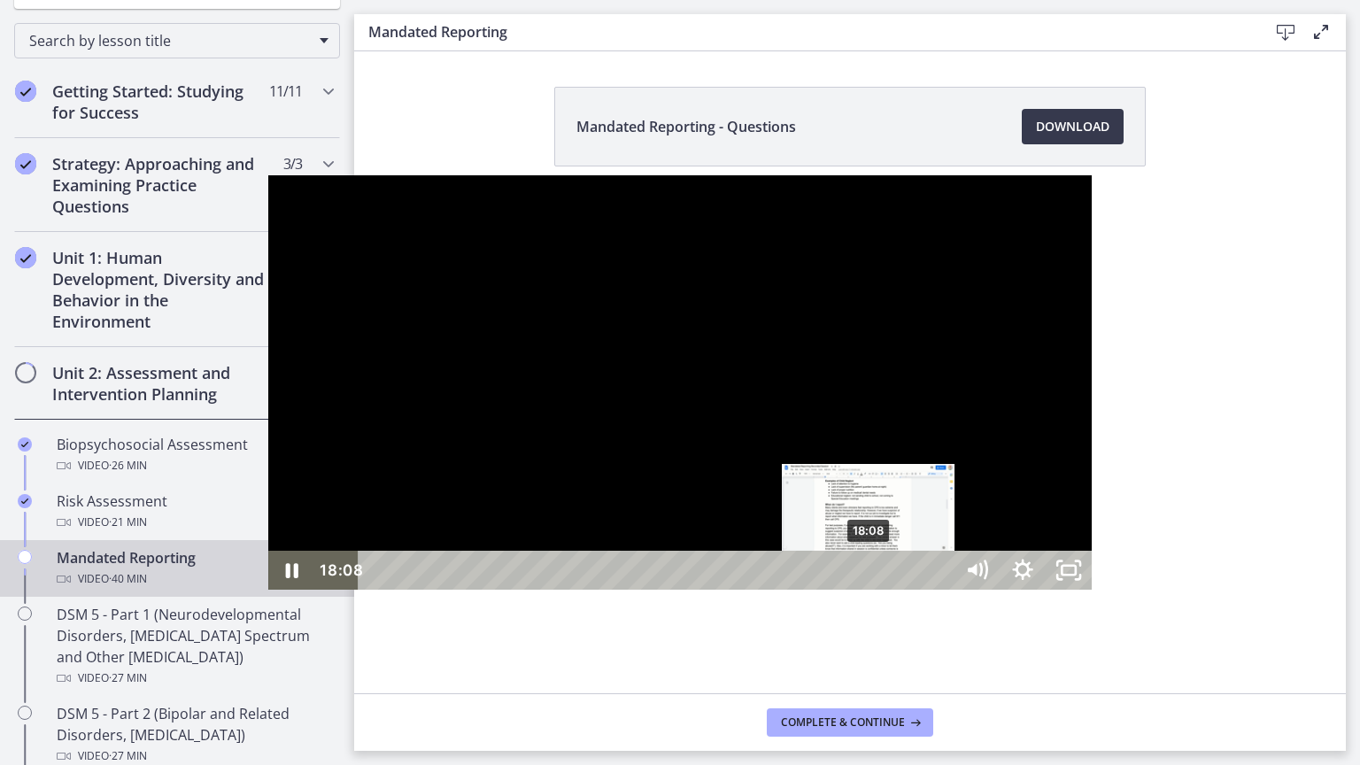
click at [602, 589] on div "18:08" at bounding box center [657, 570] width 567 height 39
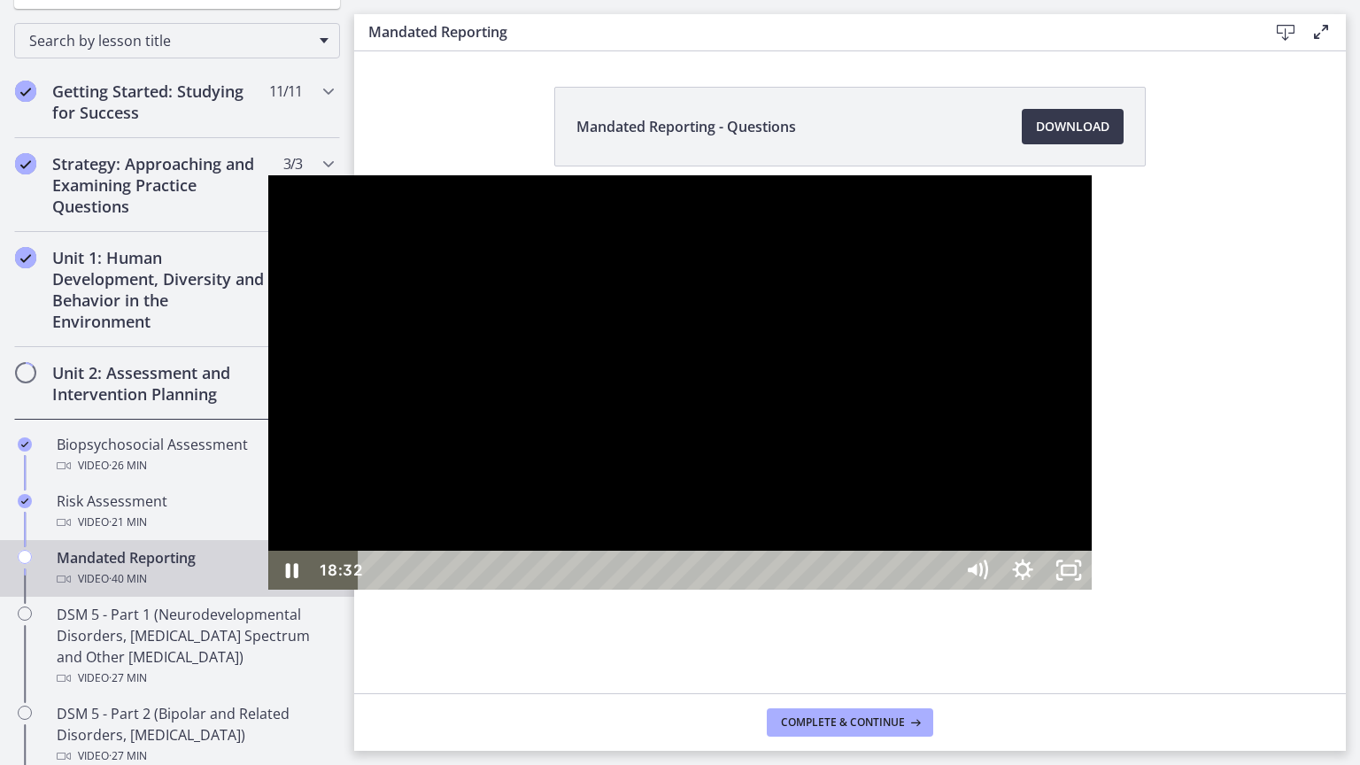
click at [1020, 442] on div at bounding box center [679, 382] width 823 height 414
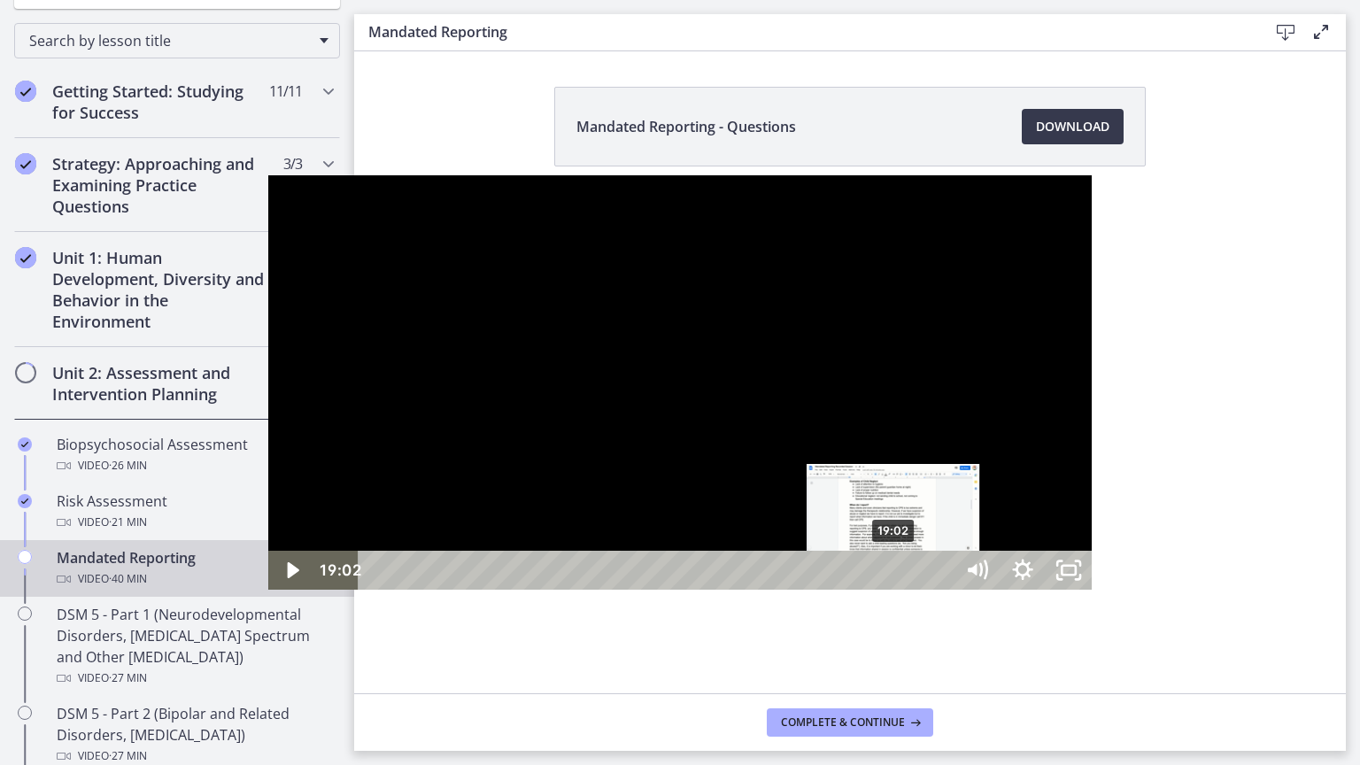
click at [627, 589] on div "19:02" at bounding box center [657, 570] width 567 height 39
click at [642, 589] on div "19:35" at bounding box center [657, 570] width 567 height 39
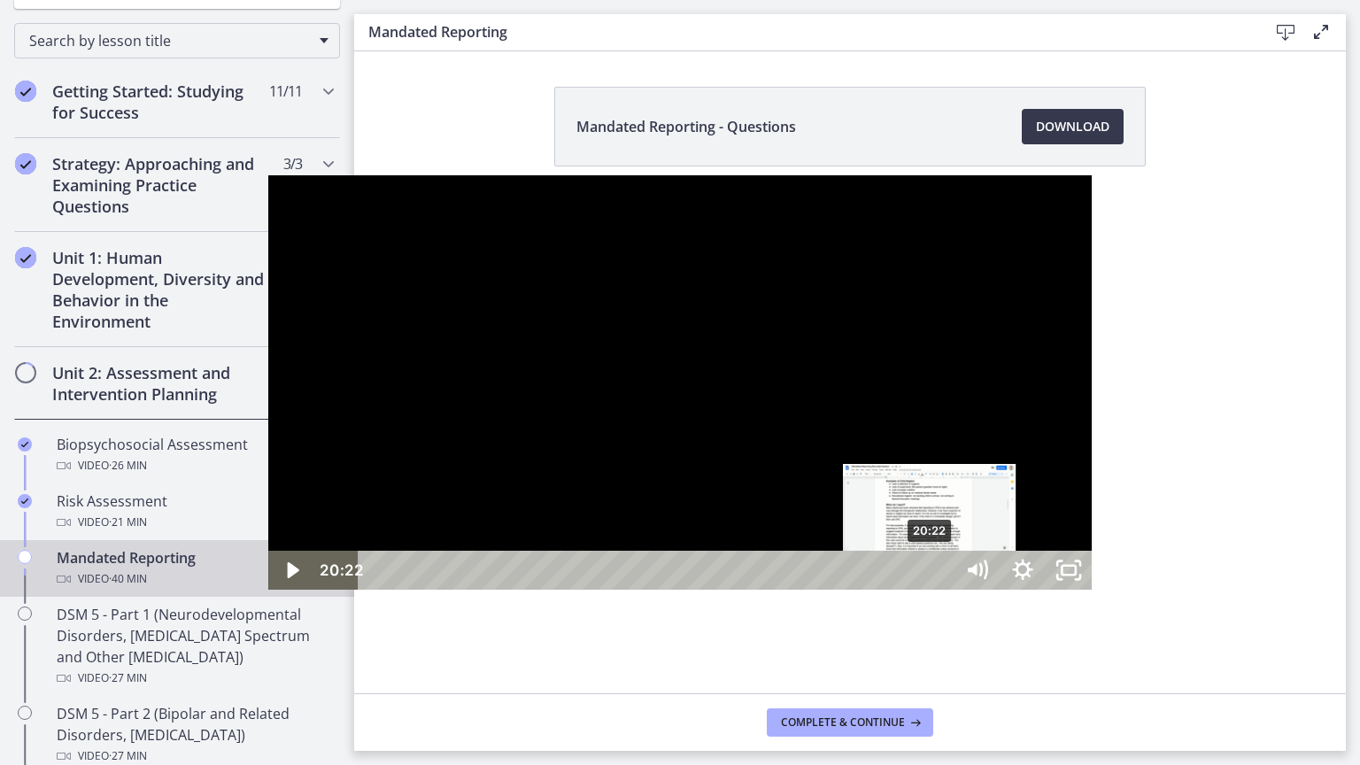
click at [663, 589] on div "20:22" at bounding box center [657, 570] width 567 height 39
click at [683, 589] on div "21:07" at bounding box center [657, 570] width 567 height 39
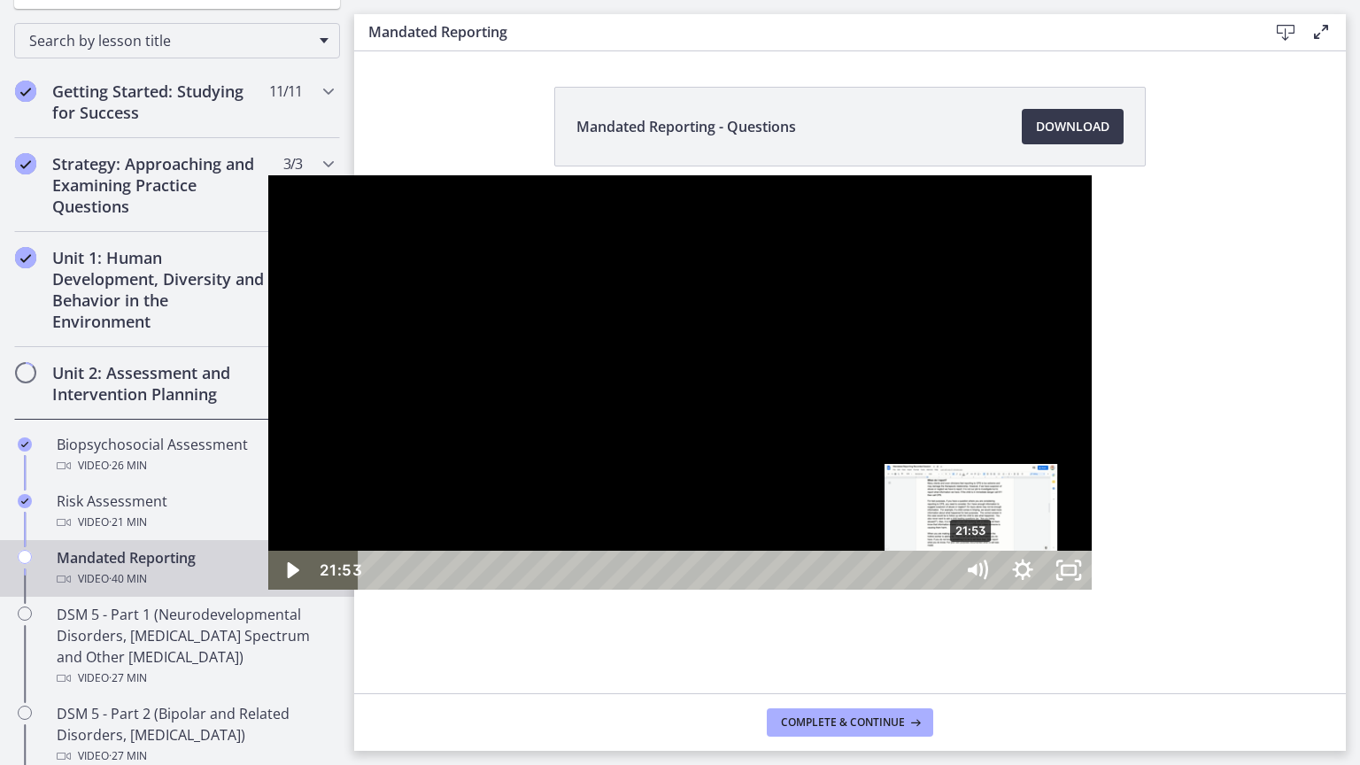
click at [705, 589] on div "21:53" at bounding box center [657, 570] width 567 height 39
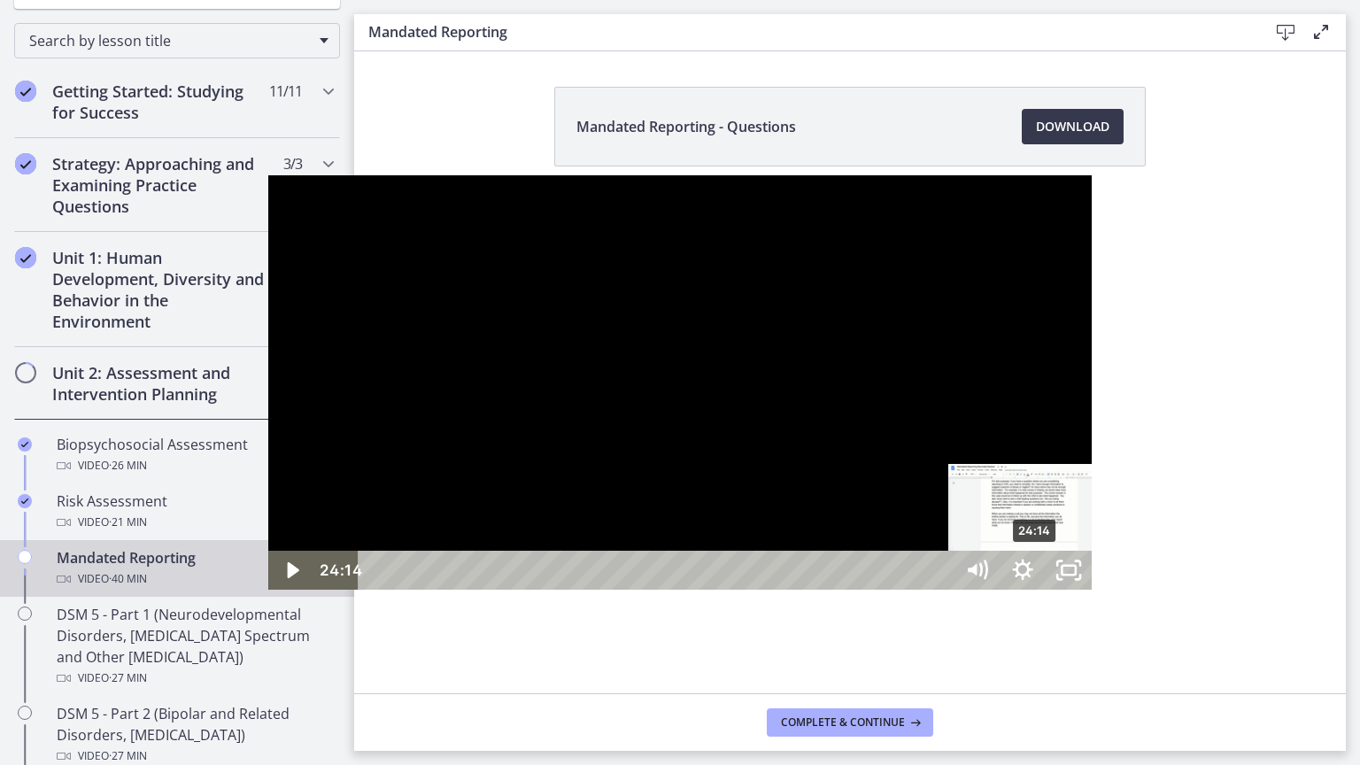
click at [768, 589] on div "24:14" at bounding box center [657, 570] width 567 height 39
click at [839, 589] on div "26:50" at bounding box center [657, 570] width 567 height 39
click at [873, 589] on div "28:04" at bounding box center [657, 570] width 567 height 39
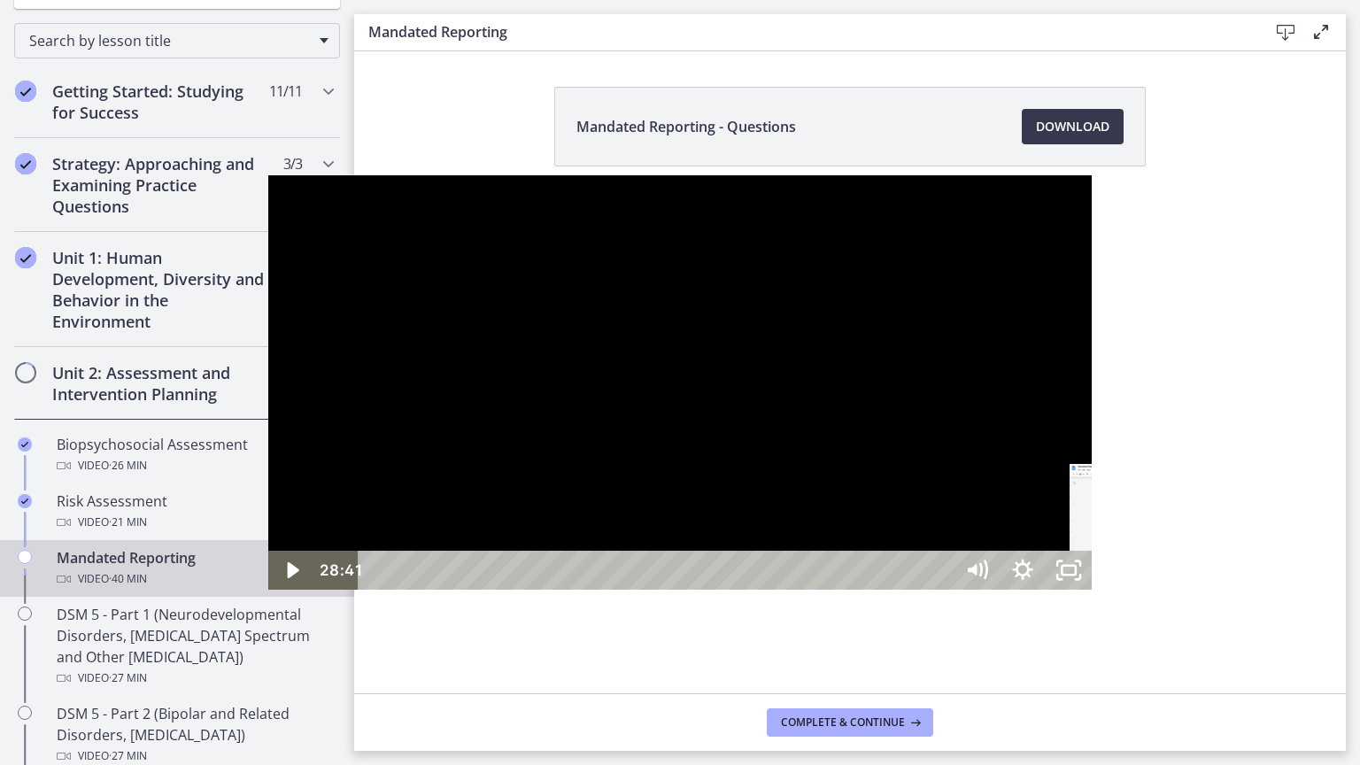
click at [890, 589] on div "28:41" at bounding box center [657, 570] width 567 height 39
click at [1149, 577] on div "Playbar" at bounding box center [1155, 570] width 13 height 13
click at [898, 589] on div "29:00" at bounding box center [657, 570] width 567 height 39
click at [638, 589] on div at bounding box center [679, 382] width 823 height 414
click at [264, 594] on icon "Pause" at bounding box center [291, 570] width 55 height 47
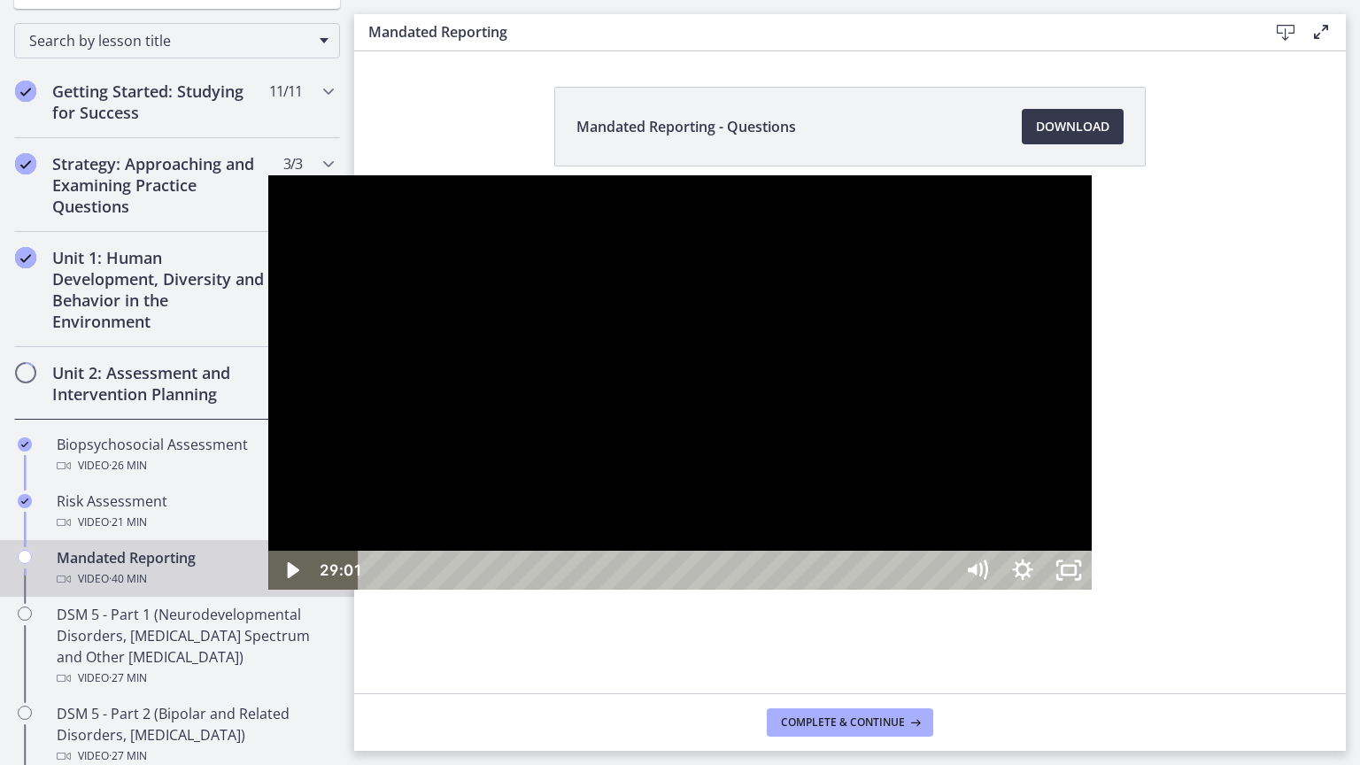
click at [292, 589] on div at bounding box center [679, 382] width 823 height 414
click at [913, 589] on div "29:33" at bounding box center [657, 570] width 567 height 39
click at [934, 589] on div "30:18" at bounding box center [657, 570] width 567 height 39
click at [942, 589] on div "31:03" at bounding box center [657, 570] width 567 height 39
click at [758, 574] on div at bounding box center [679, 382] width 823 height 414
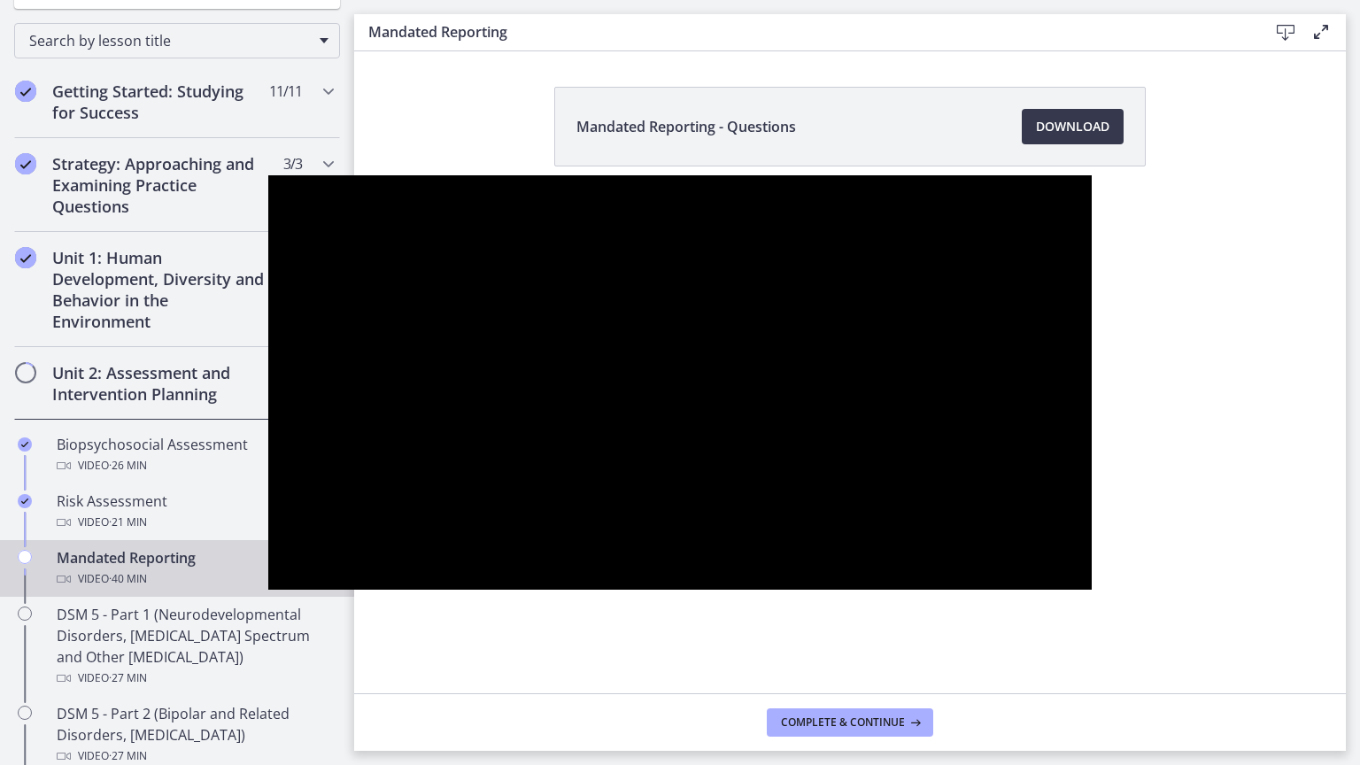
click at [758, 574] on div at bounding box center [679, 382] width 823 height 414
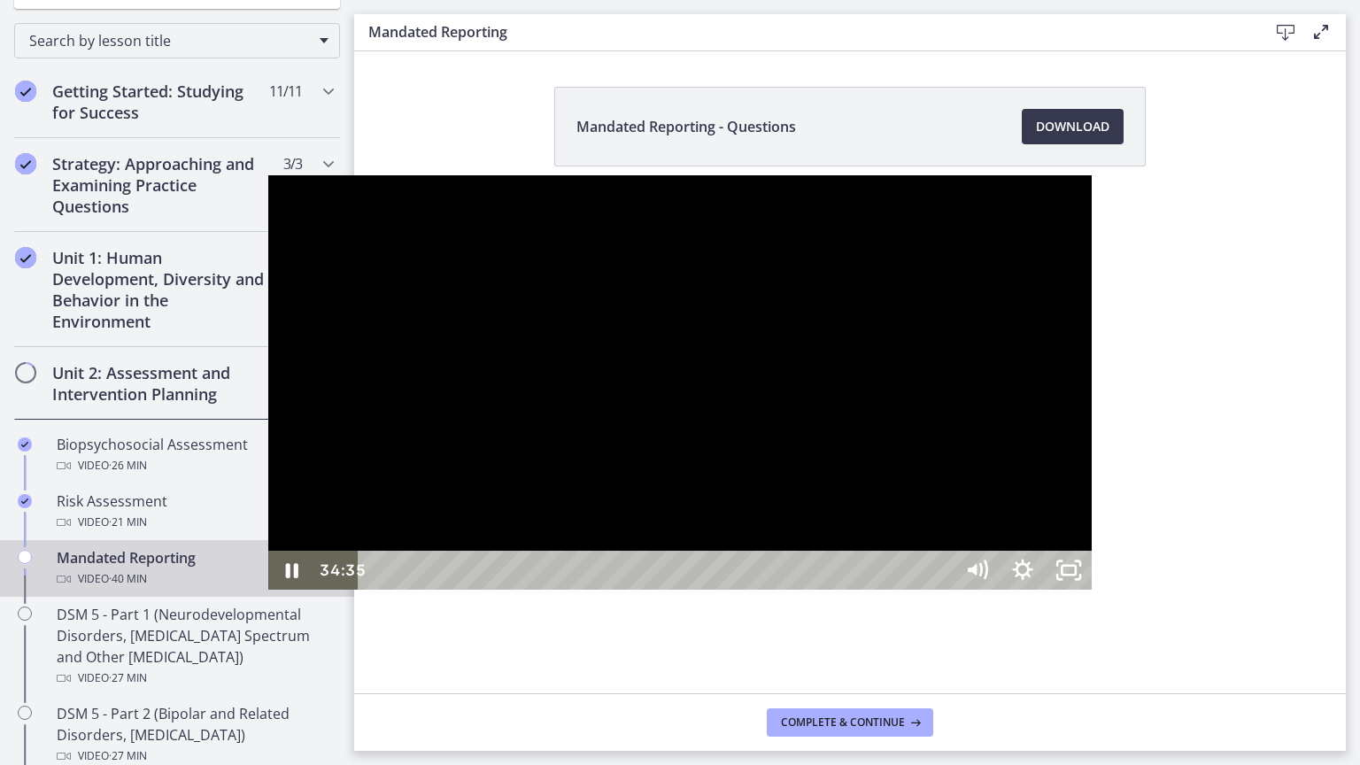
click at [942, 589] on div "34:35" at bounding box center [657, 570] width 567 height 39
click at [942, 589] on div "35:51" at bounding box center [657, 570] width 567 height 39
click at [1091, 508] on div at bounding box center [679, 382] width 823 height 414
click at [819, 589] on div at bounding box center [679, 382] width 823 height 414
click at [767, 505] on div at bounding box center [679, 382] width 823 height 414
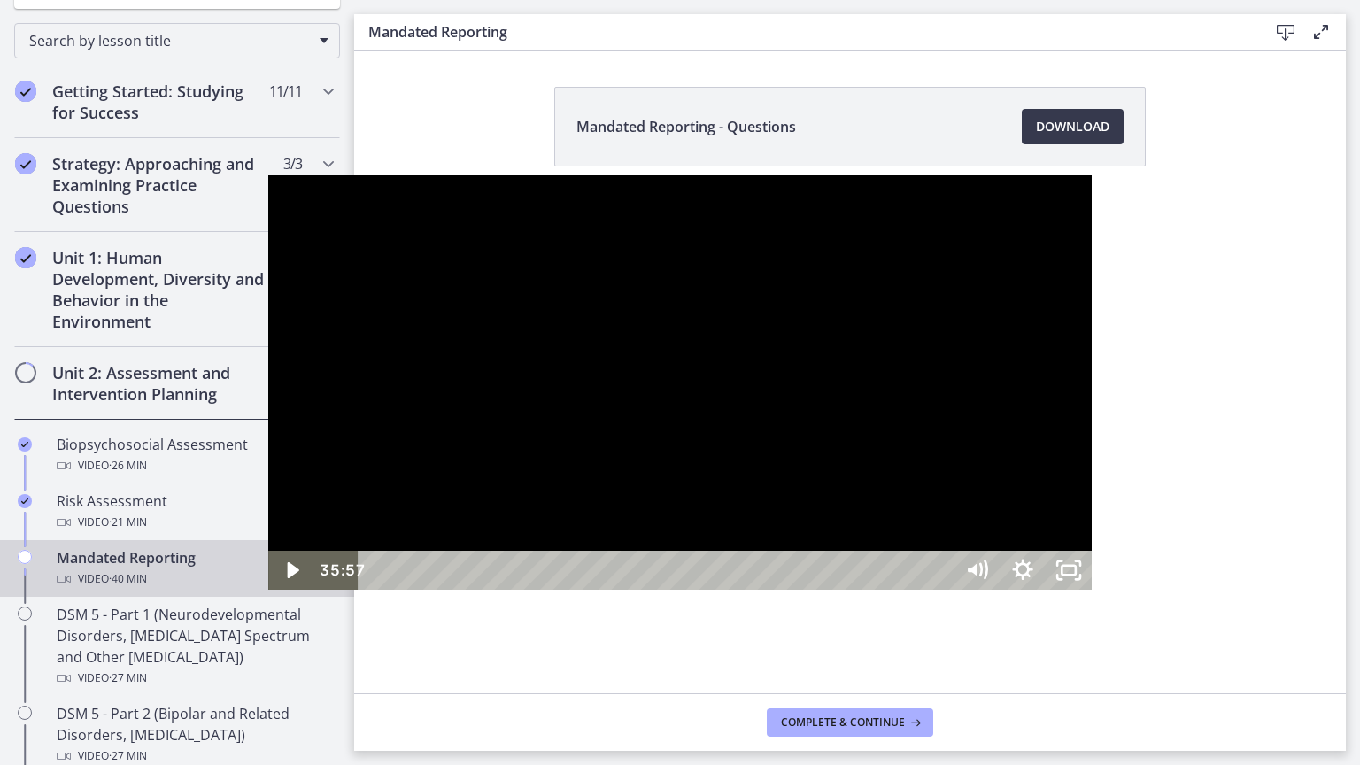
click at [618, 386] on div at bounding box center [679, 382] width 823 height 414
click at [914, 535] on div at bounding box center [679, 382] width 823 height 414
click at [932, 498] on div at bounding box center [679, 382] width 823 height 414
click at [1077, 575] on rect "Unfullscreen" at bounding box center [1068, 570] width 17 height 11
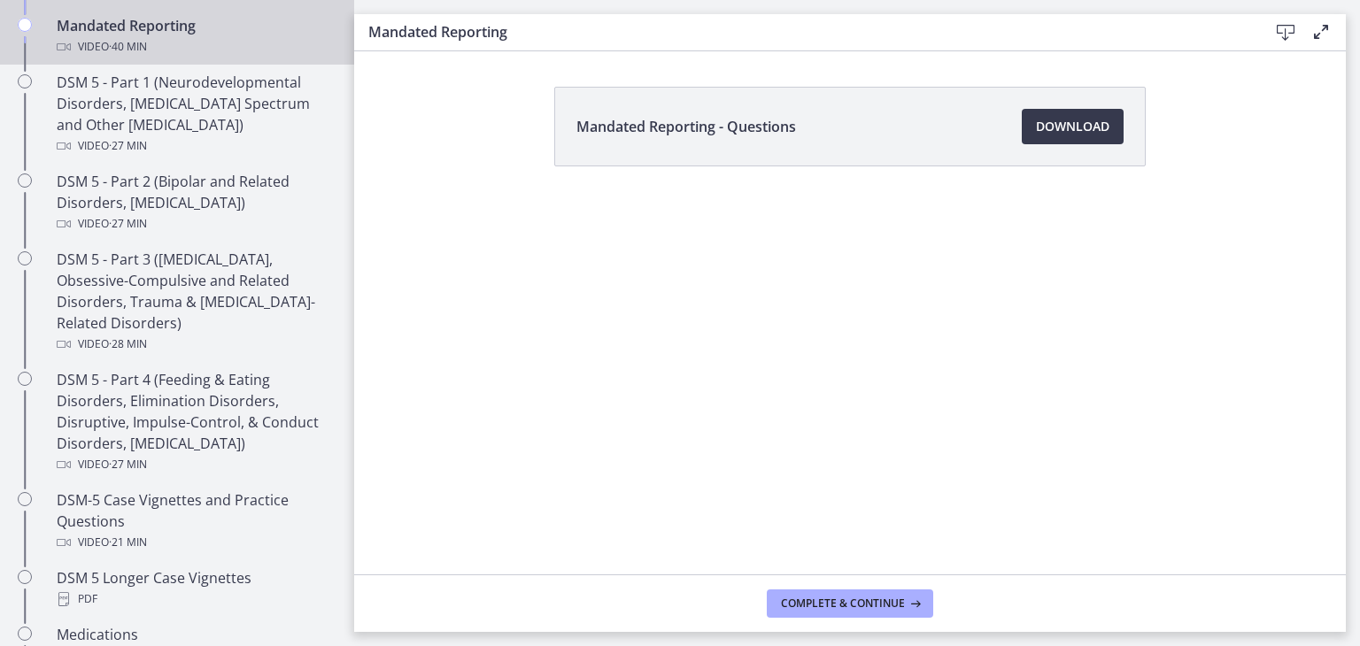
scroll to position [795, 0]
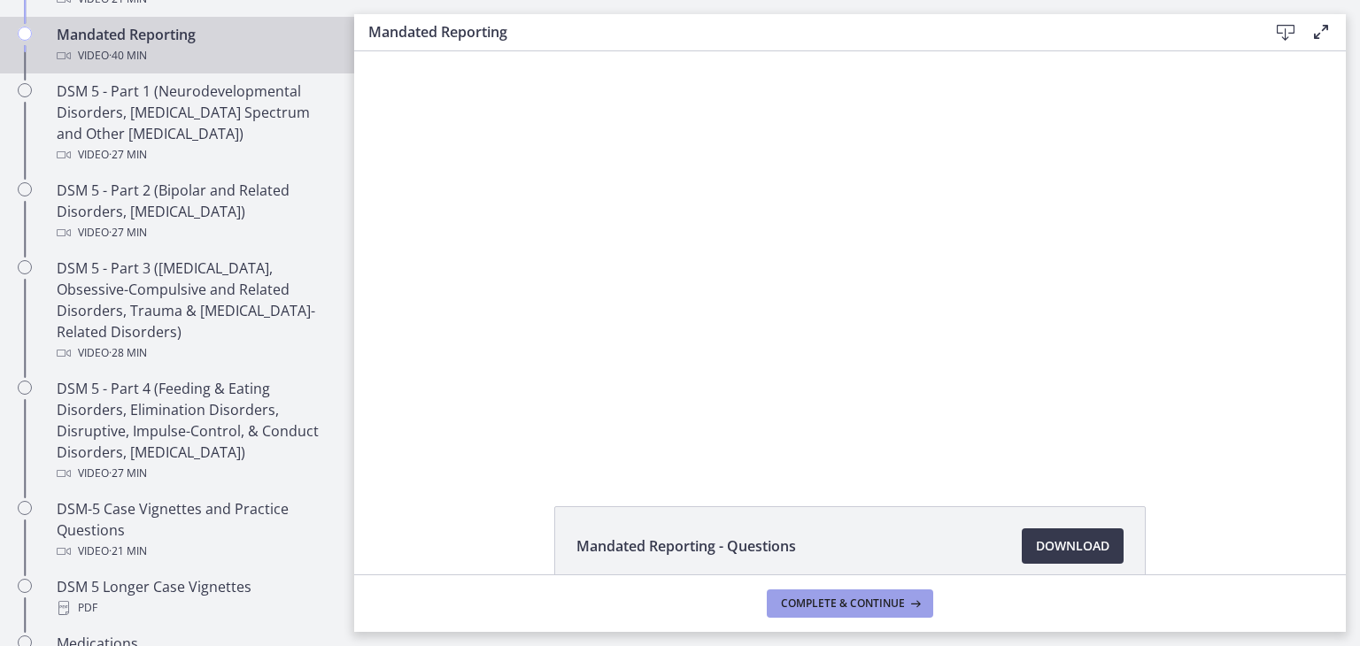
click at [839, 599] on span "Complete & continue" at bounding box center [843, 604] width 124 height 14
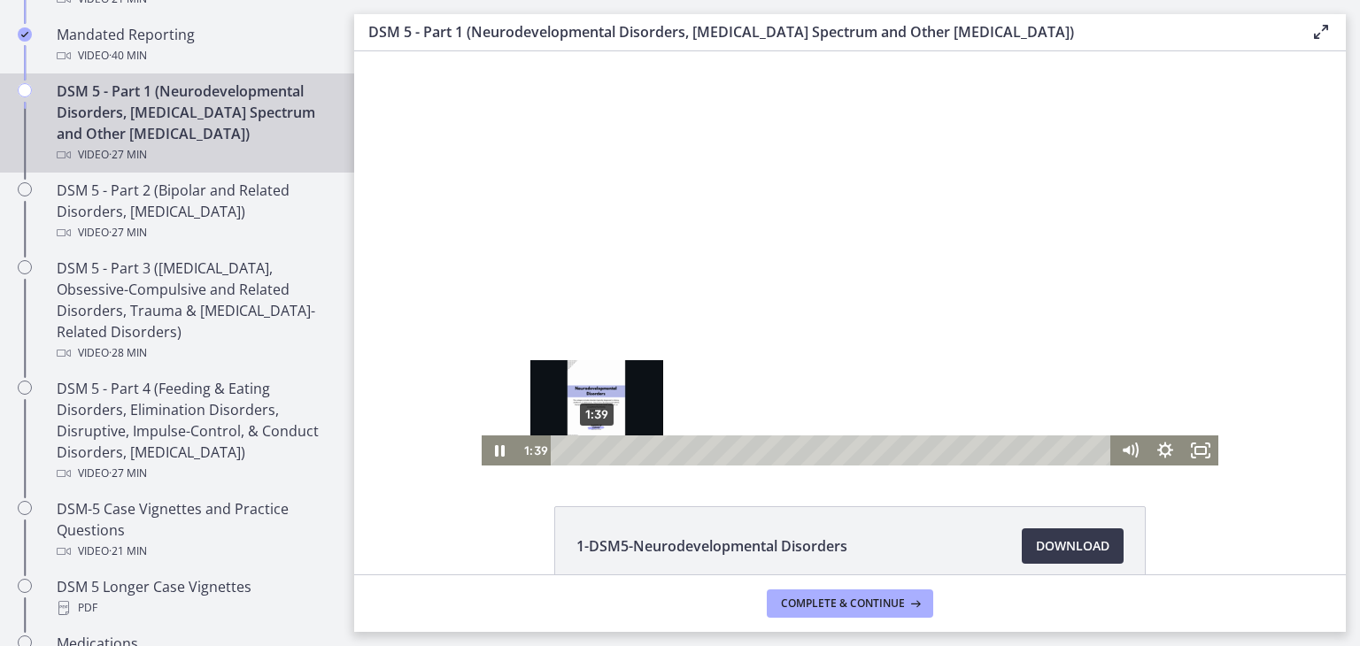
click at [589, 445] on div "1:39" at bounding box center [833, 450] width 539 height 30
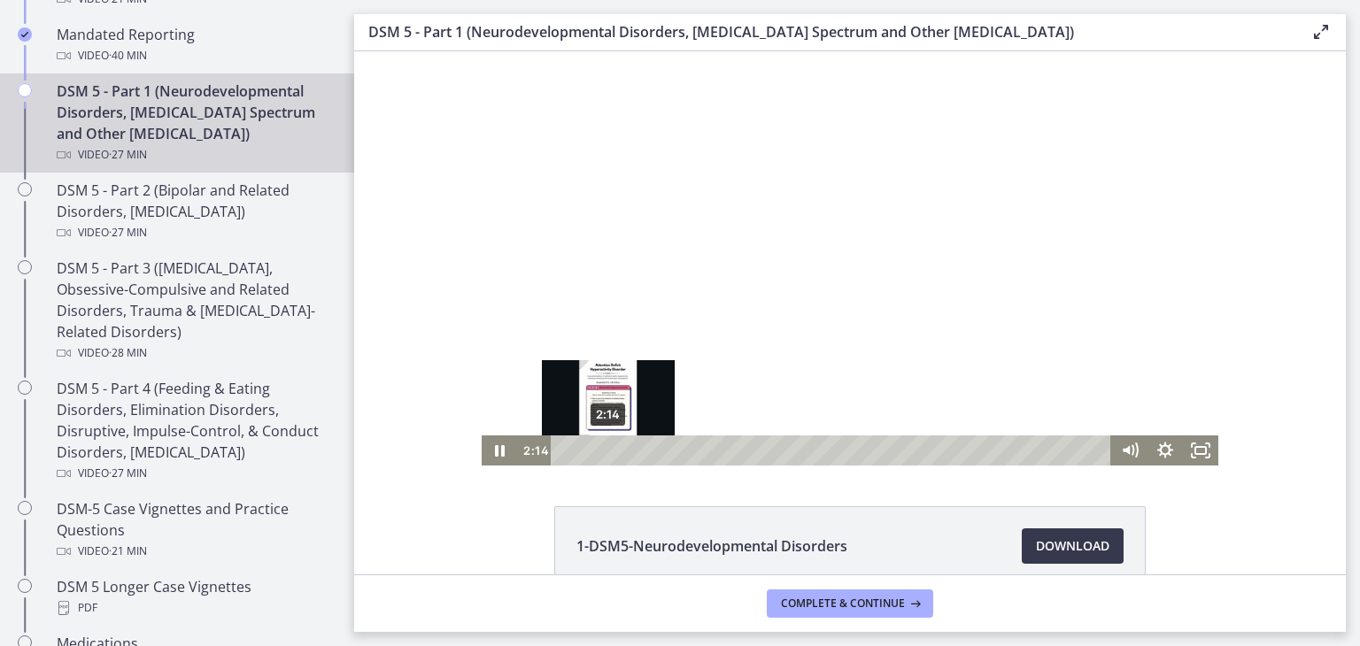
click at [601, 449] on div "2:14" at bounding box center [833, 450] width 539 height 30
click at [593, 448] on div "1:50" at bounding box center [833, 450] width 539 height 30
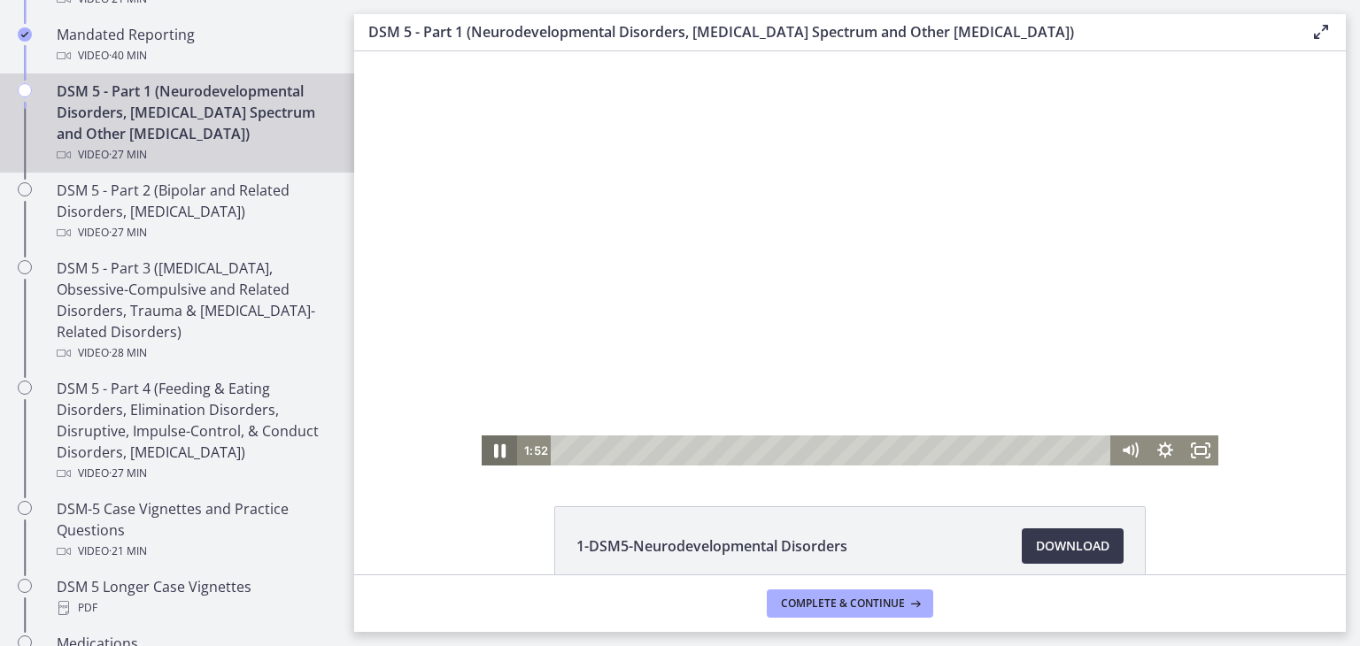
click at [487, 454] on icon "Pause" at bounding box center [499, 451] width 42 height 36
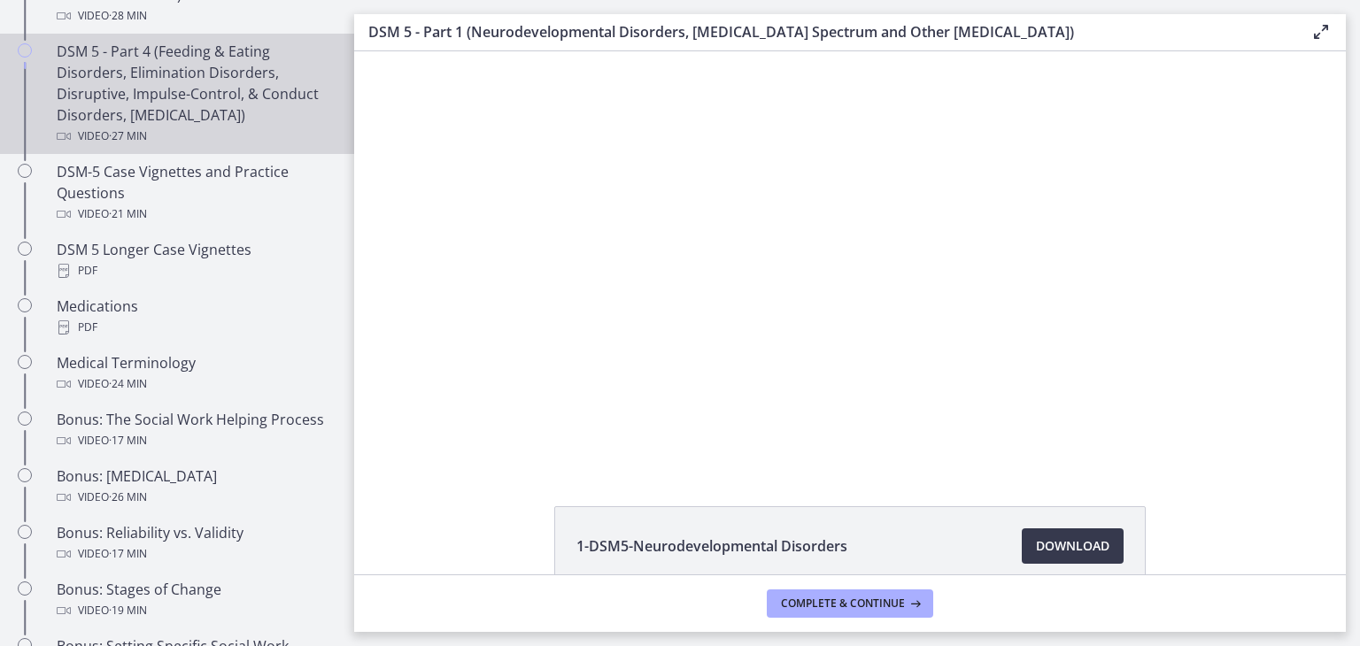
scroll to position [1129, 0]
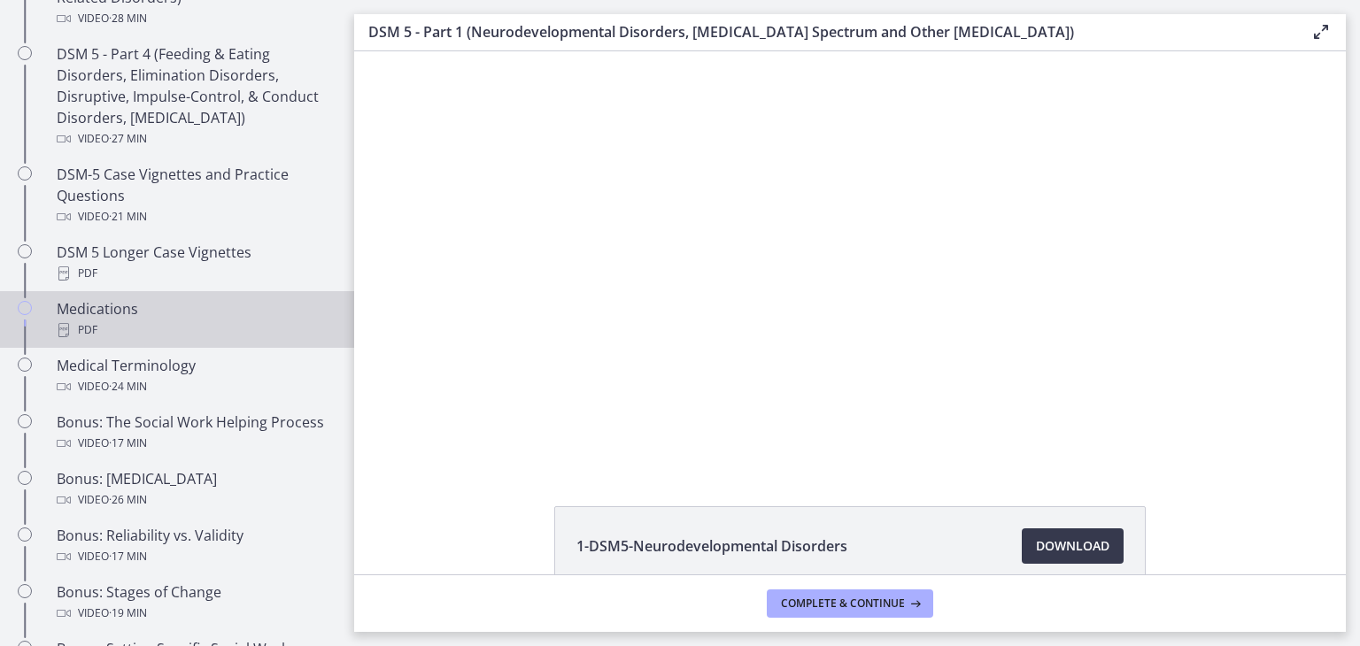
click at [210, 315] on div "Medications PDF" at bounding box center [195, 319] width 276 height 42
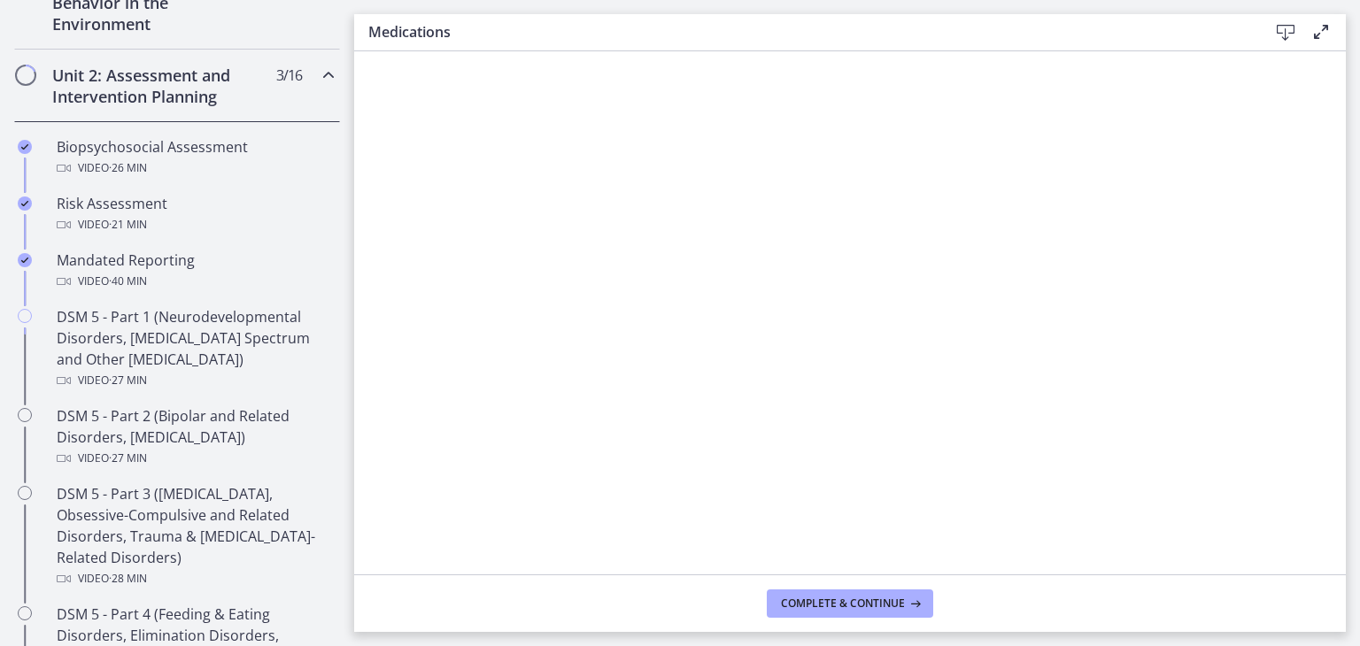
scroll to position [570, 0]
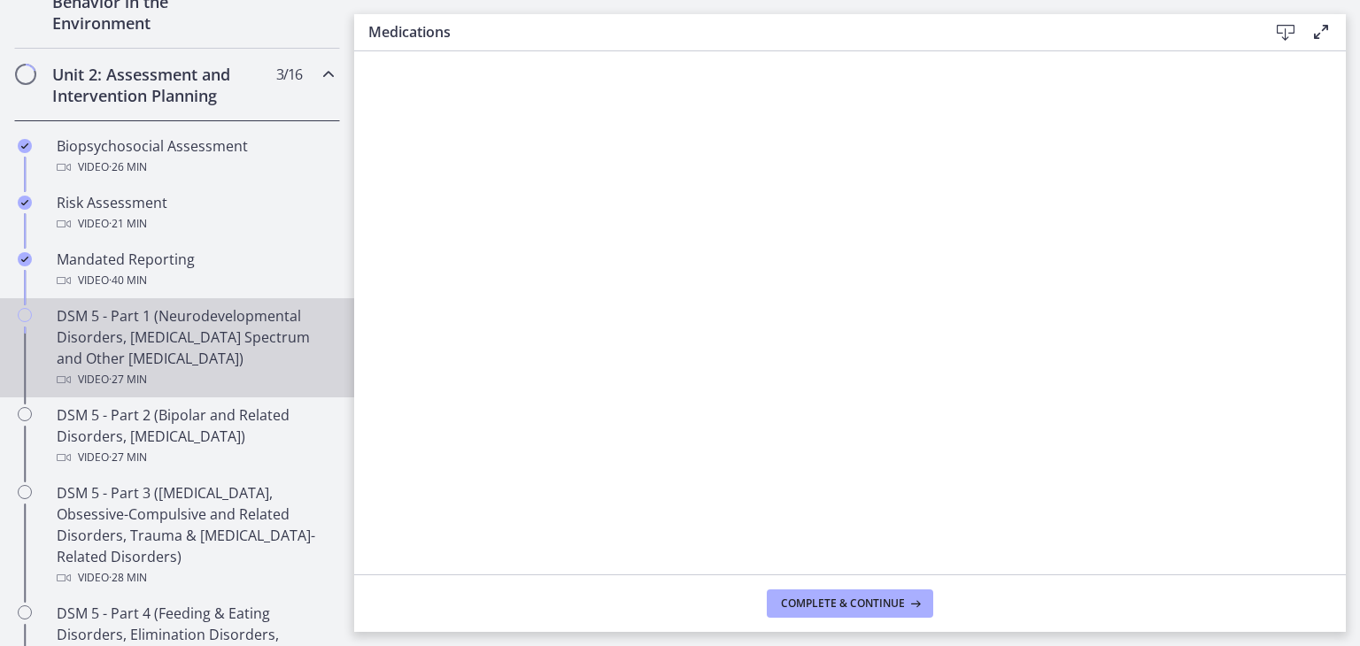
click at [210, 315] on div "DSM 5 - Part 1 (Neurodevelopmental Disorders, [MEDICAL_DATA] Spectrum and Other…" at bounding box center [195, 347] width 276 height 85
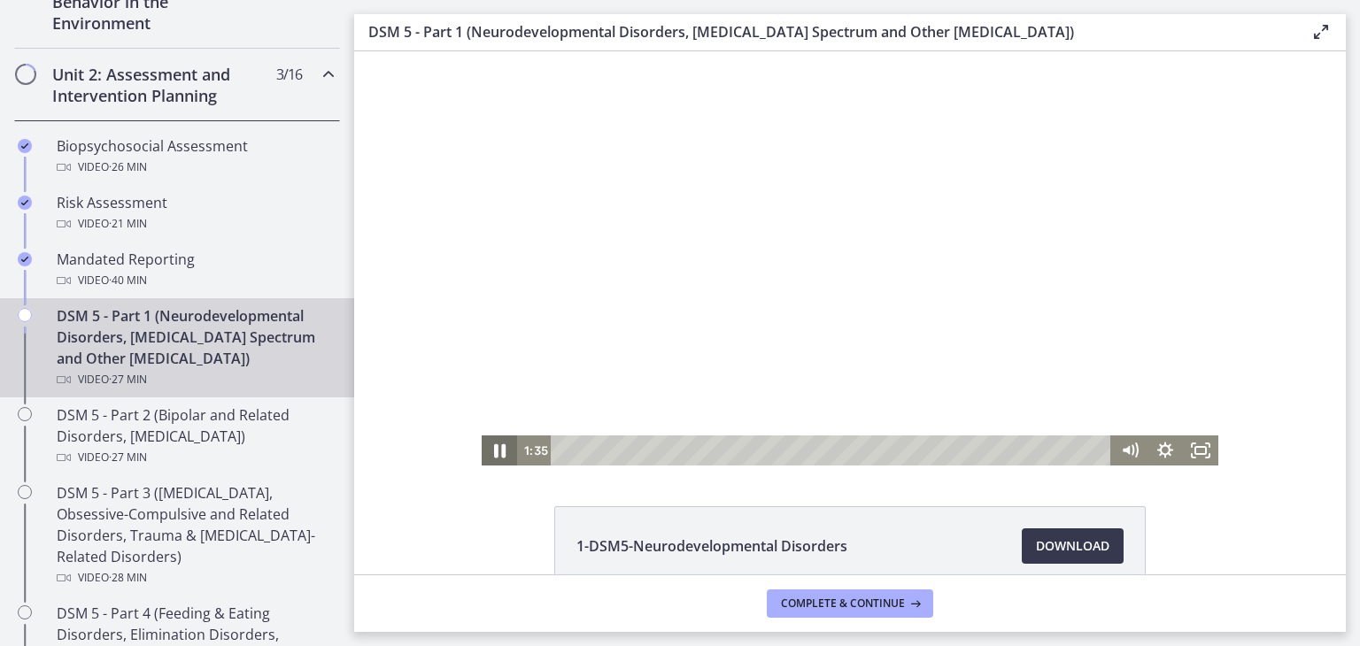
click at [492, 448] on icon "Pause" at bounding box center [499, 451] width 42 height 36
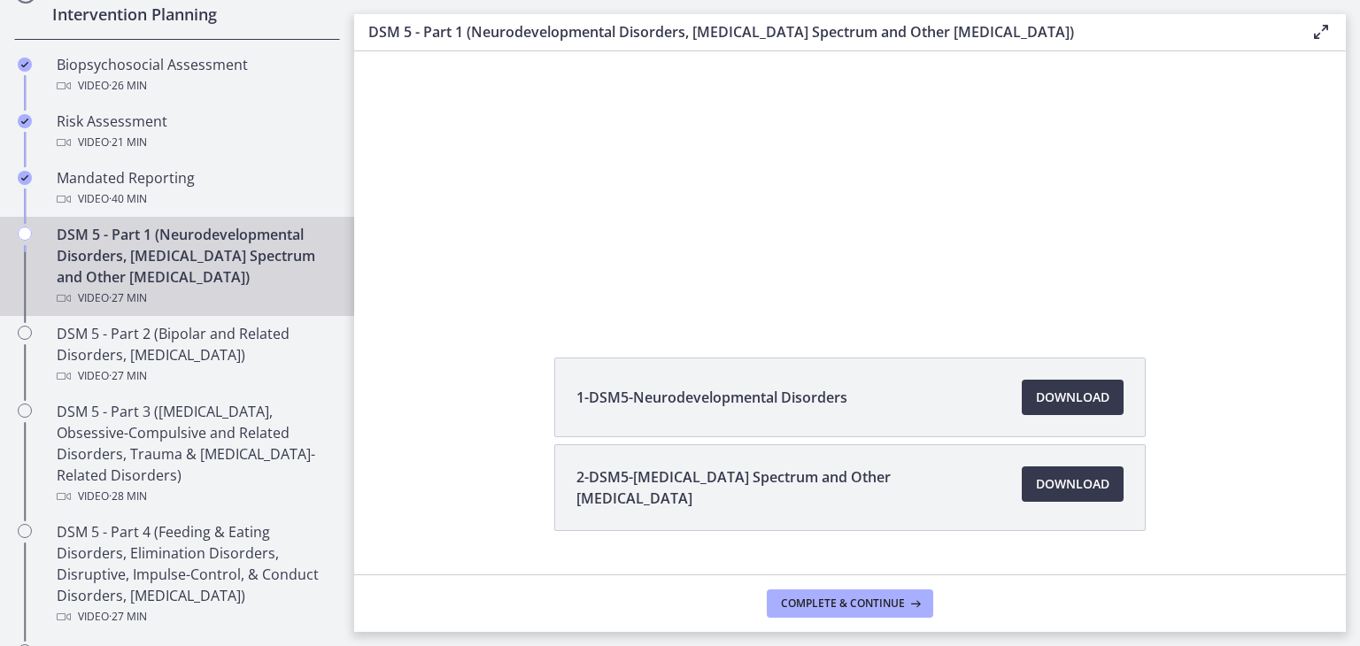
scroll to position [653, 0]
